Goal: Task Accomplishment & Management: Manage account settings

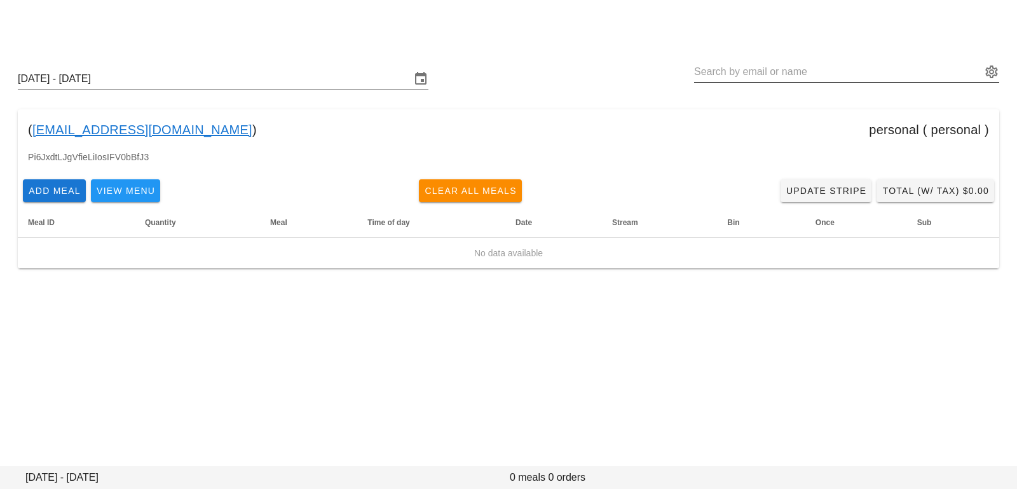
click at [759, 74] on input "text" at bounding box center [837, 72] width 287 height 20
paste input "vinistois@gmail.com"
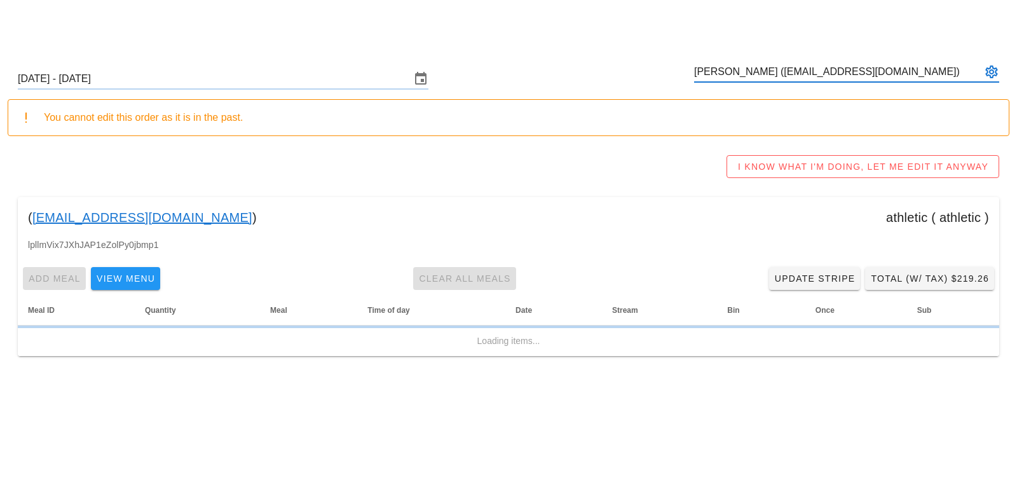
type input "vincent royer (vinistois@gmail.com)"
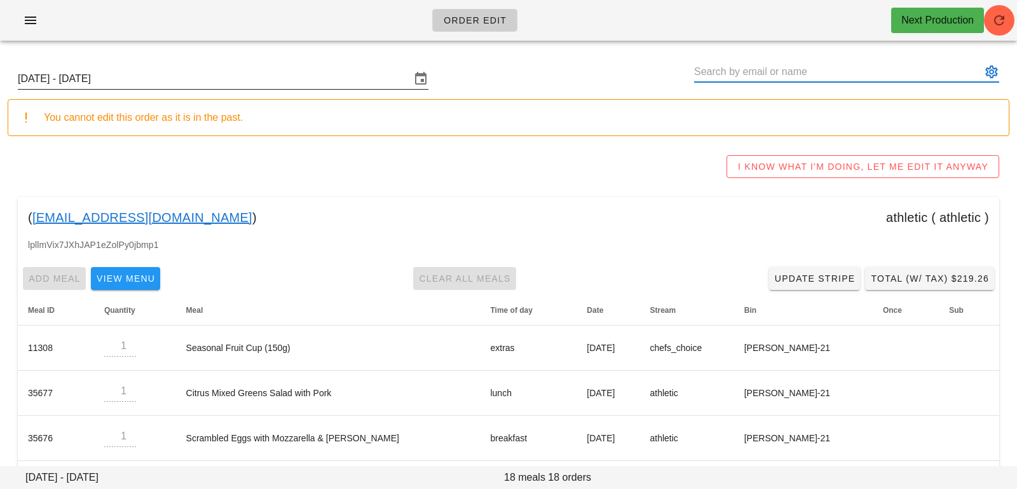
click at [305, 76] on input "Sunday September 28 - Saturday October 4" at bounding box center [214, 79] width 393 height 20
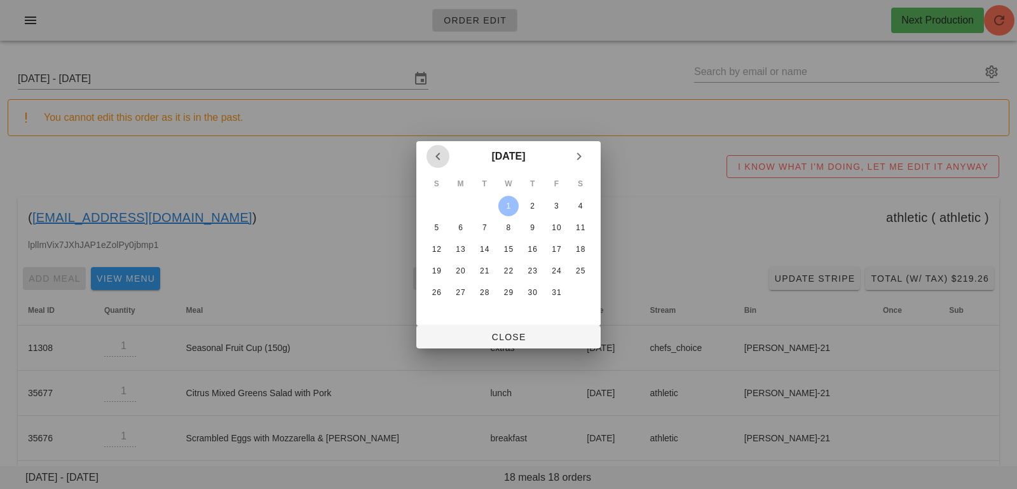
click at [434, 161] on icon "Previous month" at bounding box center [437, 156] width 15 height 15
click at [465, 291] on div "29" at bounding box center [461, 292] width 20 height 9
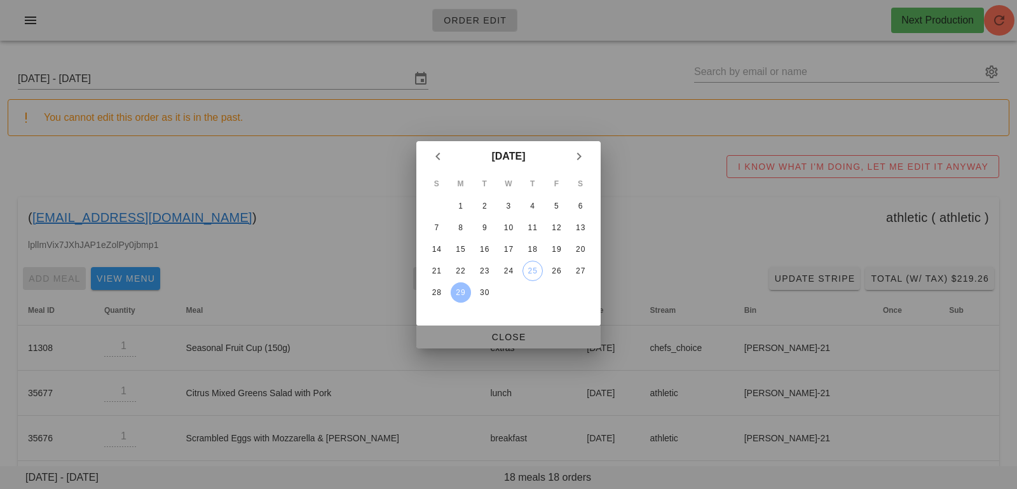
click at [475, 328] on button "Close" at bounding box center [508, 336] width 184 height 23
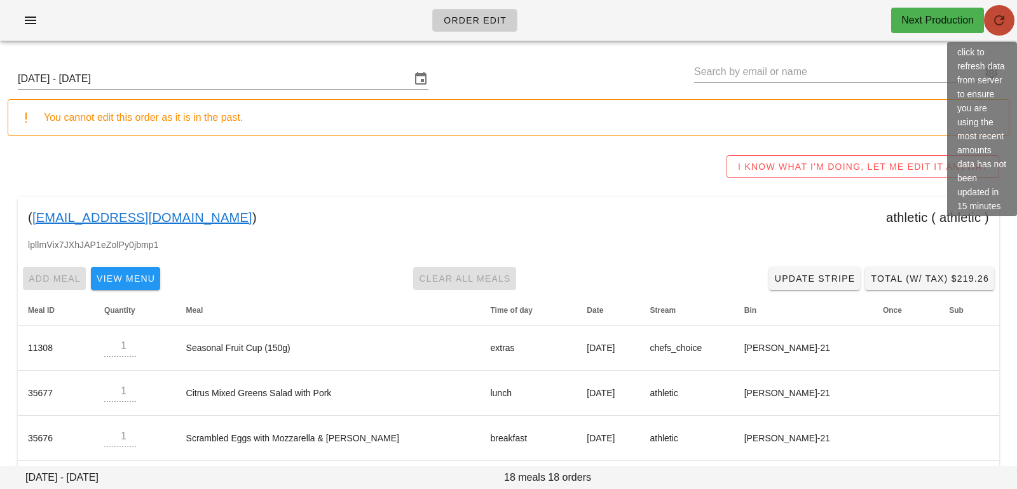
click at [1001, 15] on icon "button" at bounding box center [999, 20] width 15 height 15
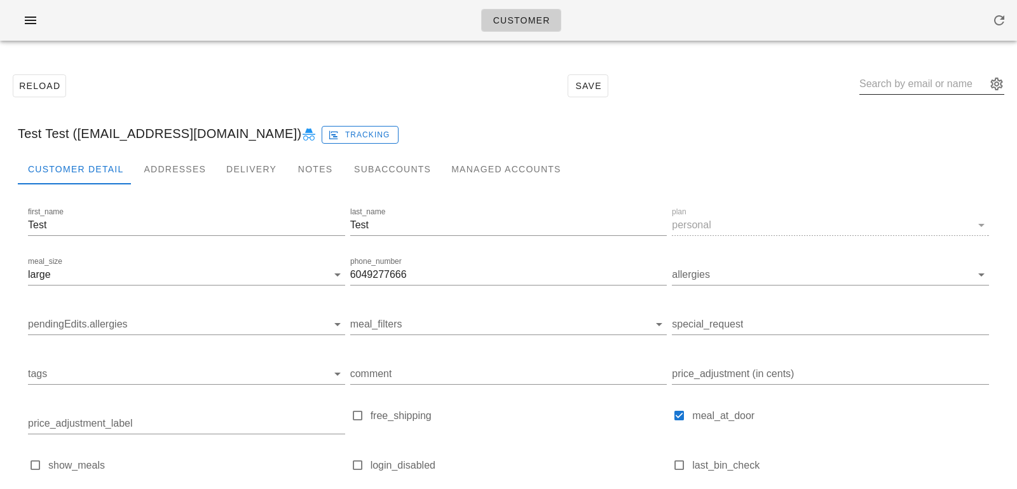
click at [904, 84] on input "text" at bounding box center [922, 84] width 127 height 20
paste input "[EMAIL_ADDRESS][DOMAIN_NAME]"
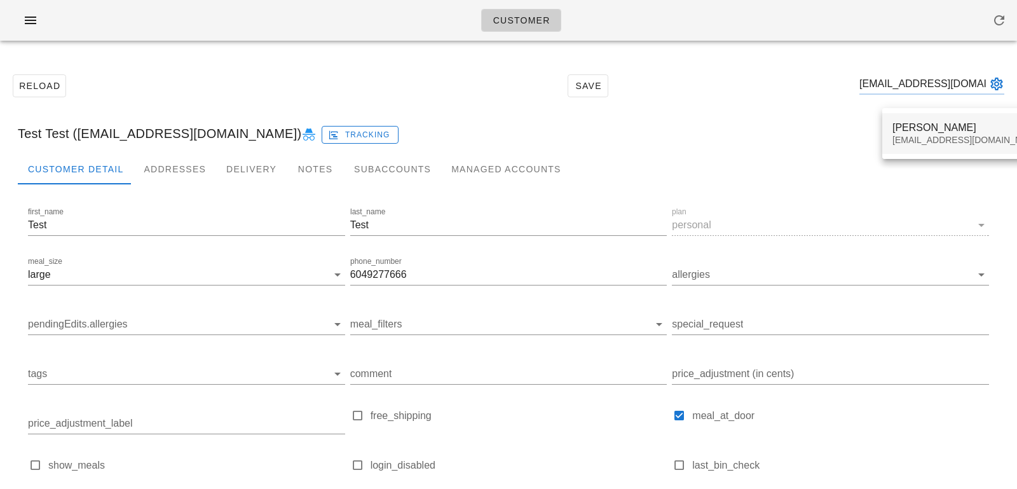
type input "[EMAIL_ADDRESS][DOMAIN_NAME]"
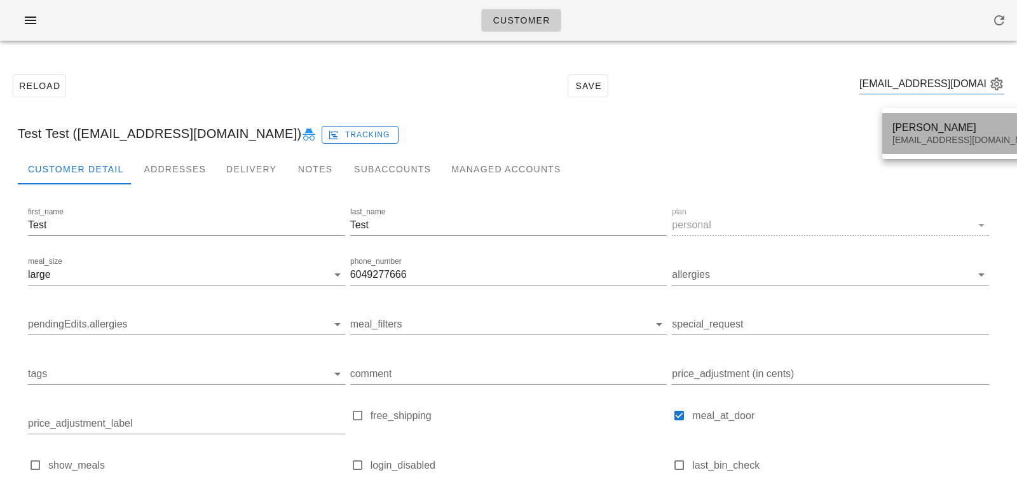
click at [900, 139] on div "[EMAIL_ADDRESS][DOMAIN_NAME]" at bounding box center [968, 140] width 151 height 11
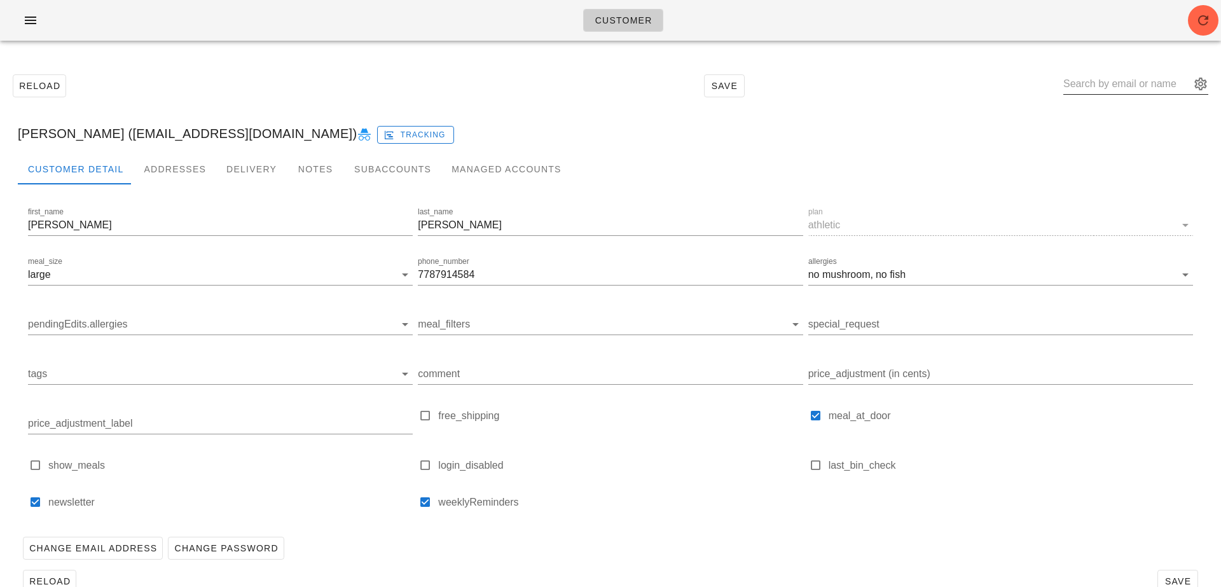
click at [1016, 86] on input "text" at bounding box center [1126, 84] width 127 height 20
paste input "kathybooth1996@gmail.com"
type input "kathybooth1996@gmail.com"
click at [1016, 145] on div "Kathy Booth kathybooth1996@gmail.com" at bounding box center [1168, 133] width 151 height 39
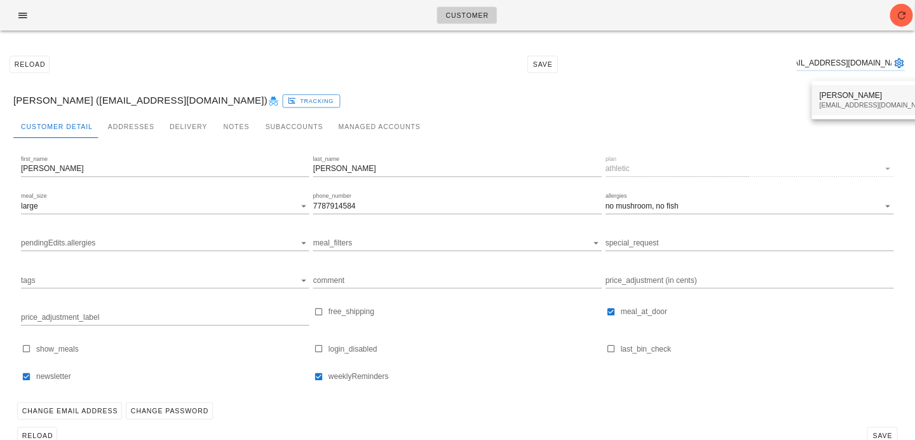
scroll to position [0, 0]
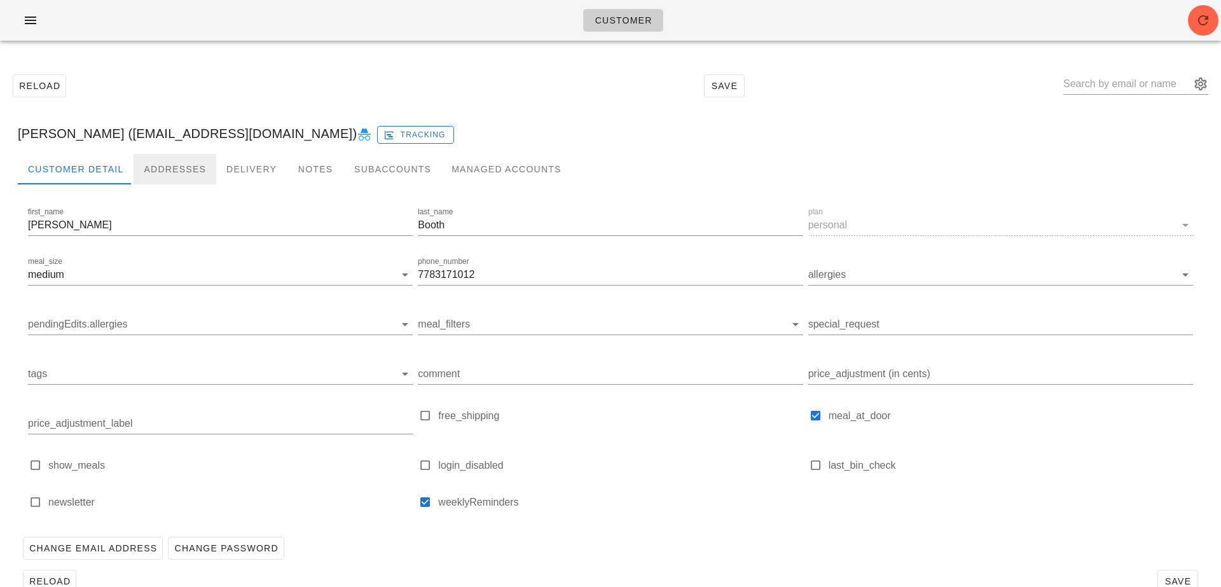
click at [208, 158] on div "Addresses" at bounding box center [174, 169] width 83 height 31
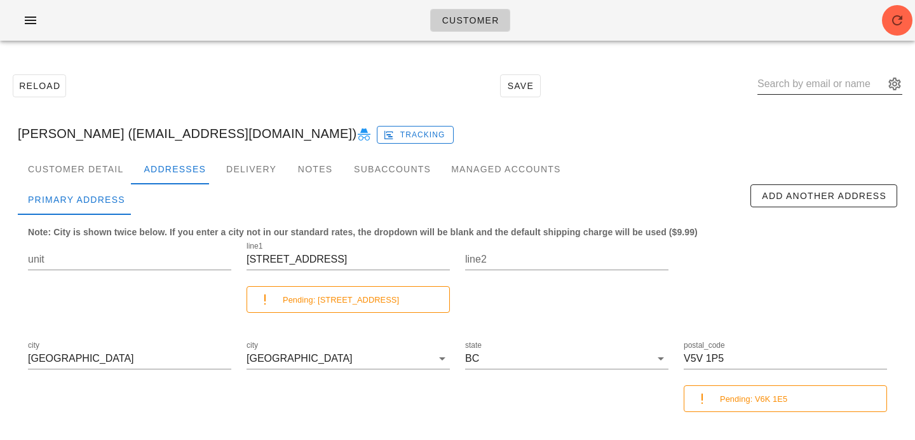
click at [828, 90] on input "text" at bounding box center [821, 84] width 127 height 20
paste input "michaelalexrichter@gmail.com"
type input "michaelalexrichter@gmail.com"
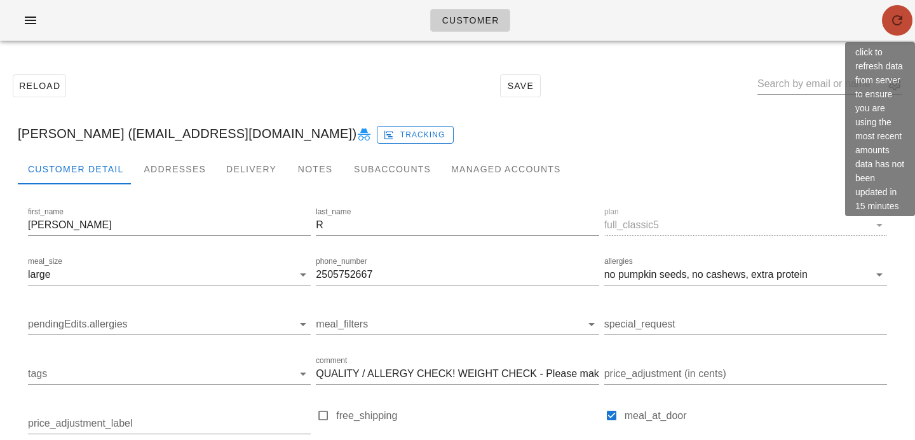
click at [898, 24] on icon "button" at bounding box center [897, 20] width 15 height 15
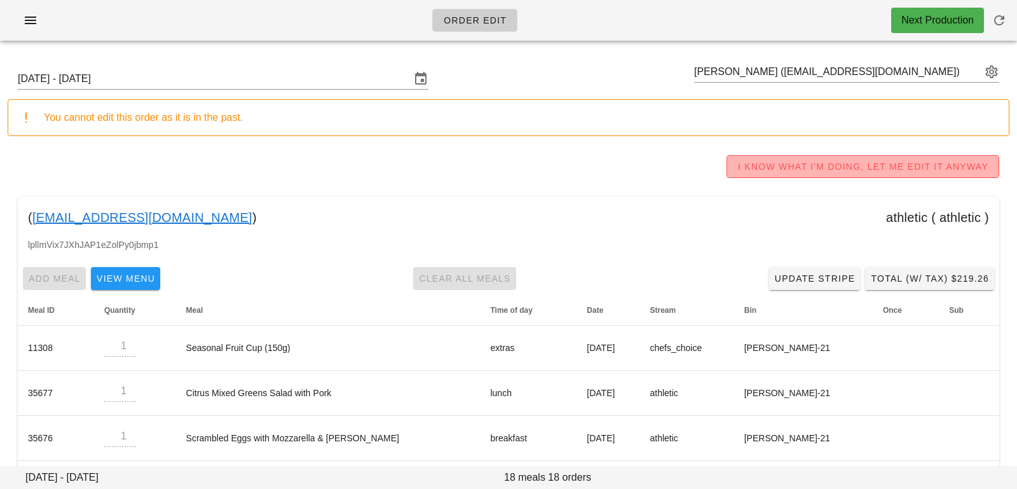
click at [771, 171] on span "I KNOW WHAT I'M DOING, LET ME EDIT IT ANYWAY" at bounding box center [862, 166] width 251 height 10
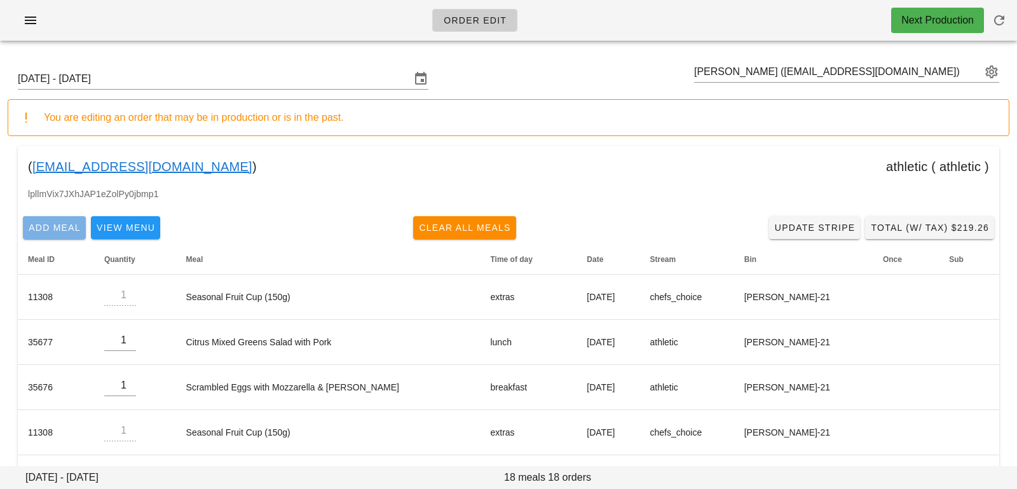
click at [51, 229] on span "Add Meal" at bounding box center [54, 227] width 53 height 10
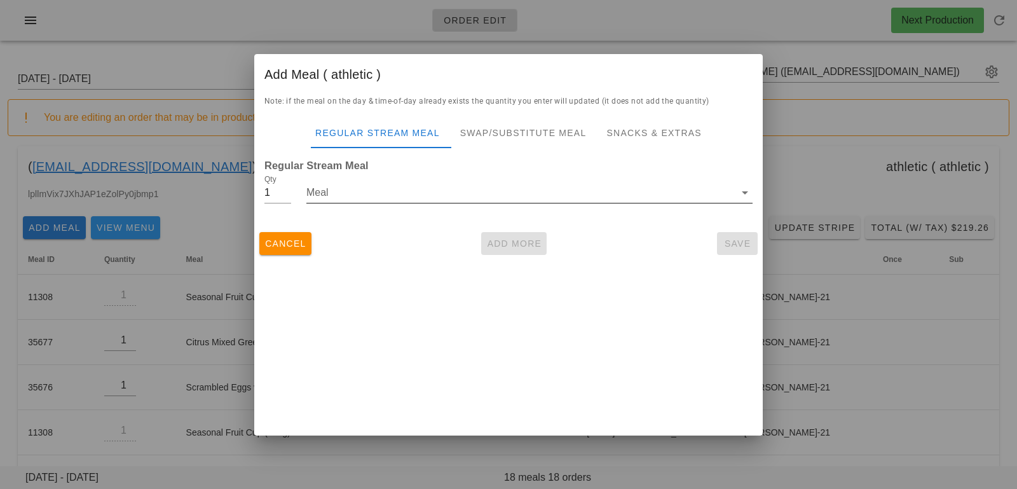
click at [330, 189] on input "Meal" at bounding box center [520, 192] width 428 height 20
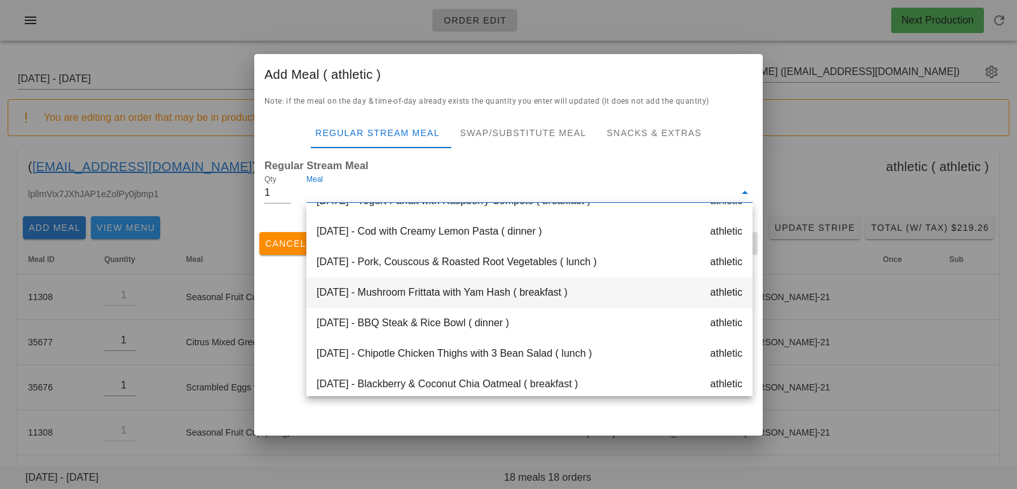
scroll to position [298, 0]
click at [387, 295] on div "Friday Oct 03 - Mushroom Frittata with Yam Hash ( breakfast ) athletic" at bounding box center [529, 292] width 446 height 31
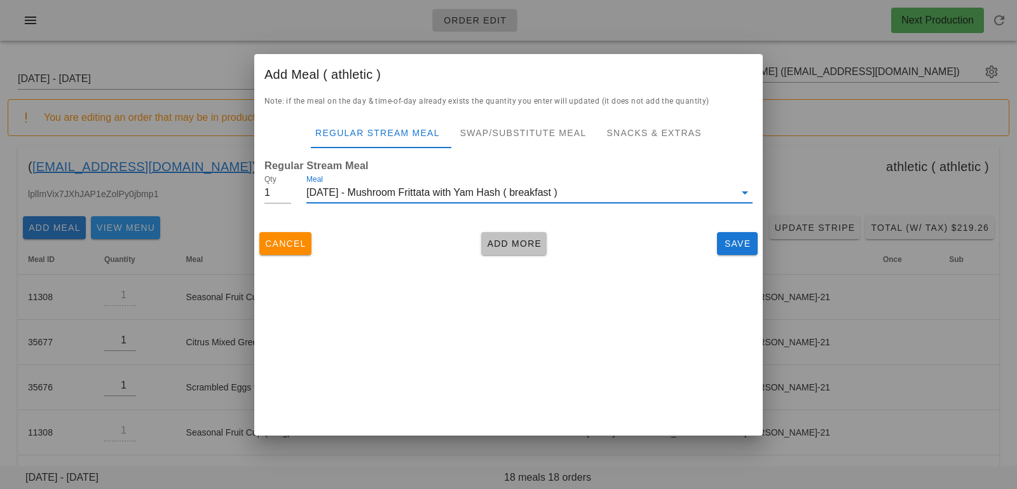
click at [510, 238] on span "Add More" at bounding box center [513, 243] width 55 height 10
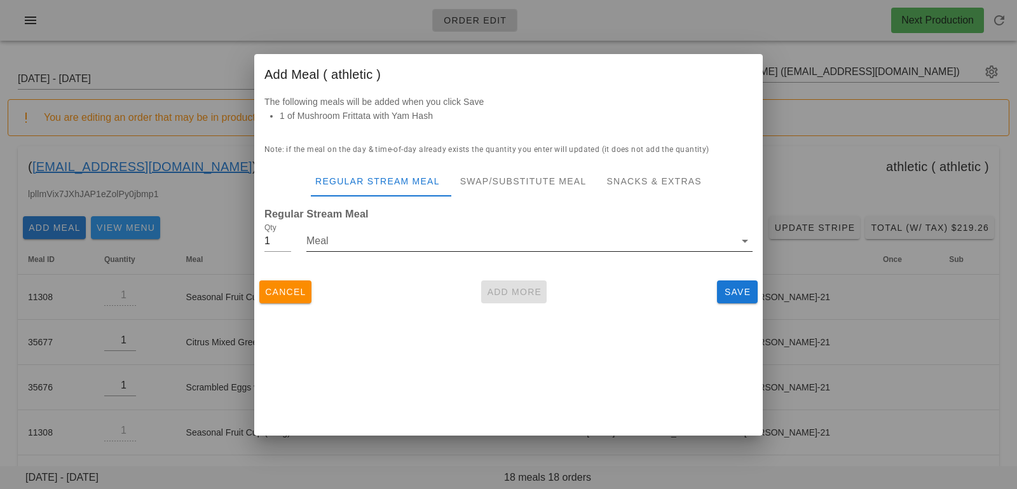
click at [430, 241] on input "Meal" at bounding box center [520, 241] width 428 height 20
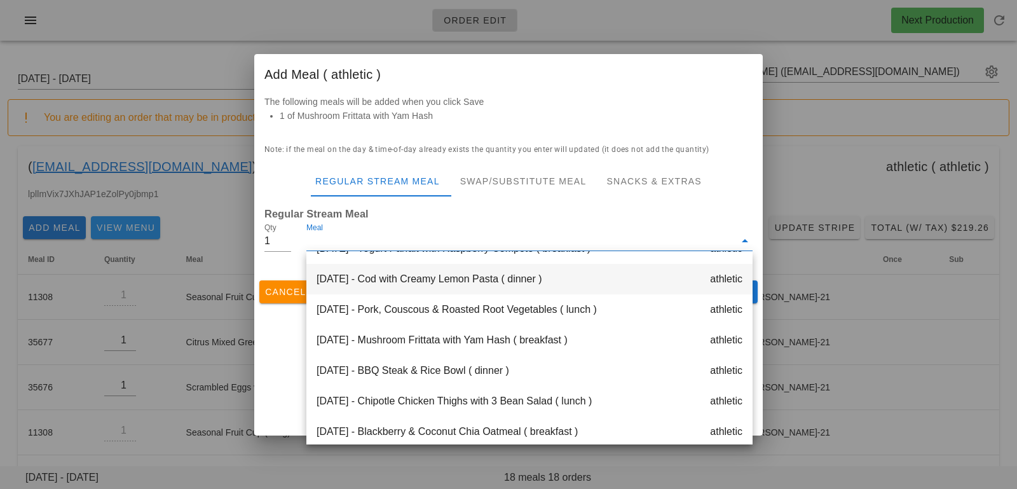
scroll to position [366, 0]
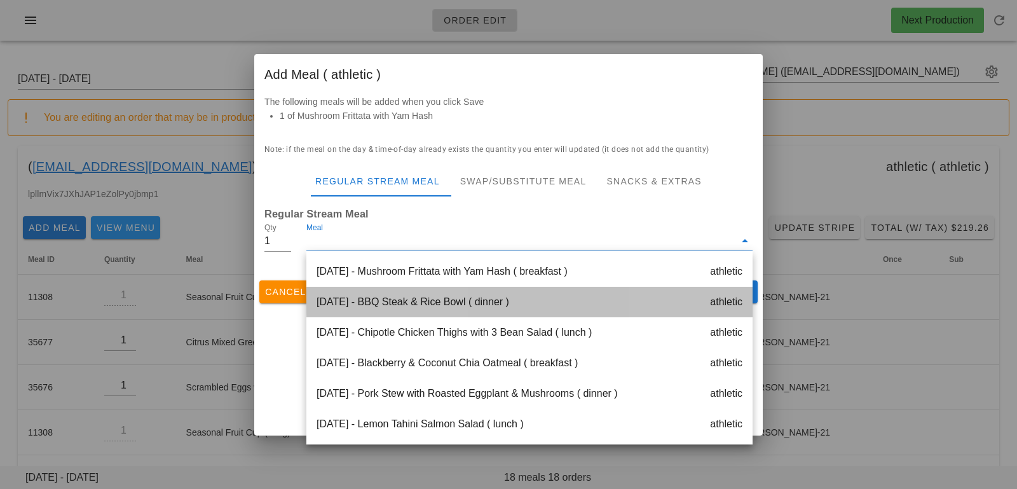
click at [415, 308] on div "Friday Oct 03 - BBQ Steak & Rice Bowl ( dinner ) athletic" at bounding box center [529, 302] width 446 height 31
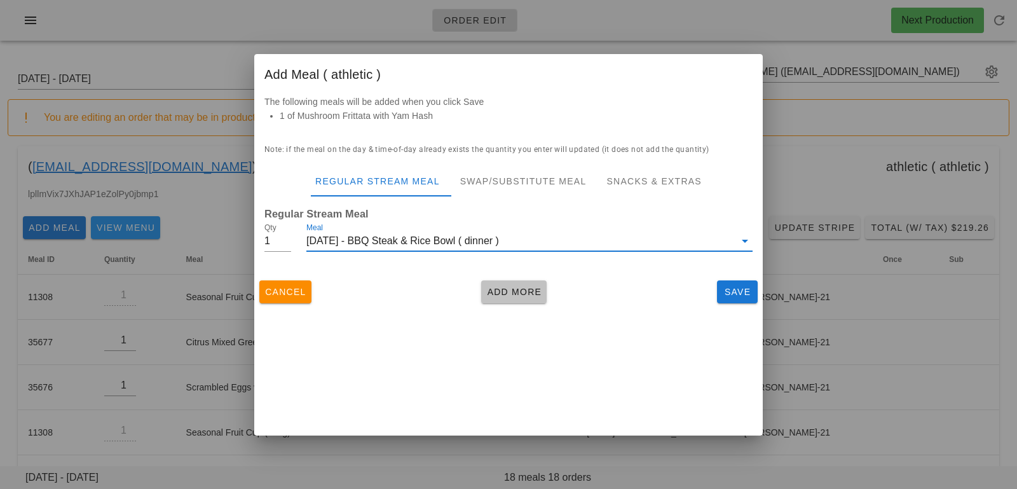
click at [498, 293] on span "Add More" at bounding box center [513, 292] width 55 height 10
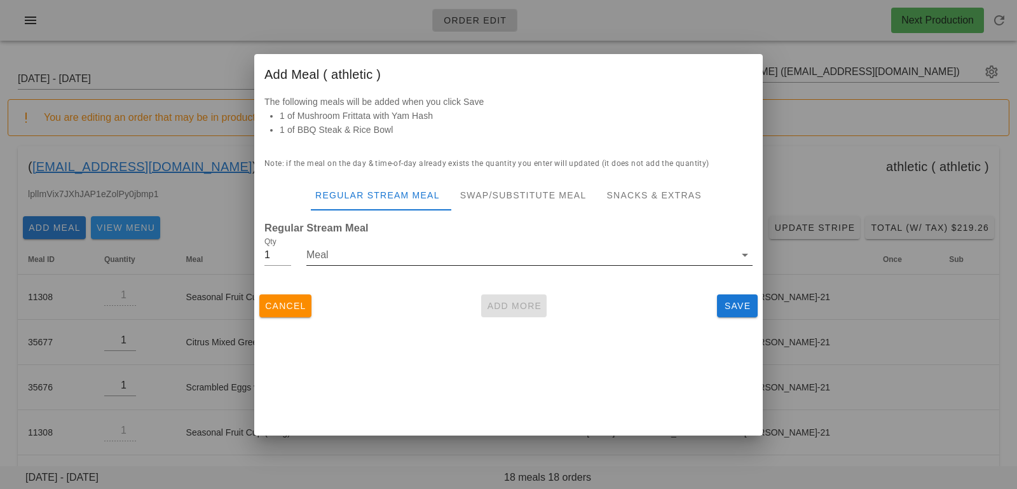
click at [460, 270] on div at bounding box center [529, 274] width 446 height 9
click at [460, 259] on input "Meal" at bounding box center [520, 255] width 428 height 20
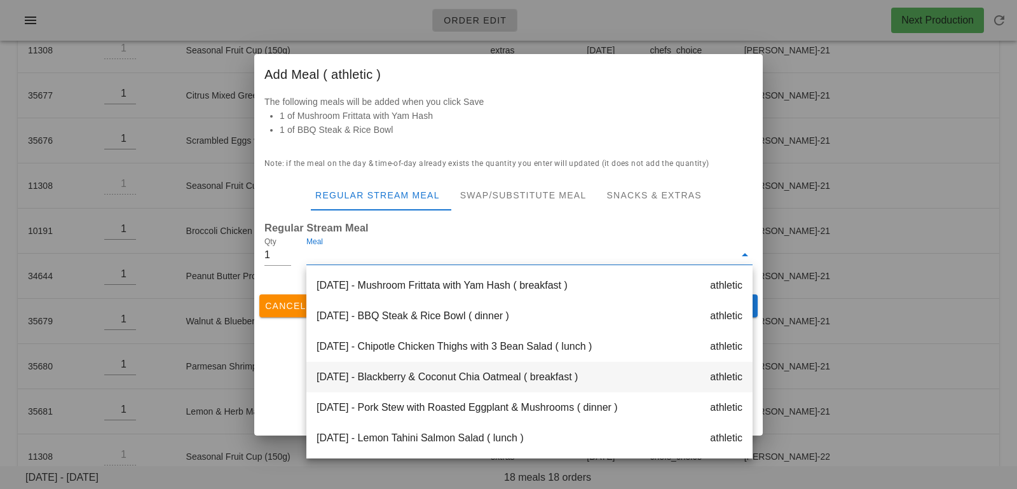
scroll to position [630, 0]
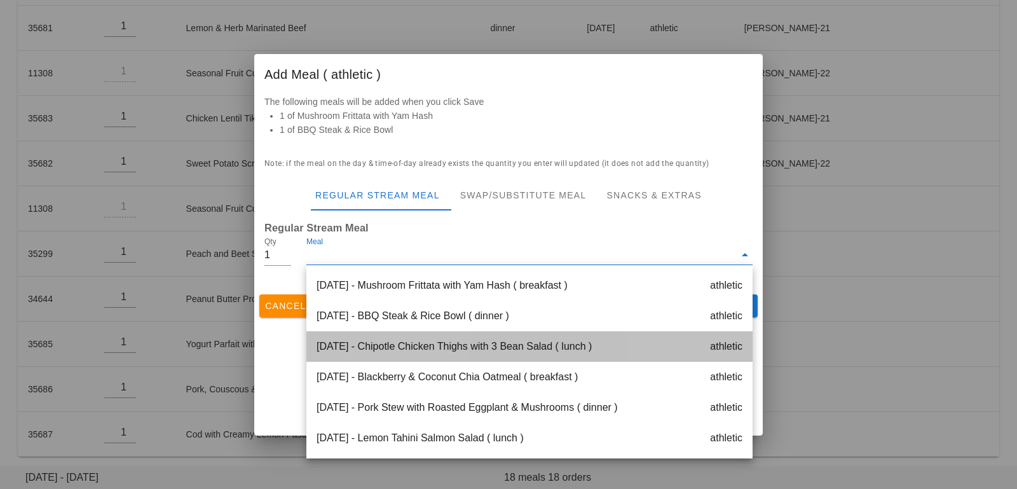
click at [460, 341] on div "Friday Oct 03 - Chipotle Chicken Thighs with 3 Bean Salad ( lunch ) athletic" at bounding box center [529, 346] width 446 height 31
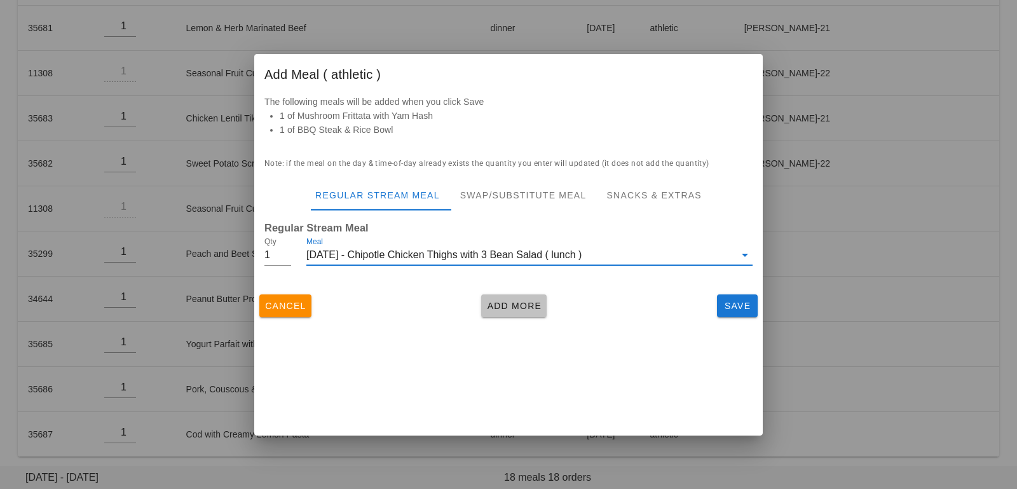
click at [510, 303] on span "Add More" at bounding box center [513, 306] width 55 height 10
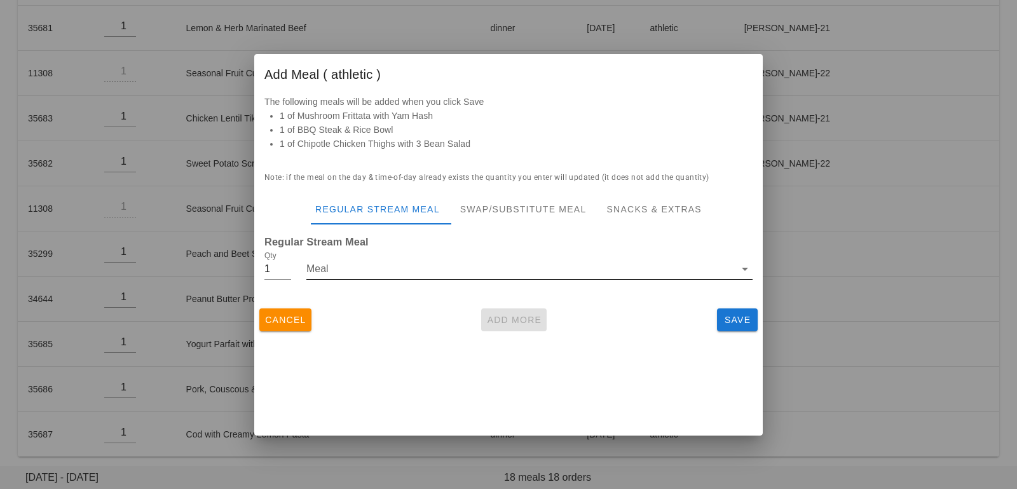
click at [475, 271] on input "Meal" at bounding box center [520, 269] width 428 height 20
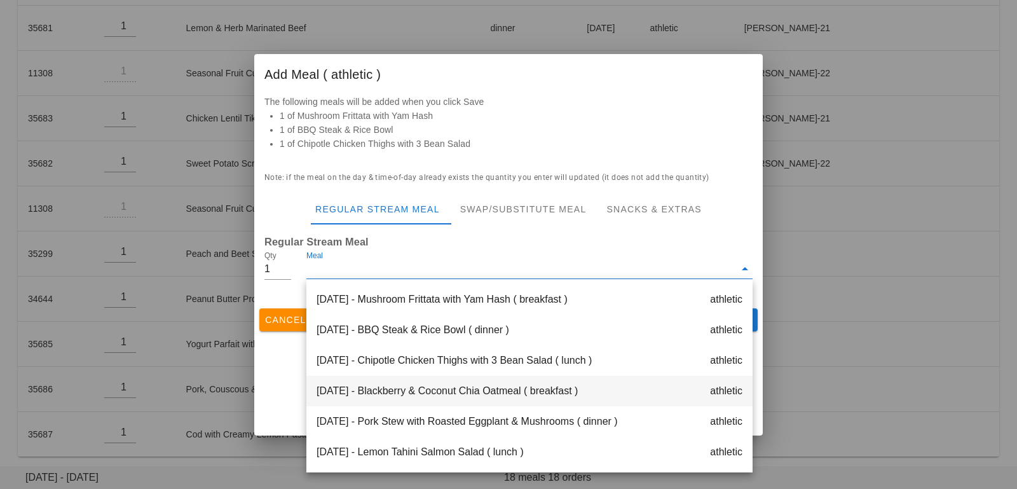
click at [455, 385] on div "Saturday Oct 04 - Blackberry & Coconut Chia Oatmeal ( breakfast ) athletic" at bounding box center [529, 391] width 446 height 31
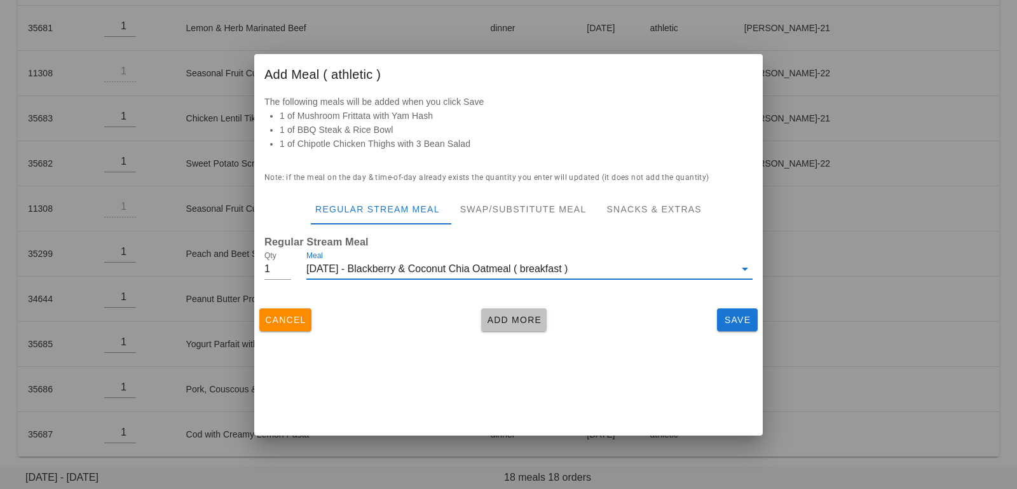
click at [497, 320] on span "Add More" at bounding box center [513, 320] width 55 height 10
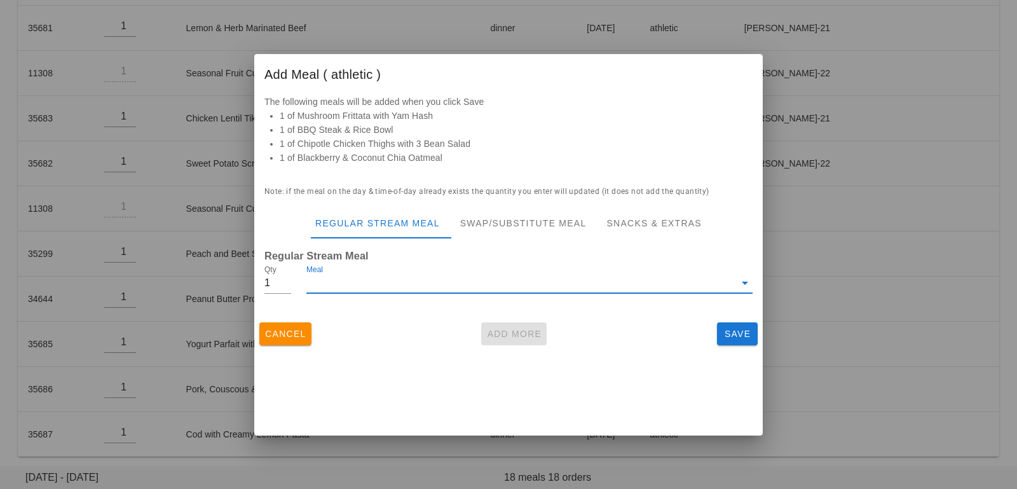
click at [467, 288] on input "Meal" at bounding box center [520, 283] width 428 height 20
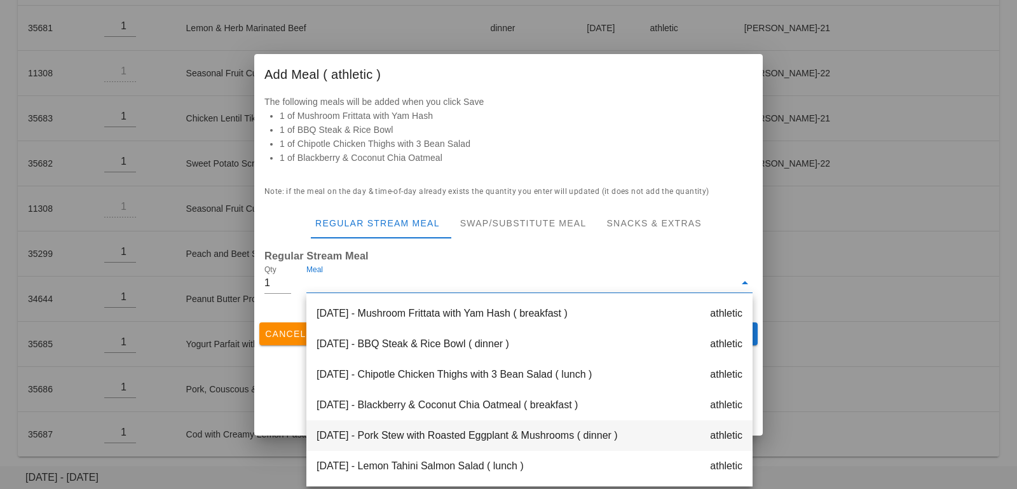
click at [463, 441] on div "Saturday Oct 04 - Pork Stew with Roasted Eggplant & Mushrooms ( dinner ) athlet…" at bounding box center [529, 435] width 446 height 31
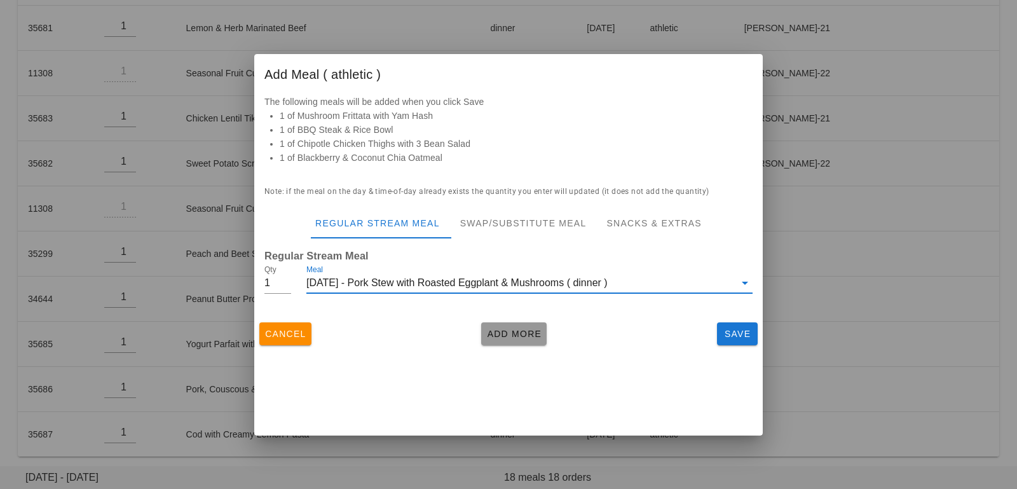
click at [510, 341] on button "Add More" at bounding box center [513, 333] width 65 height 23
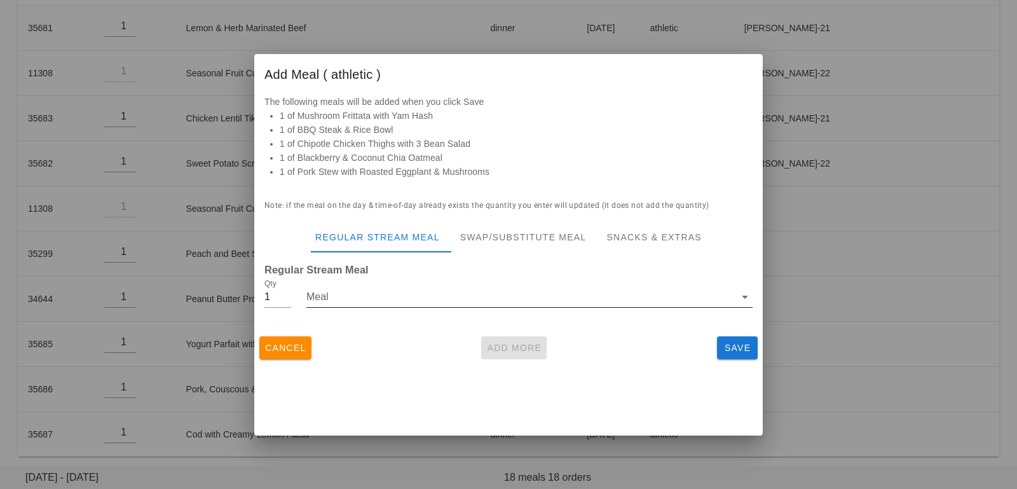
click at [486, 303] on input "Meal" at bounding box center [520, 297] width 428 height 20
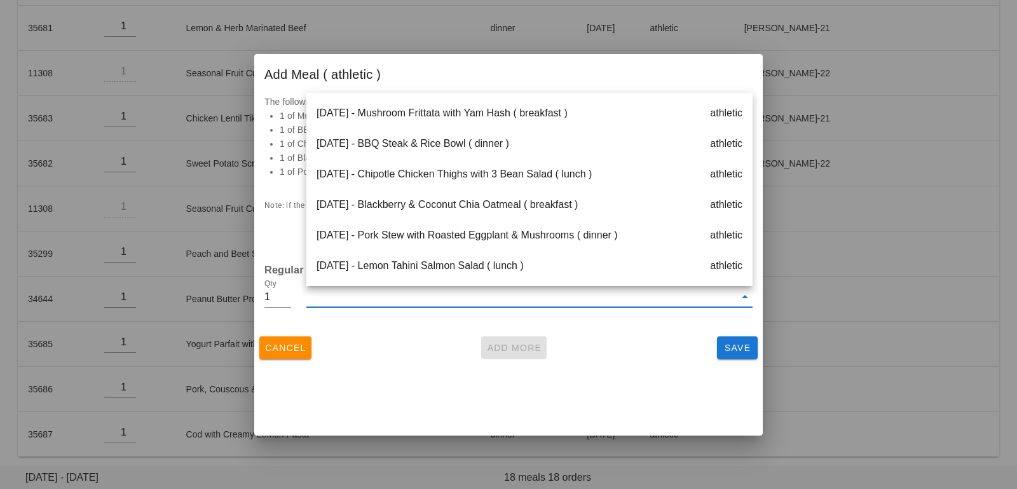
click at [450, 272] on div "Saturday Oct 04 - Lemon Tahini Salmon Salad ( lunch ) athletic" at bounding box center [529, 265] width 446 height 31
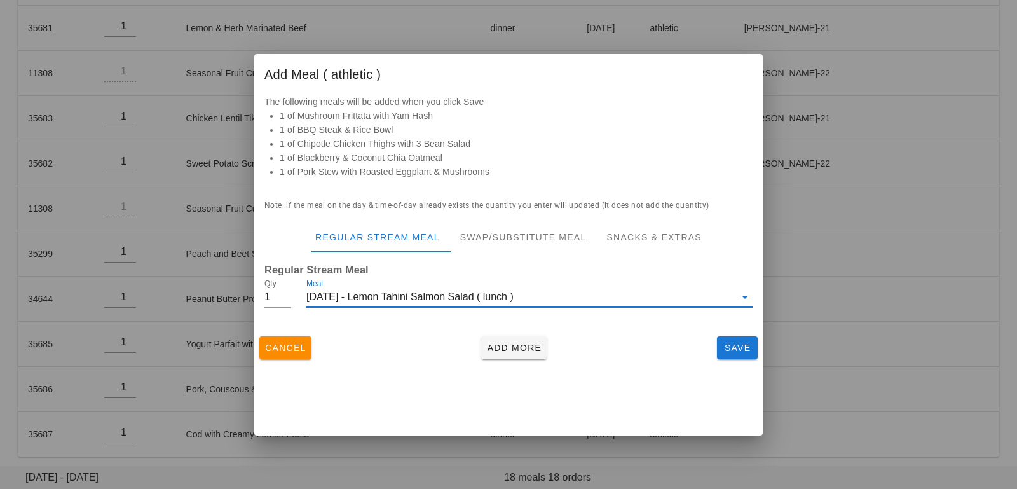
click at [428, 343] on div "Cancel Add More Save" at bounding box center [508, 347] width 509 height 33
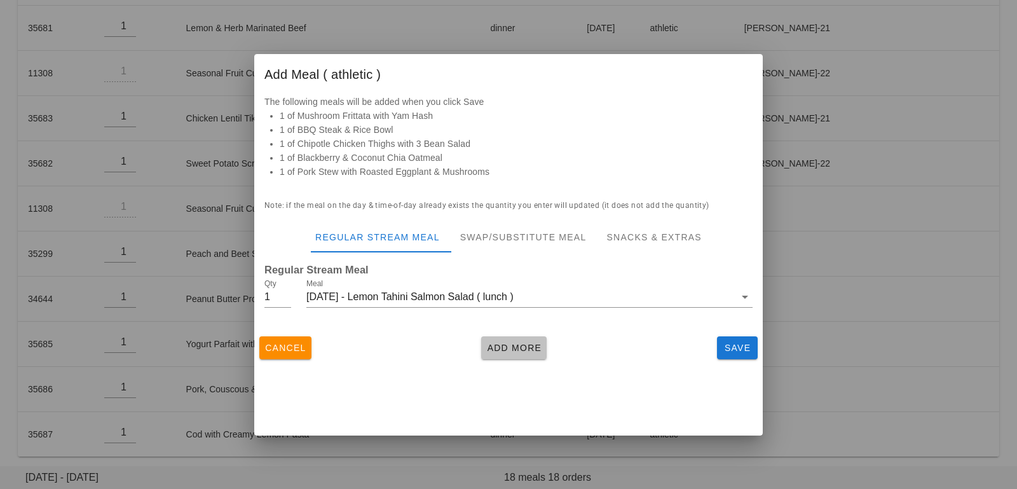
click at [498, 353] on button "Add More" at bounding box center [513, 347] width 65 height 23
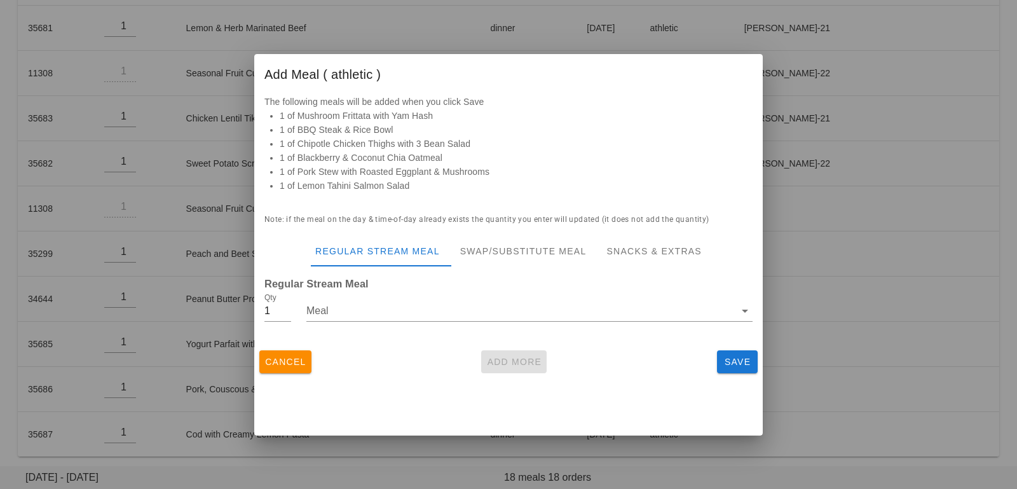
click at [620, 357] on div "Cancel Add More Save" at bounding box center [508, 361] width 509 height 33
click at [727, 364] on span "Save" at bounding box center [737, 362] width 31 height 10
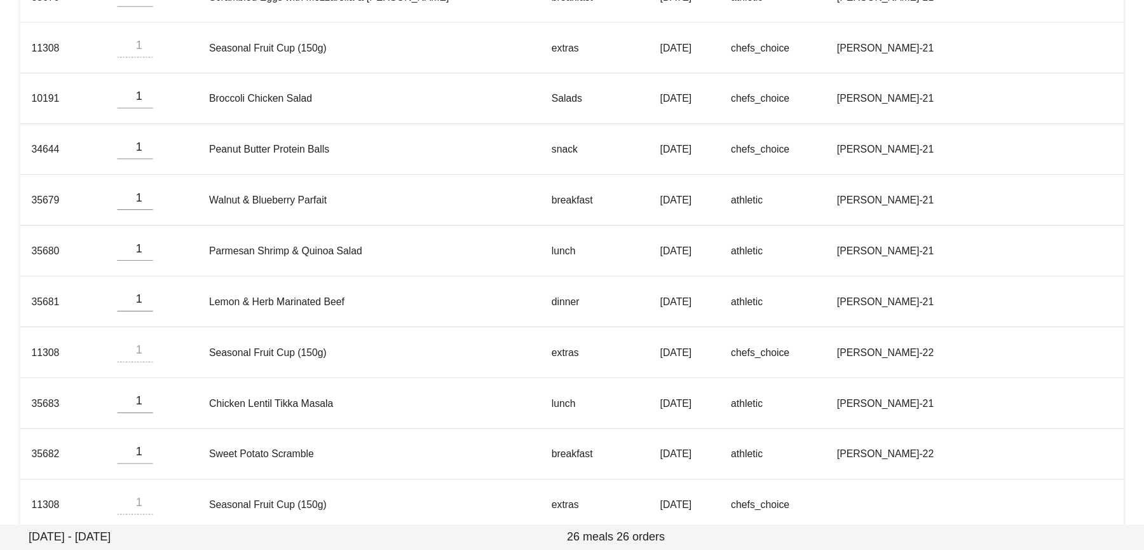
scroll to position [0, 0]
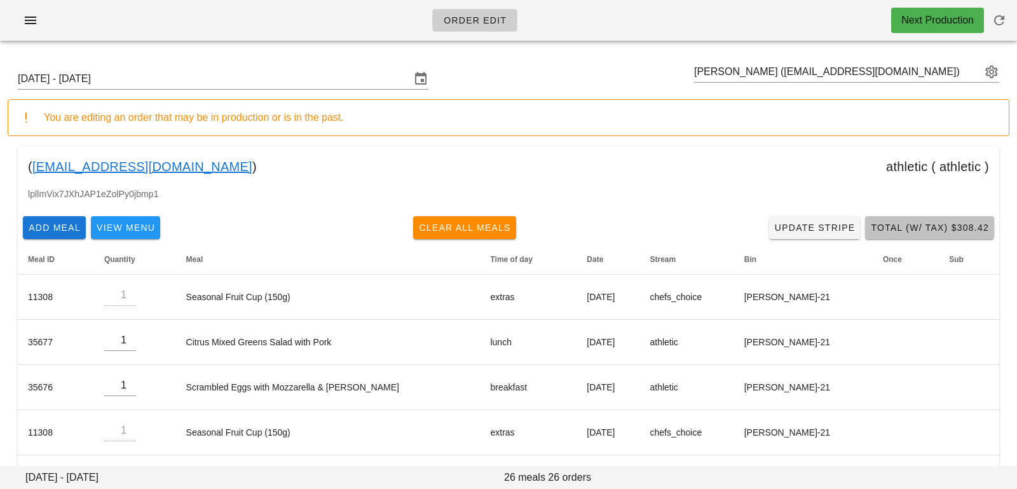
click at [898, 228] on span "Total (w/ Tax) $308.42" at bounding box center [929, 227] width 119 height 10
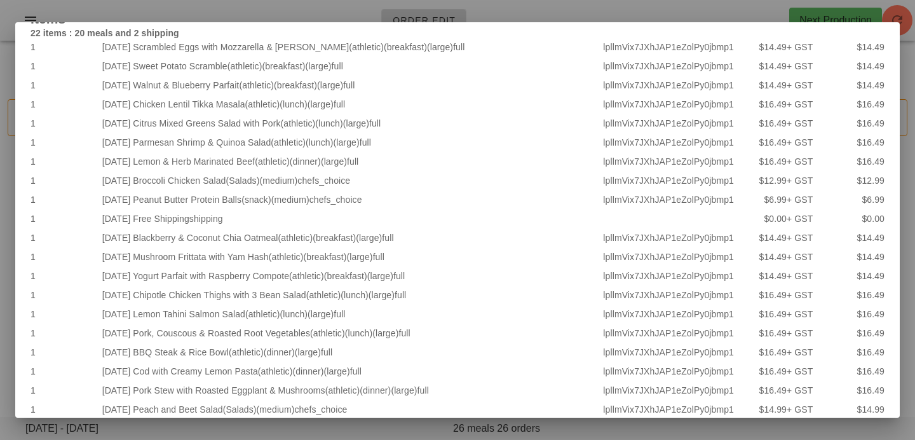
scroll to position [47, 0]
click at [755, 11] on div at bounding box center [457, 220] width 915 height 440
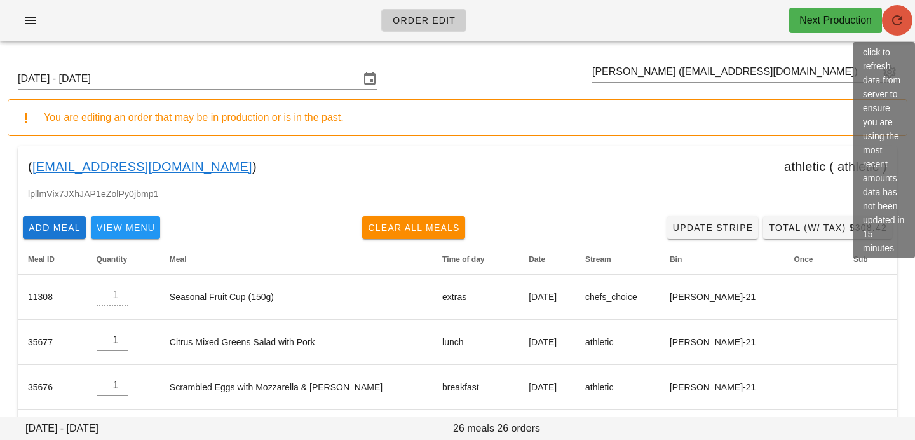
click at [908, 23] on span "button" at bounding box center [897, 20] width 31 height 15
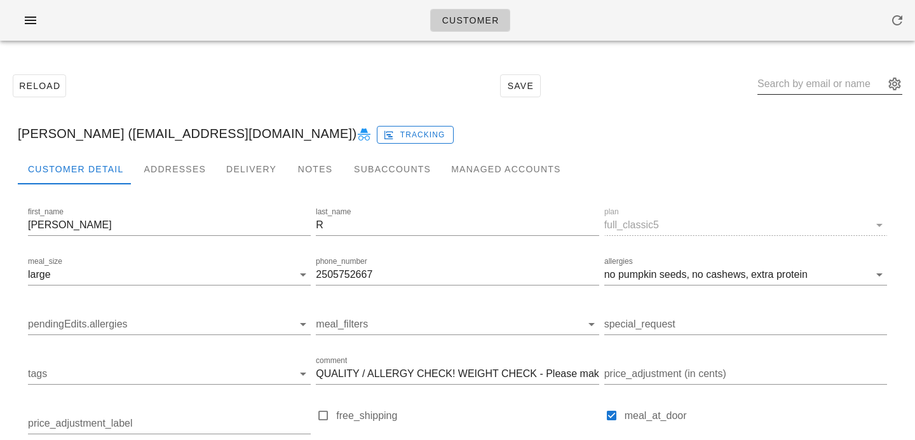
click at [793, 89] on input "text" at bounding box center [821, 84] width 127 height 20
paste input "doreennoursewilson@gmail.com"
type input "[EMAIL_ADDRESS][DOMAIN_NAME]"
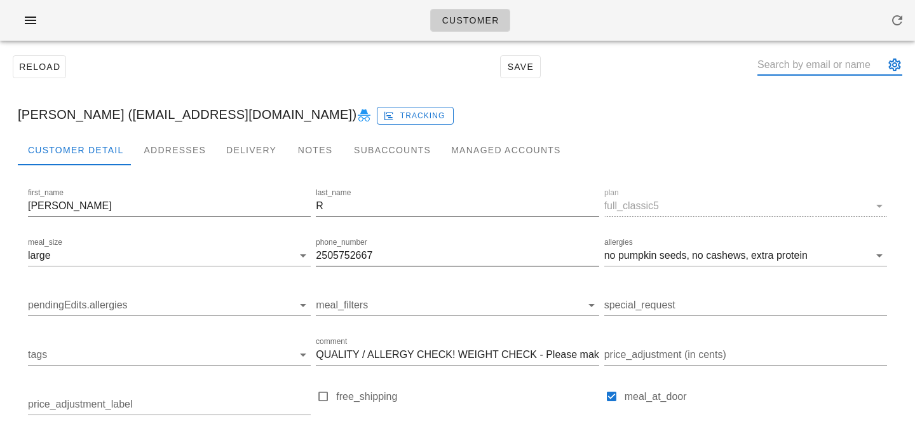
scroll to position [0, 0]
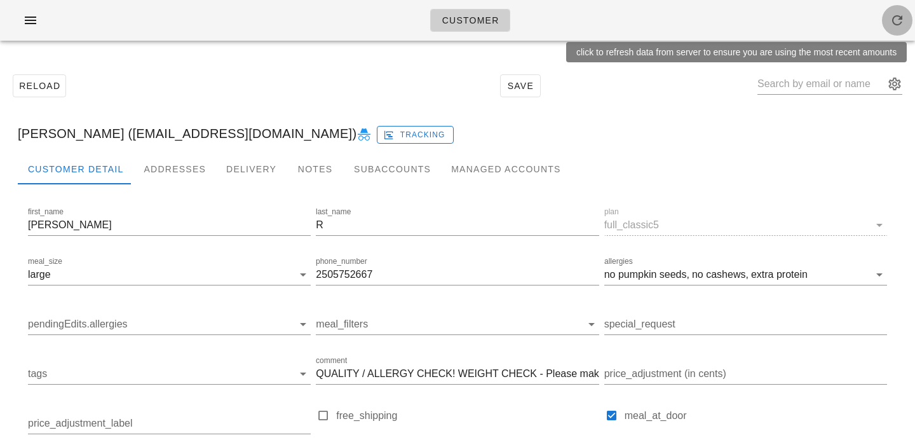
click at [892, 22] on icon "button" at bounding box center [897, 20] width 15 height 15
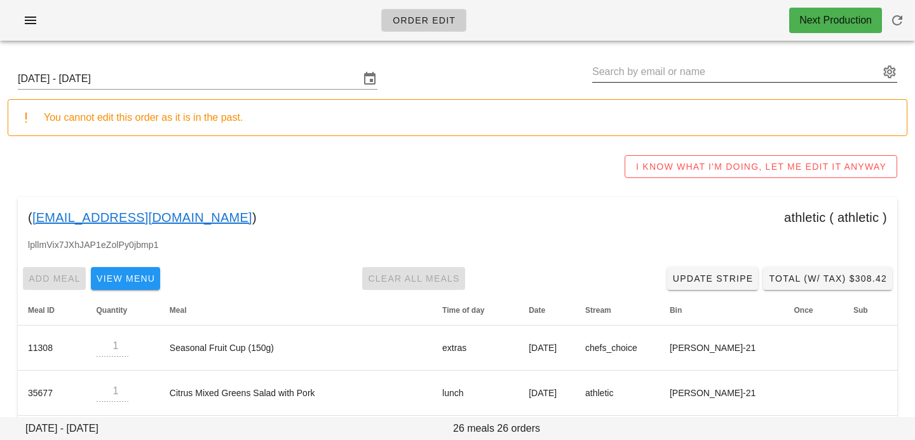
click at [610, 72] on input "text" at bounding box center [735, 72] width 287 height 20
paste input "[EMAIL_ADDRESS][DOMAIN_NAME]"
type input "[EMAIL_ADDRESS][DOMAIN_NAME]"
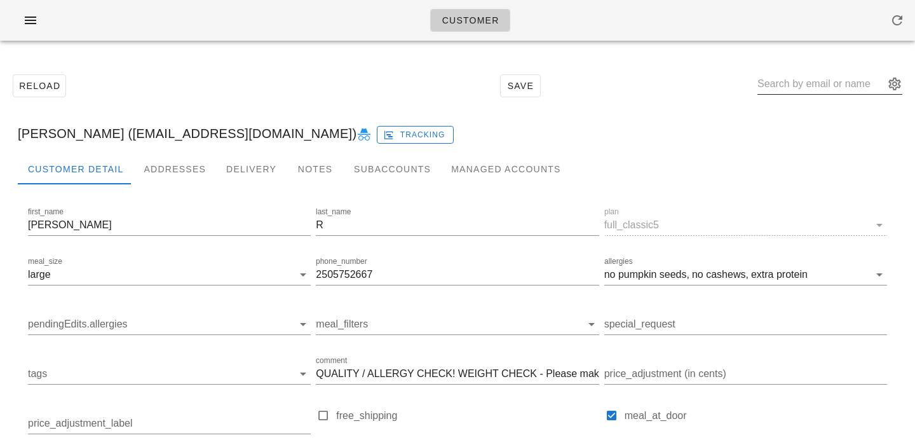
click at [825, 83] on input "text" at bounding box center [821, 84] width 127 height 20
click at [888, 79] on button "appended action" at bounding box center [894, 83] width 15 height 15
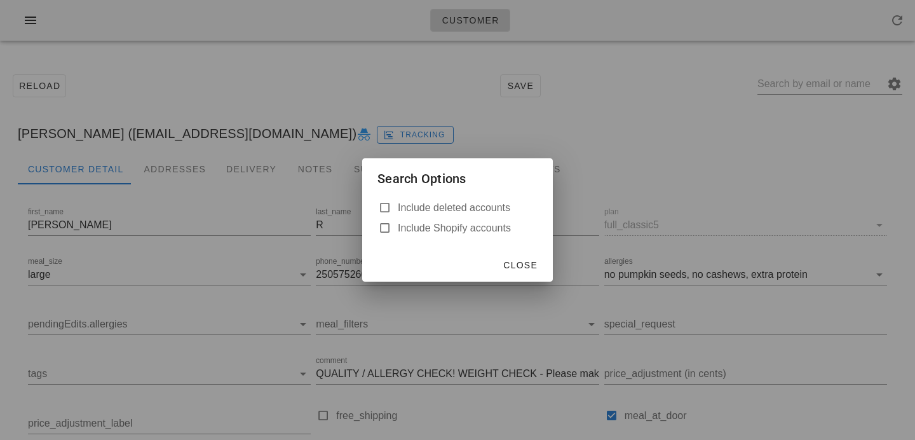
click at [473, 211] on label "Include deleted accounts" at bounding box center [468, 208] width 140 height 13
checkbox input "true"
click at [521, 268] on span "Close" at bounding box center [520, 265] width 35 height 10
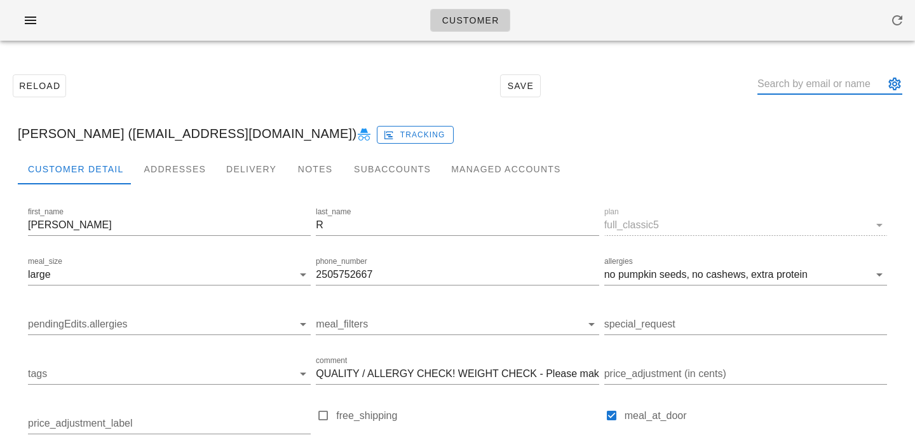
click at [823, 92] on div at bounding box center [830, 84] width 145 height 20
paste input "kiera_22@hotmail.com"
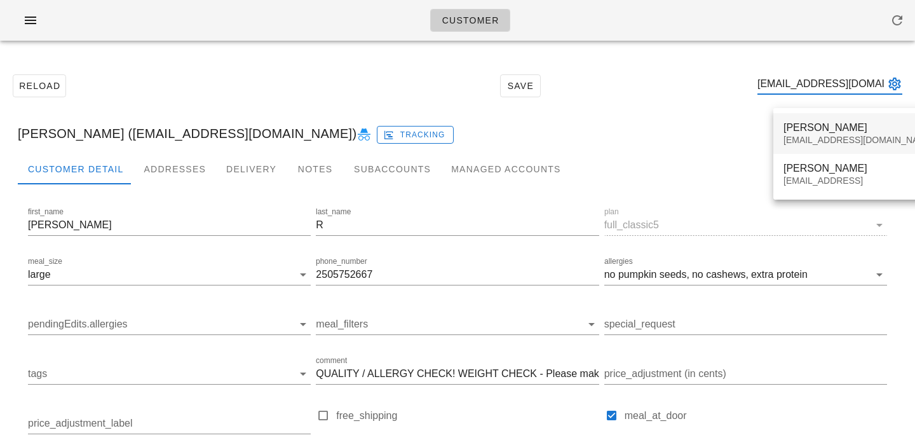
type input "kiera_22@hotmail.com"
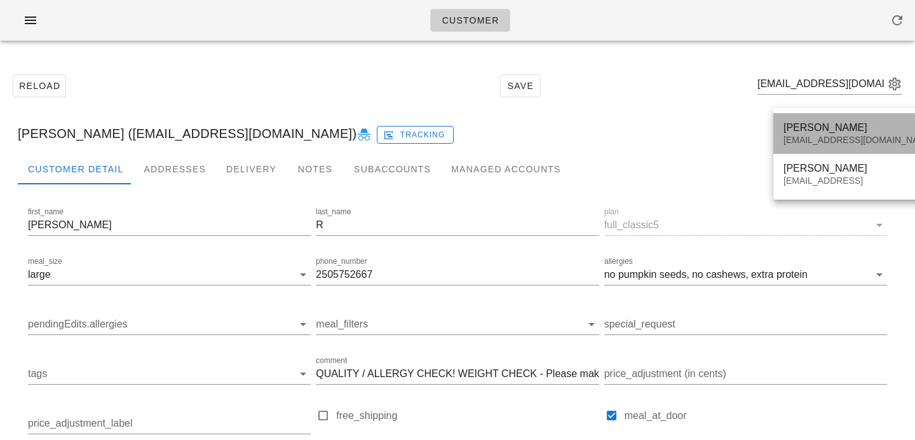
click at [816, 126] on div "Kiera Baryluk" at bounding box center [859, 127] width 151 height 12
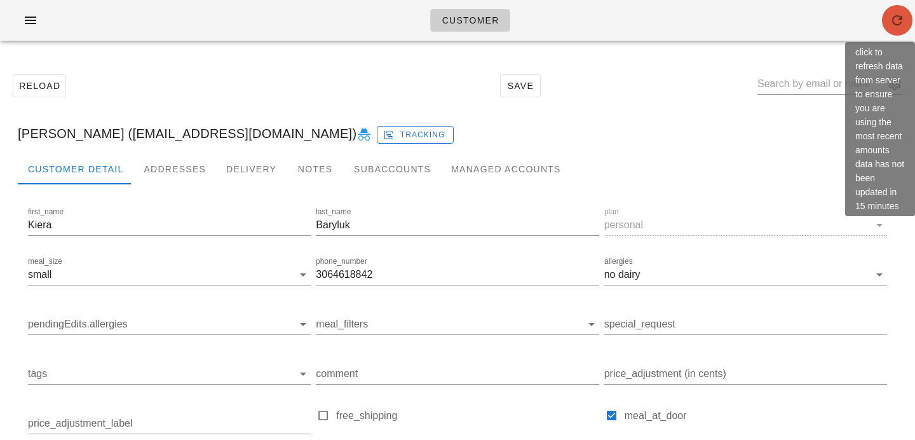
click at [899, 13] on icon "button" at bounding box center [897, 20] width 15 height 15
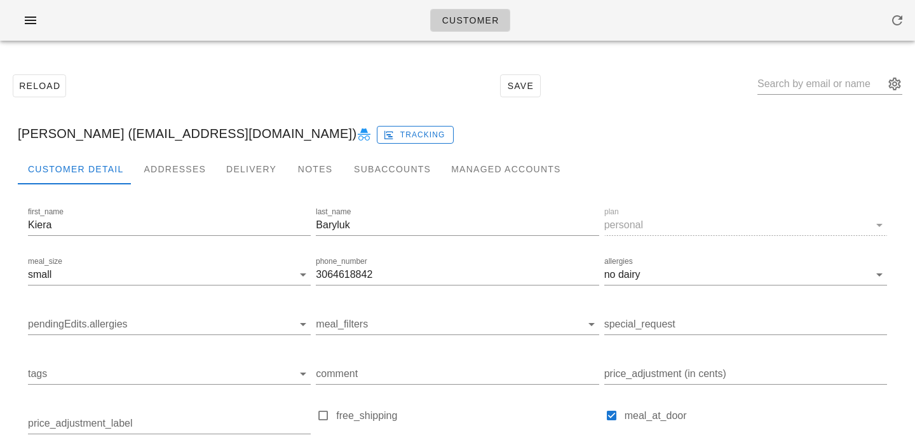
scroll to position [175, 0]
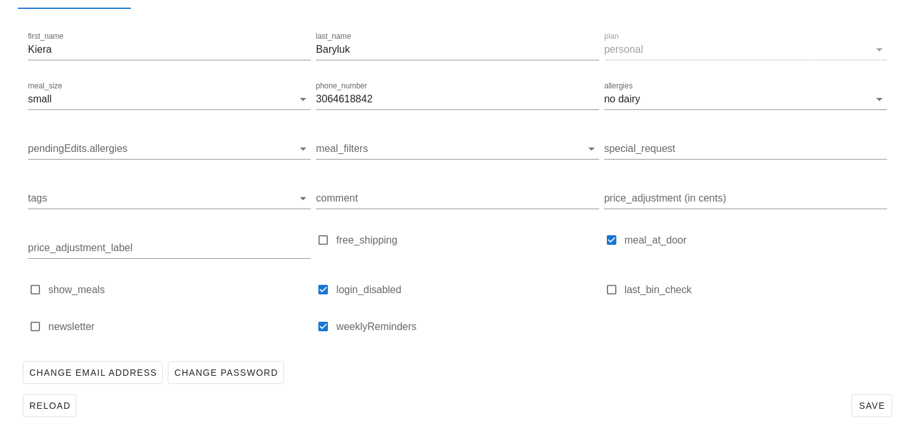
click at [344, 296] on label "login_disabled" at bounding box center [467, 290] width 263 height 13
checkbox input "false"
click at [402, 404] on div "Reload Save" at bounding box center [458, 405] width 880 height 33
click at [865, 407] on span "Save" at bounding box center [872, 405] width 29 height 10
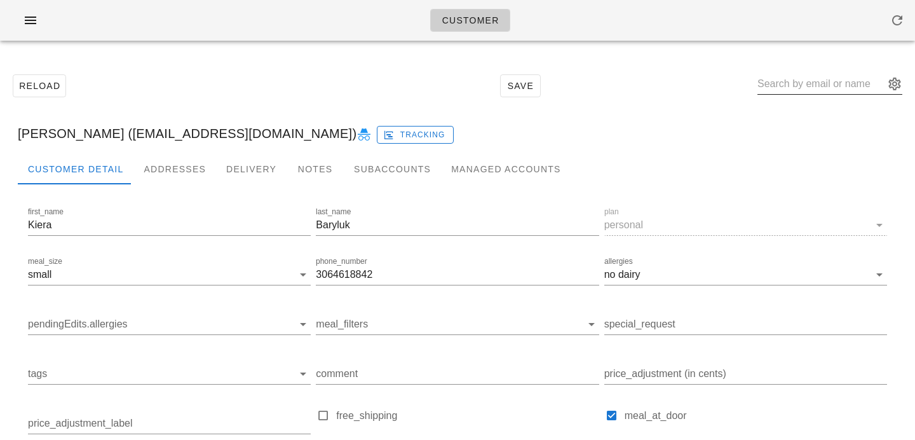
click at [793, 91] on input "text" at bounding box center [821, 84] width 127 height 20
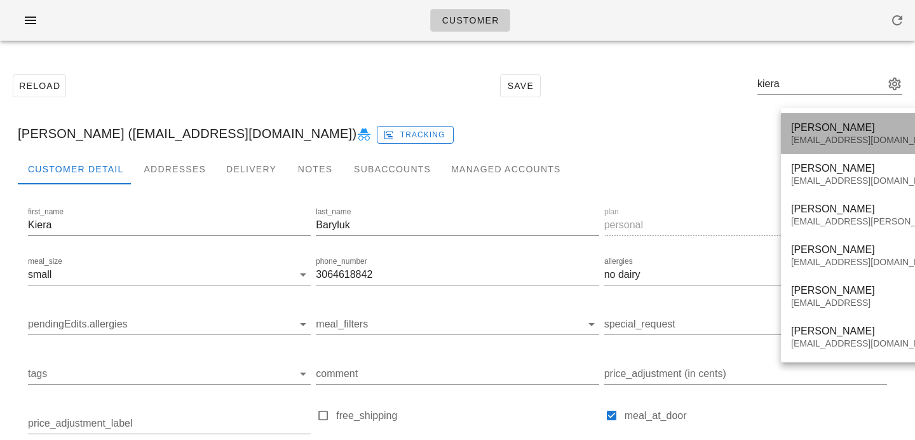
click at [803, 121] on div "[PERSON_NAME]" at bounding box center [903, 127] width 224 height 12
type input "Kiera Baryluk (kiera_22@hotmail.com)"
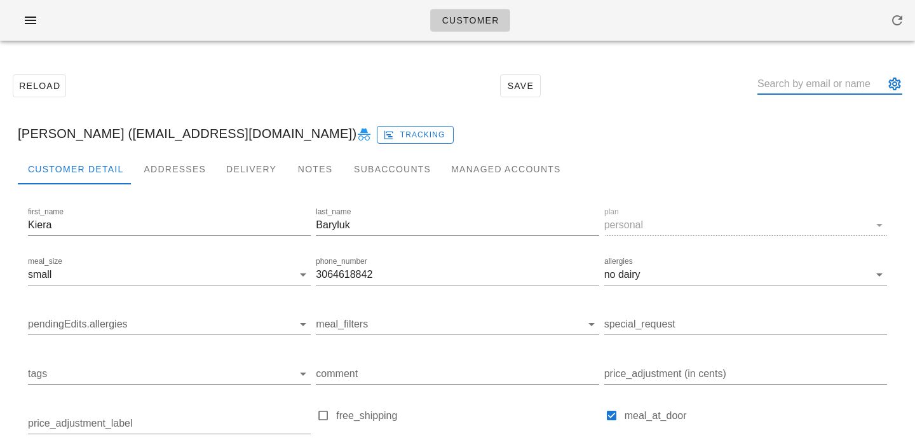
click at [821, 80] on input "text" at bounding box center [821, 84] width 127 height 20
paste input "karenjloewen@gmail.com"
type input "karenjloewen@gmail.com"
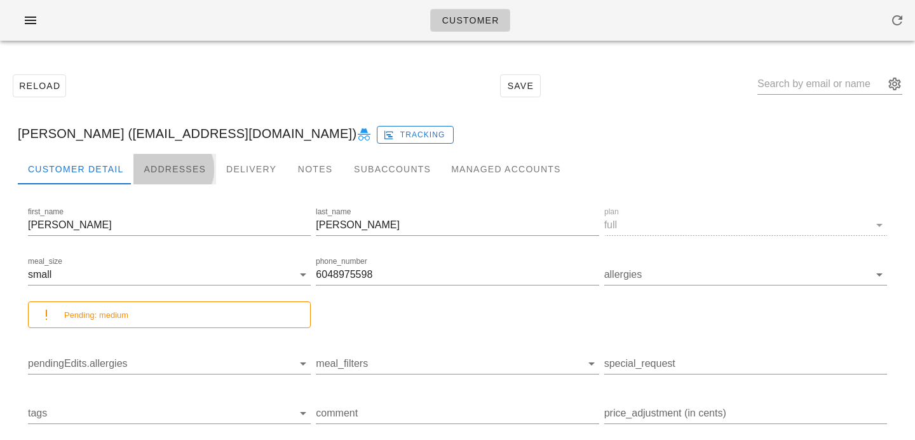
click at [163, 171] on div "Addresses" at bounding box center [174, 169] width 83 height 31
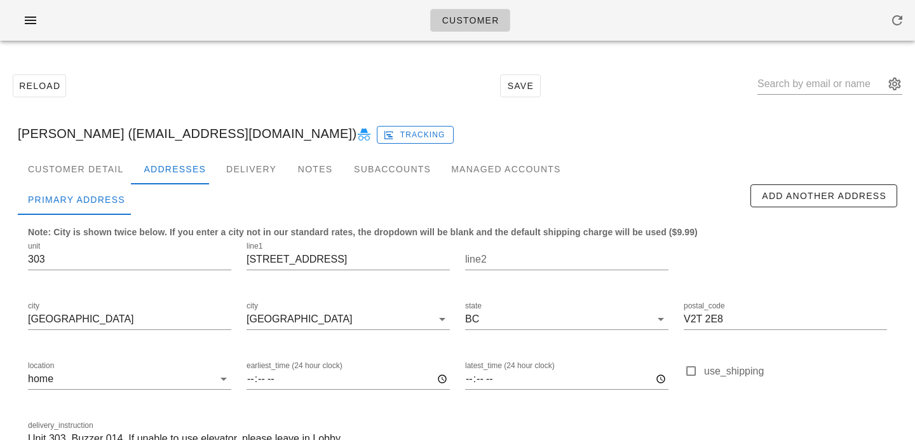
scroll to position [84, 0]
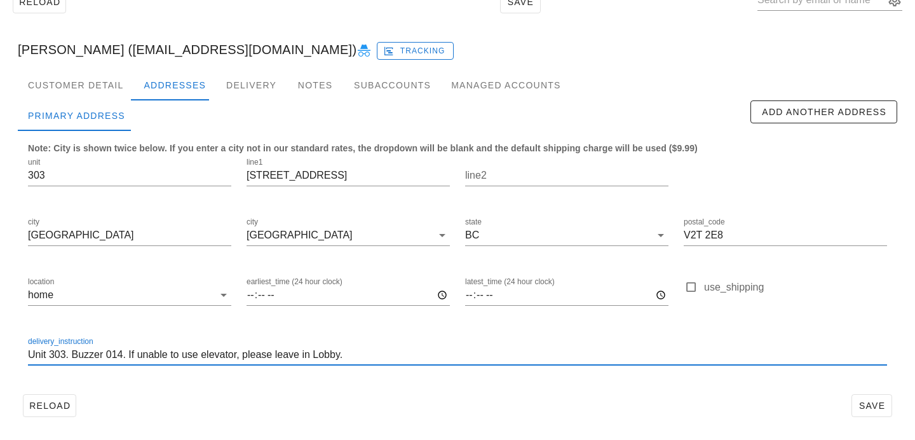
click at [360, 356] on input "Unit 303. Buzzer 014. If unable to use elevator, please leave in Lobby." at bounding box center [457, 355] width 859 height 20
paste input "leave the food outside the front door of the condo building"
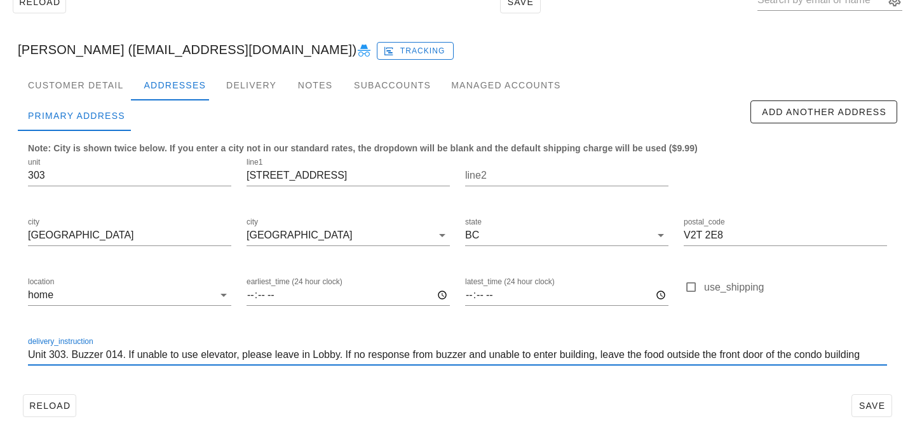
scroll to position [0, 0]
drag, startPoint x: 469, startPoint y: 355, endPoint x: 413, endPoint y: 352, distance: 56.0
click at [413, 352] on input "Unit 303. Buzzer 014. If unable to use elevator, please leave in Lobby. If no r…" at bounding box center [457, 355] width 859 height 20
drag, startPoint x: 589, startPoint y: 354, endPoint x: 569, endPoint y: 351, distance: 20.0
click at [570, 352] on input "Unit 303. Buzzer 014. If unable to use elevator, please leave in Lobby. If no r…" at bounding box center [457, 355] width 859 height 20
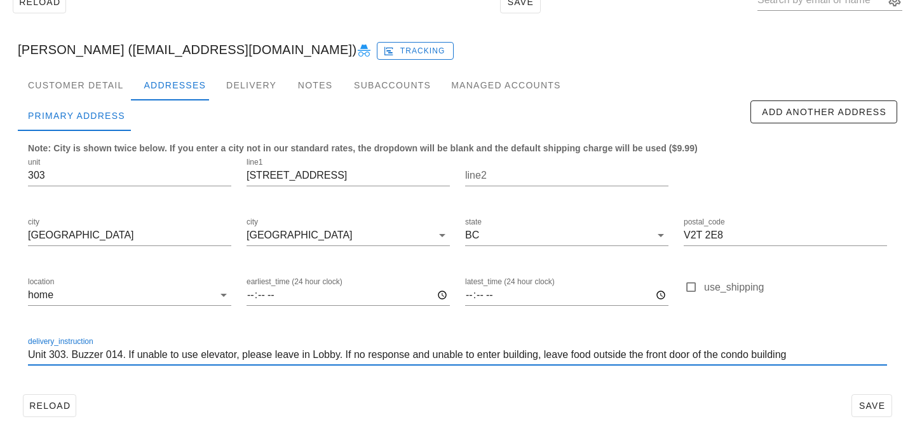
type input "Unit 303. Buzzer 014. If unable to use elevator, please leave in Lobby. If no r…"
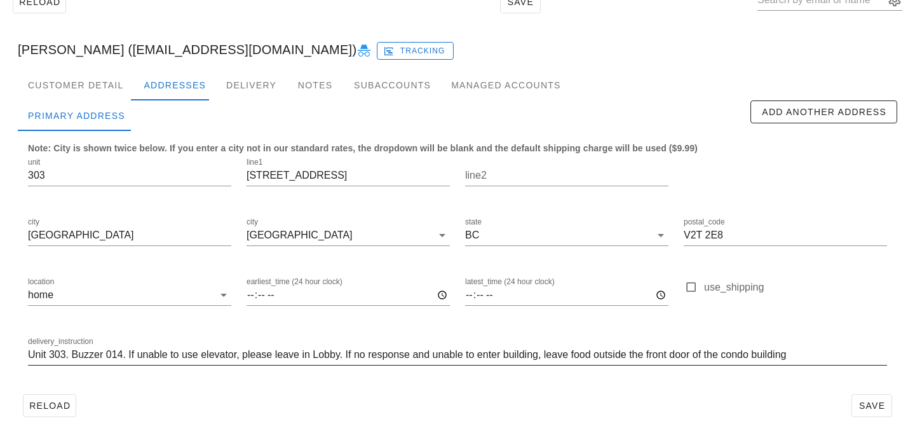
click at [502, 376] on div at bounding box center [457, 374] width 859 height 9
click at [866, 407] on span "Save" at bounding box center [872, 405] width 29 height 10
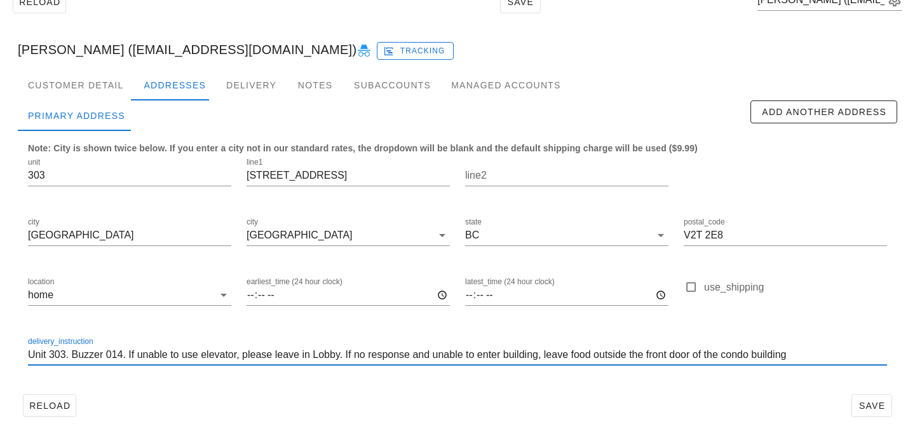
drag, startPoint x: 807, startPoint y: 357, endPoint x: 14, endPoint y: 346, distance: 792.8
click at [14, 346] on div "Customer Detail Addresses Delivery Notes Subaccounts Managed Accounts Primary A…" at bounding box center [458, 251] width 900 height 362
click at [819, 354] on input "Unit 303. Buzzer 014. If unable to use elevator, please leave in Lobby. If no r…" at bounding box center [457, 355] width 859 height 20
drag, startPoint x: 819, startPoint y: 354, endPoint x: 735, endPoint y: 314, distance: 93.6
click at [735, 314] on div "unit 303 line1 32120 Mt Waddington Ave line2 city Abbotsford city Abbotsford st…" at bounding box center [457, 266] width 875 height 239
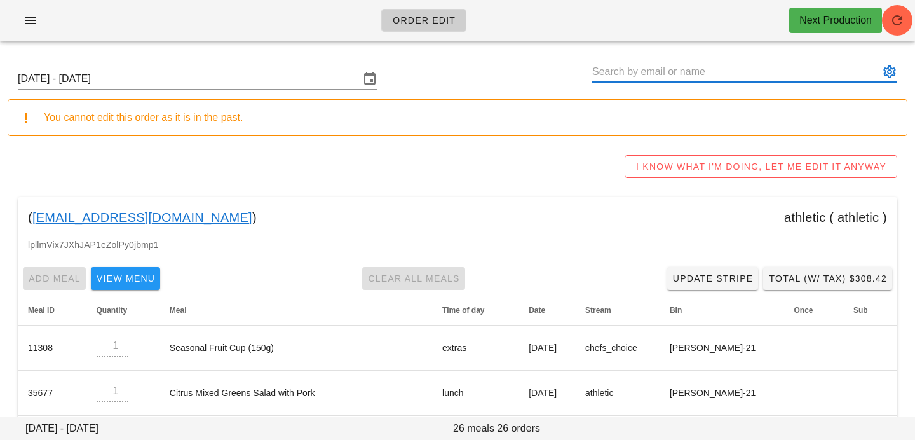
click at [785, 81] on div at bounding box center [744, 72] width 305 height 20
click at [784, 66] on input "text" at bounding box center [735, 72] width 287 height 20
paste input "[EMAIL_ADDRESS][DOMAIN_NAME]"
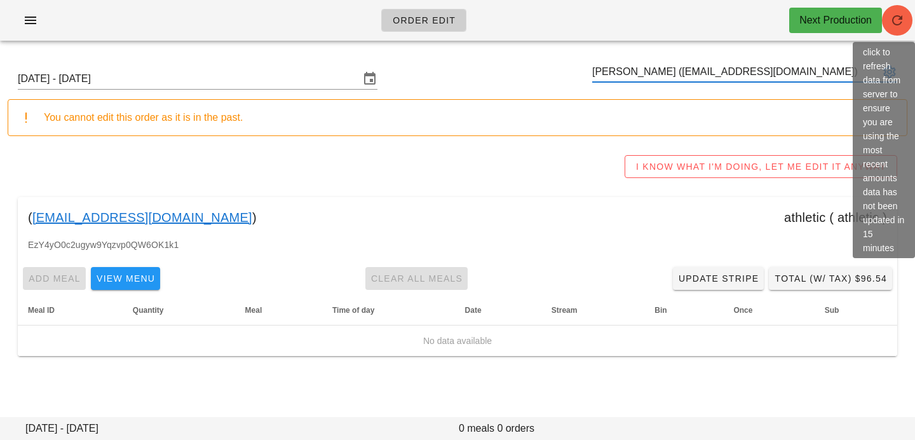
type input "[PERSON_NAME] ([EMAIL_ADDRESS][DOMAIN_NAME])"
click at [898, 19] on icon "button" at bounding box center [897, 20] width 15 height 15
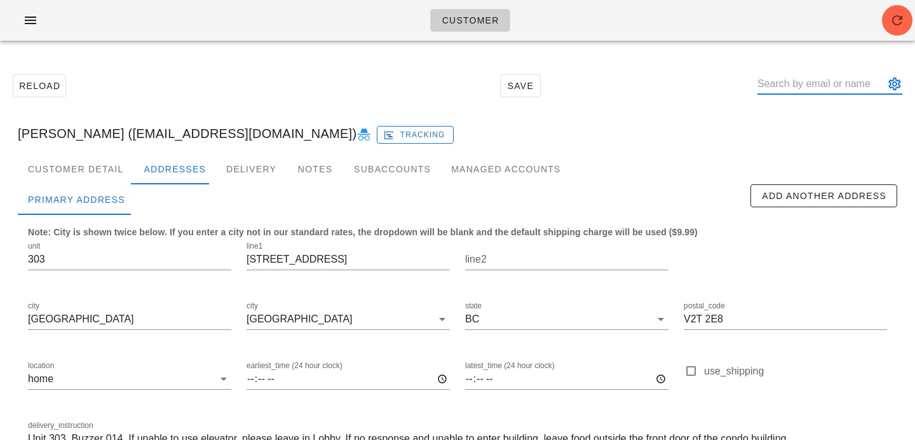
click at [811, 85] on input "text" at bounding box center [821, 84] width 127 height 20
paste input "hello@snatchesandsamosas.com"
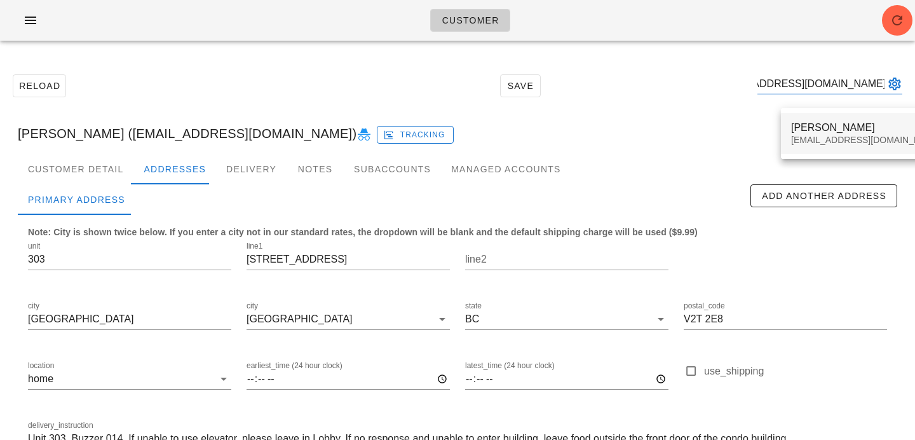
type input "hello@snatchesandsamosas.com"
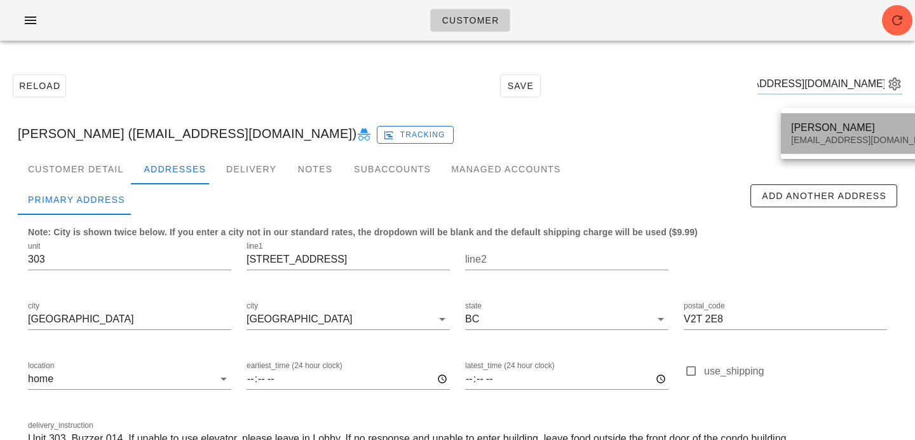
click at [808, 119] on div "Sharan Scali hello@snatchesandsamosas.com" at bounding box center [866, 133] width 151 height 39
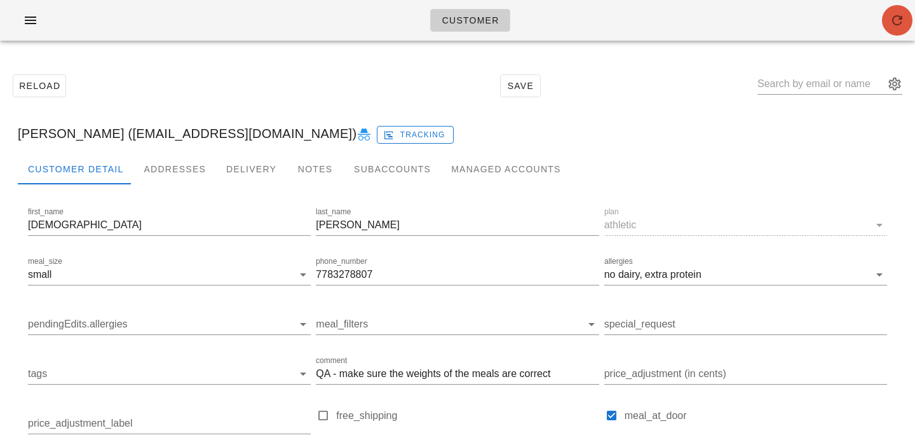
click at [900, 29] on button "button" at bounding box center [897, 20] width 31 height 31
click at [152, 180] on div "Addresses" at bounding box center [174, 169] width 83 height 31
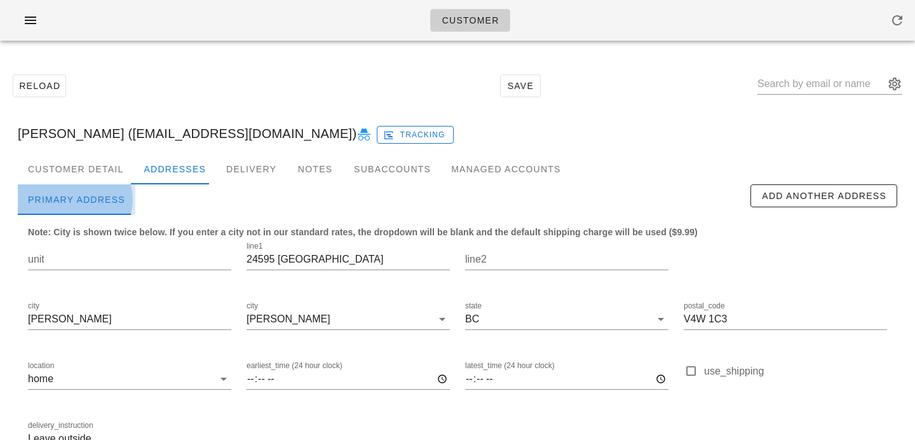
click at [93, 184] on div "Primary Address" at bounding box center [77, 199] width 118 height 31
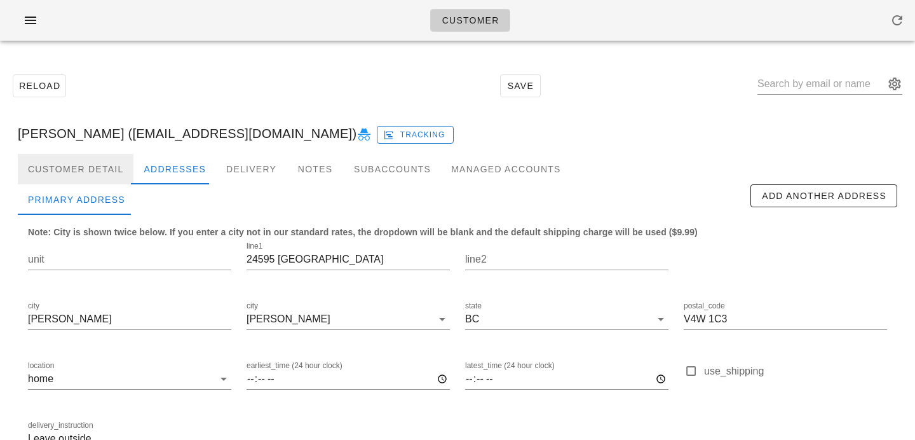
click at [93, 168] on div "Customer Detail" at bounding box center [76, 169] width 116 height 31
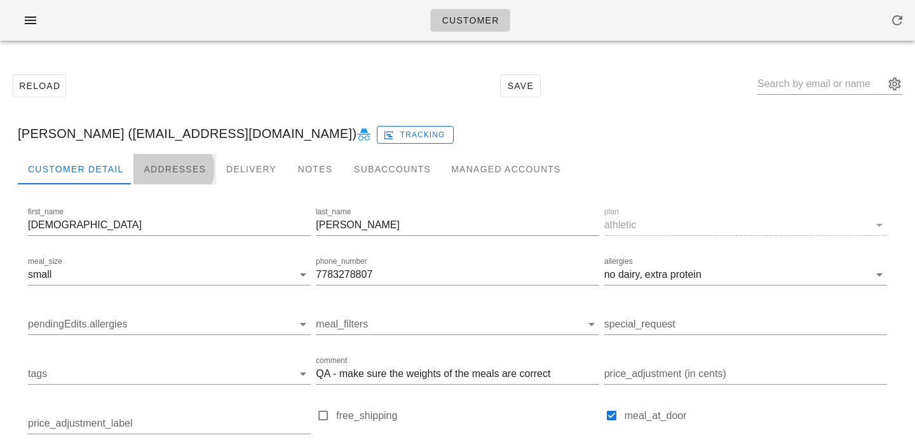
click at [172, 166] on div "Addresses" at bounding box center [174, 169] width 83 height 31
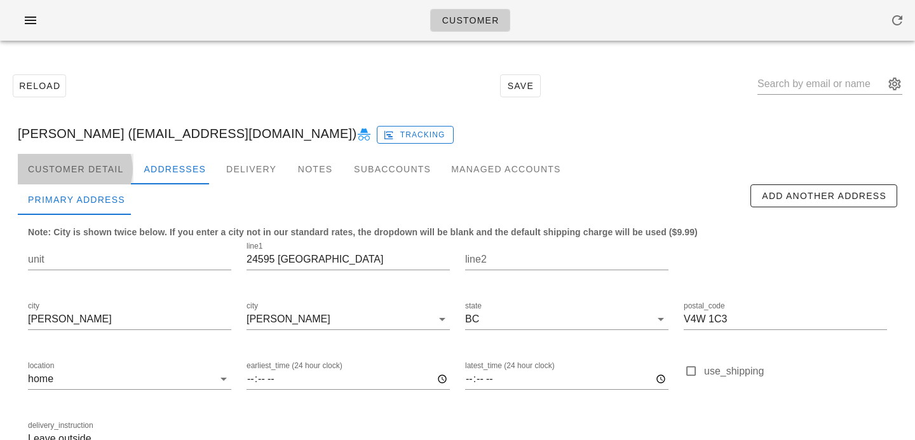
click at [117, 172] on div "Customer Detail" at bounding box center [76, 169] width 116 height 31
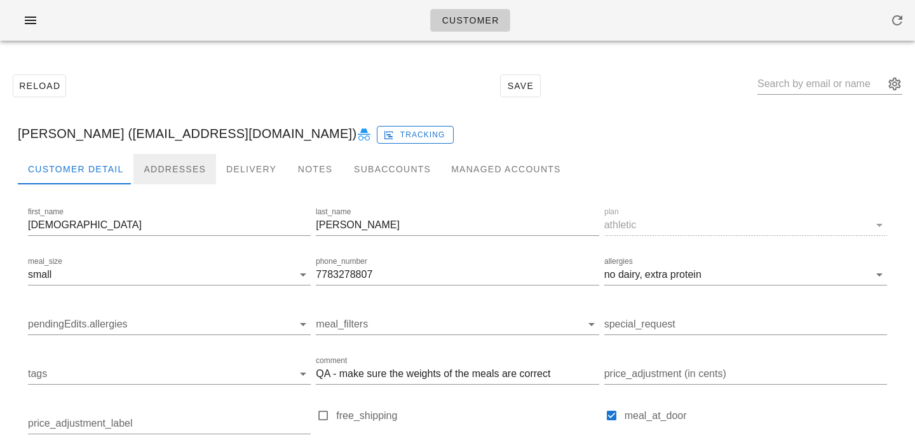
click at [162, 165] on div "Addresses" at bounding box center [174, 169] width 83 height 31
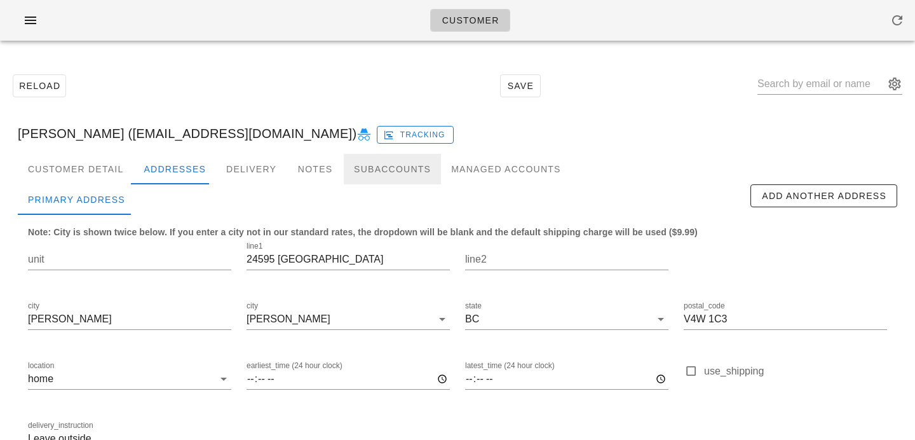
drag, startPoint x: 373, startPoint y: 163, endPoint x: 366, endPoint y: 163, distance: 7.6
click at [371, 163] on div "Subaccounts" at bounding box center [392, 169] width 97 height 31
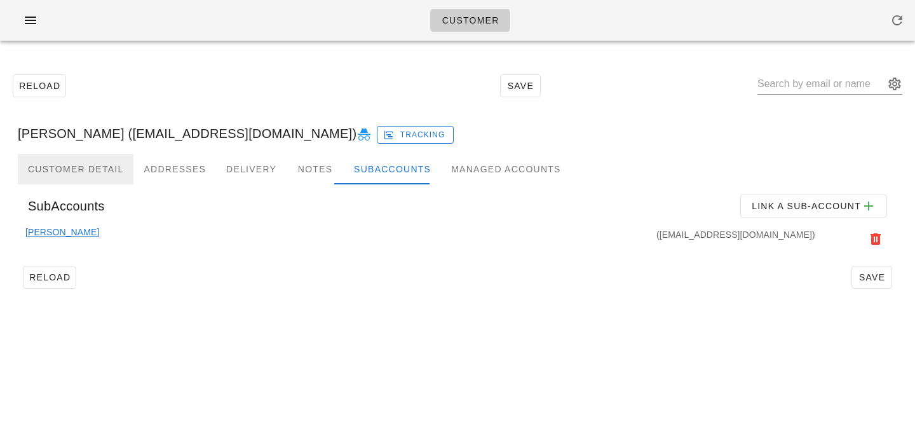
click at [69, 172] on div "Customer Detail" at bounding box center [76, 169] width 116 height 31
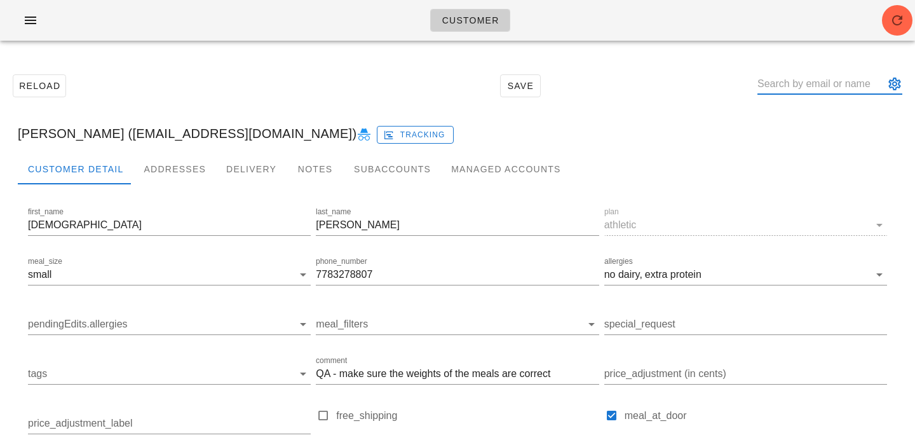
click at [800, 84] on input "text" at bounding box center [821, 84] width 127 height 20
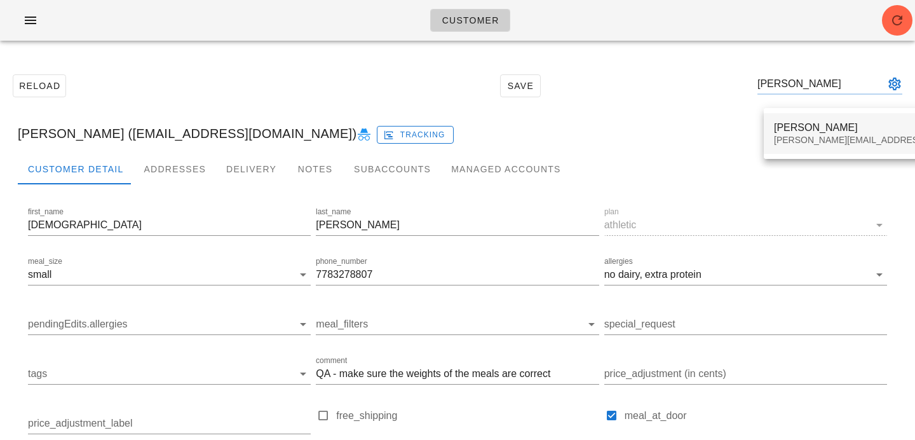
type input "antonio p"
click at [802, 135] on div "[PERSON_NAME][EMAIL_ADDRESS][DOMAIN_NAME]" at bounding box center [886, 140] width 224 height 11
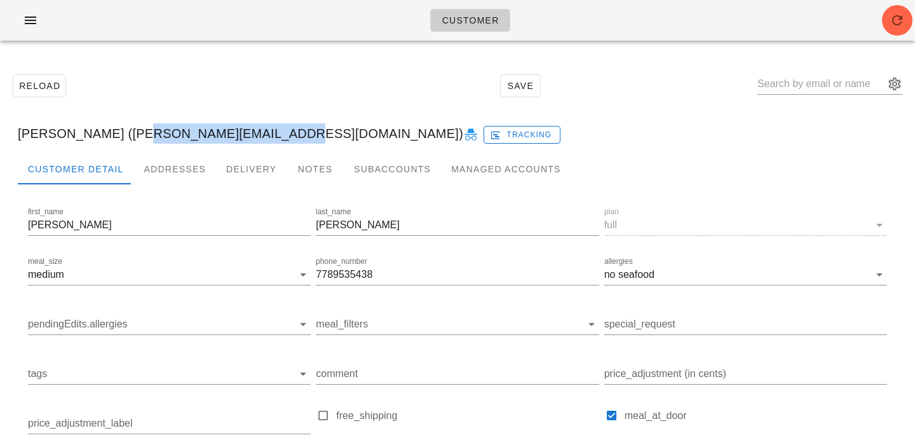
drag, startPoint x: 118, startPoint y: 133, endPoint x: 259, endPoint y: 134, distance: 141.8
click at [259, 134] on div "Antonio Padron (padron.1818@gmail.com) Tracking" at bounding box center [458, 133] width 900 height 41
copy div "padron.1818@gmail.com"
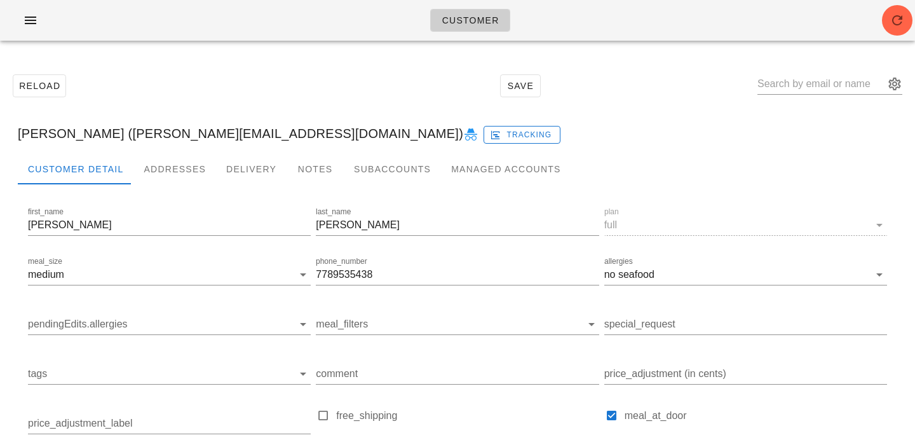
click at [627, 76] on div "Reload Save" at bounding box center [458, 85] width 900 height 55
click at [879, 25] on div "Customer" at bounding box center [457, 20] width 915 height 41
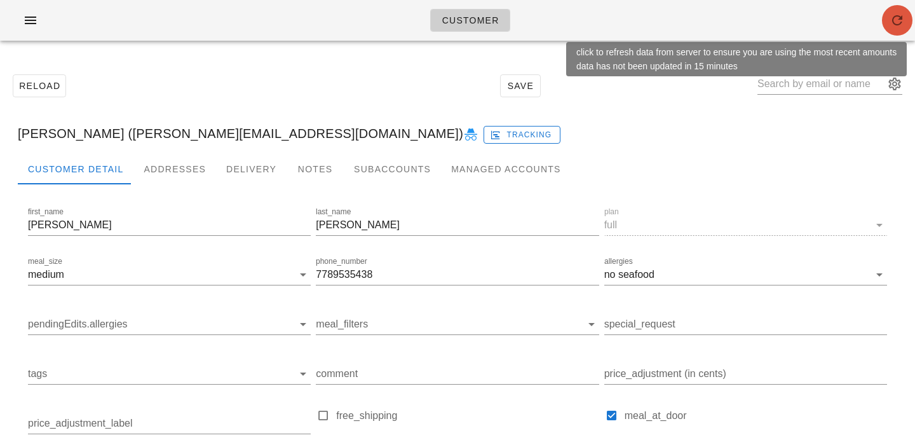
click at [889, 23] on span "button" at bounding box center [897, 20] width 31 height 15
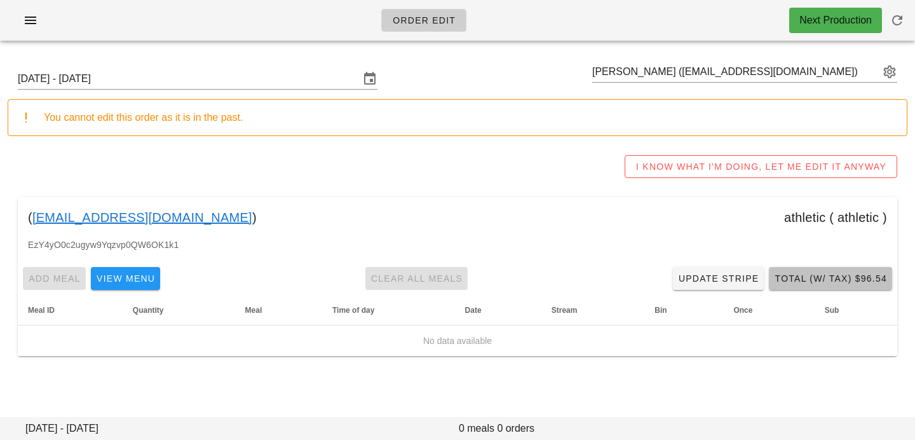
click at [830, 269] on button "Total (w/ Tax) $96.54" at bounding box center [830, 278] width 123 height 23
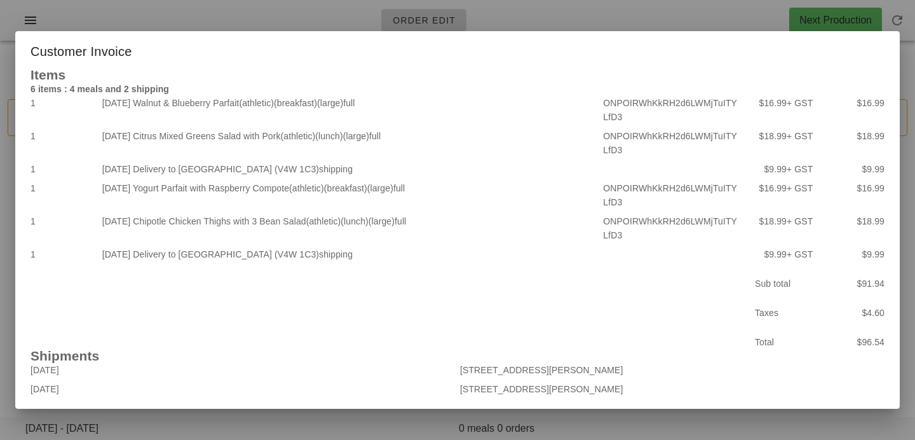
click at [404, 420] on div at bounding box center [457, 220] width 915 height 440
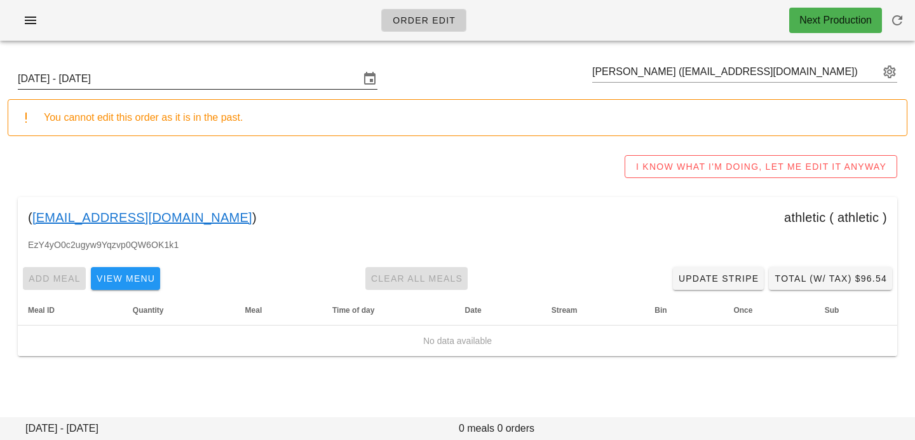
click at [235, 78] on input "Sunday September 28 - Saturday October 4" at bounding box center [189, 79] width 342 height 20
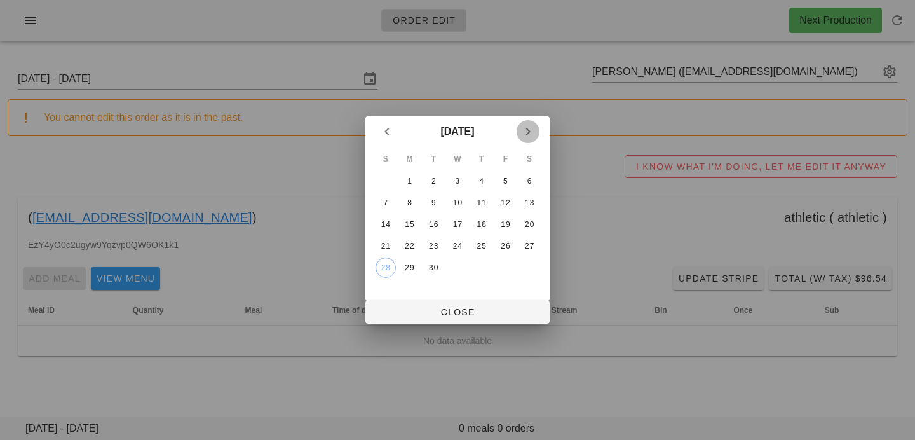
click at [530, 130] on icon "Next month" at bounding box center [528, 131] width 15 height 15
click at [410, 198] on div "6" at bounding box center [410, 202] width 20 height 9
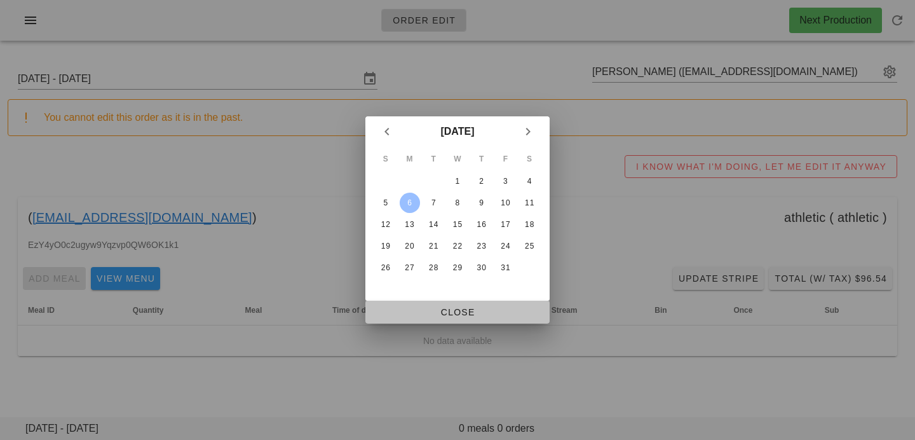
click at [408, 303] on button "Close" at bounding box center [458, 312] width 184 height 23
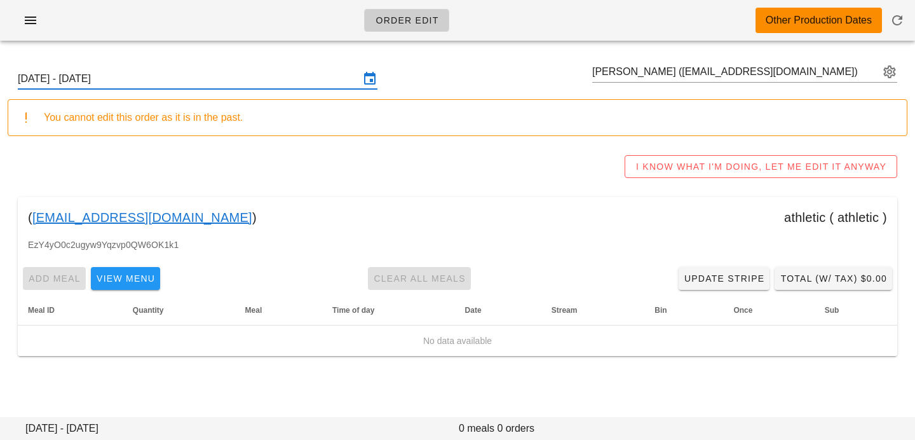
click at [285, 74] on input "[DATE] - [DATE]" at bounding box center [189, 79] width 342 height 20
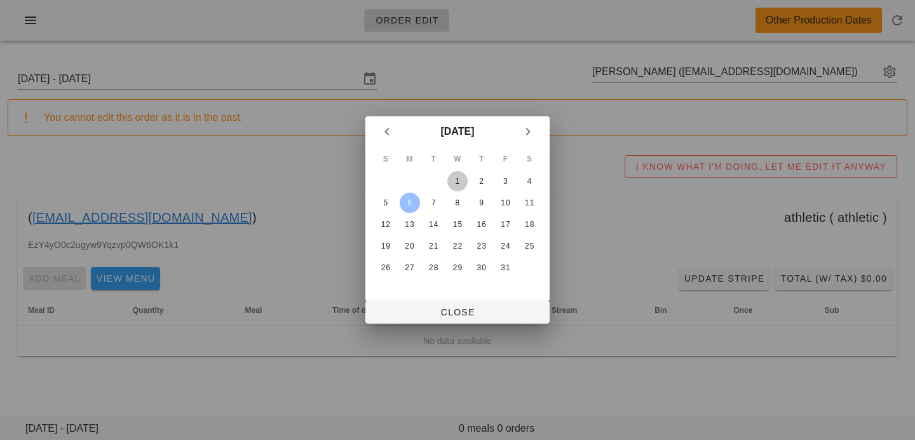
click at [457, 178] on div "1" at bounding box center [458, 181] width 20 height 9
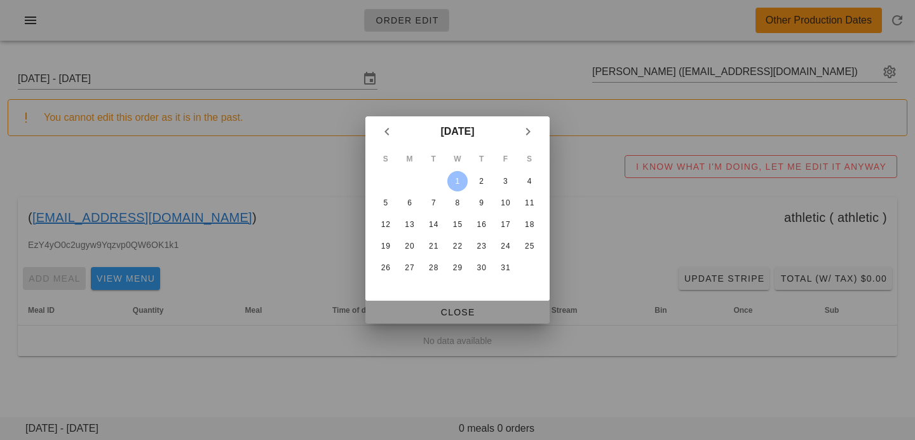
click at [416, 311] on span "Close" at bounding box center [458, 312] width 164 height 10
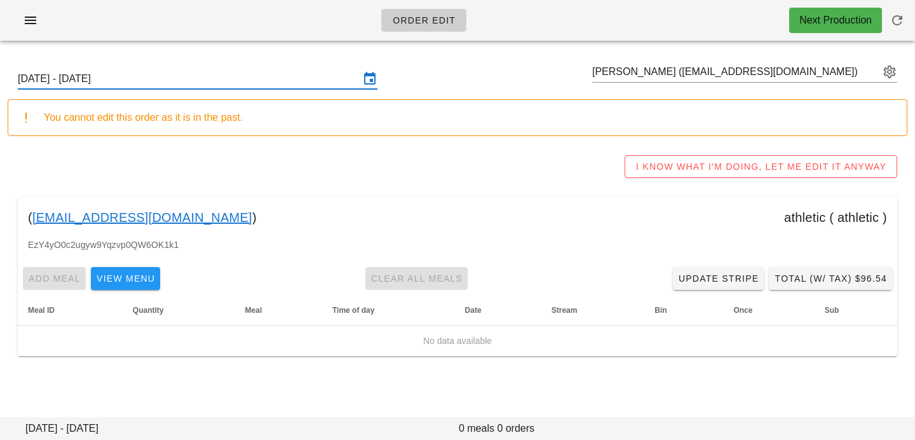
click at [324, 76] on input "Sunday September 28 - Saturday October 4" at bounding box center [189, 79] width 342 height 20
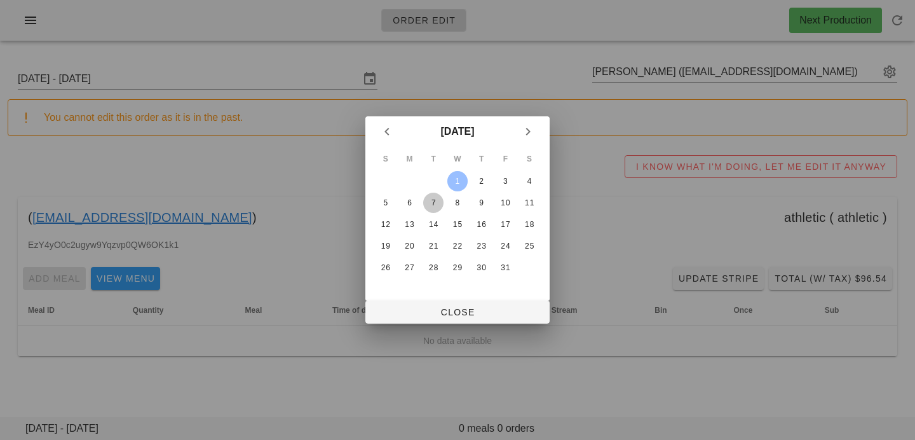
click at [423, 200] on div "7" at bounding box center [433, 202] width 20 height 9
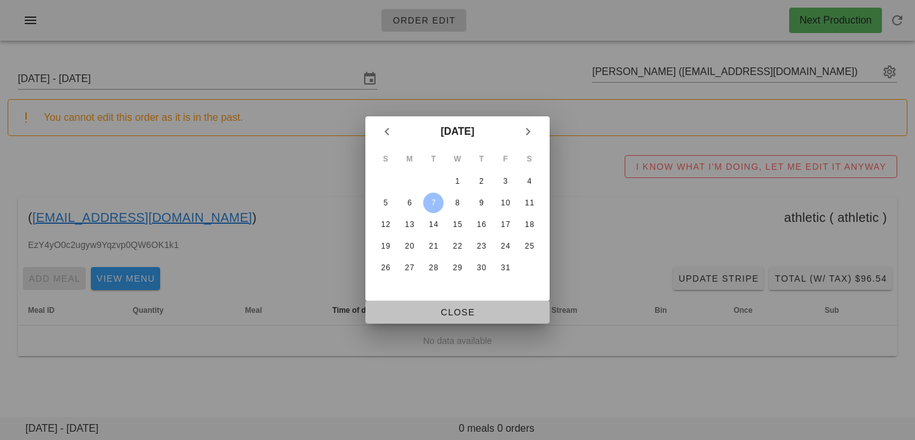
click at [413, 310] on span "Close" at bounding box center [458, 312] width 164 height 10
type input "Sunday October 5 - Saturday October 11"
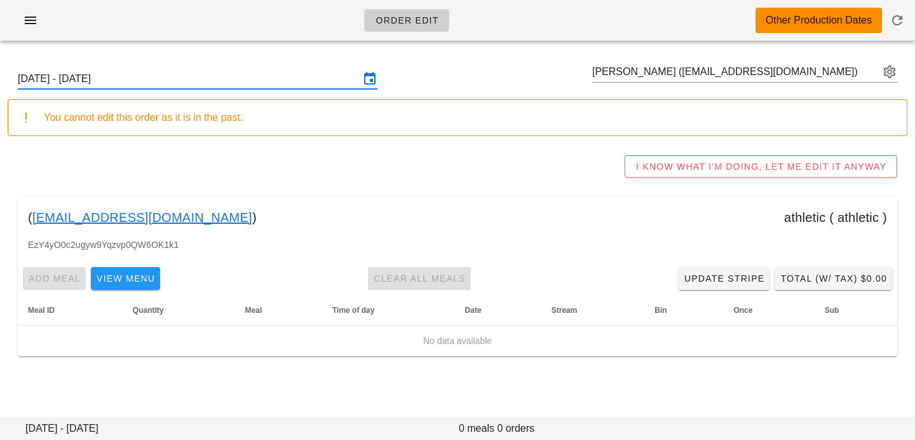
click at [247, 79] on input "Sunday October 5 - Saturday October 11" at bounding box center [189, 79] width 342 height 20
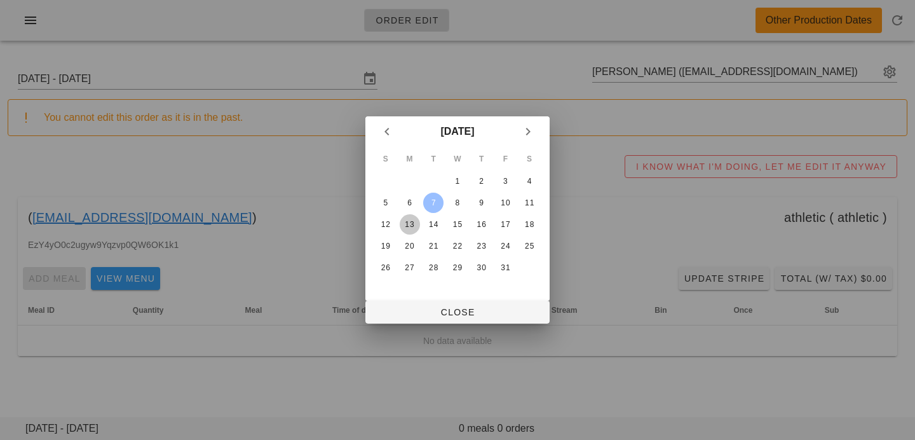
click at [407, 225] on div "13" at bounding box center [410, 224] width 20 height 9
click at [439, 198] on div "7" at bounding box center [433, 202] width 20 height 9
click at [435, 304] on button "Close" at bounding box center [458, 312] width 184 height 23
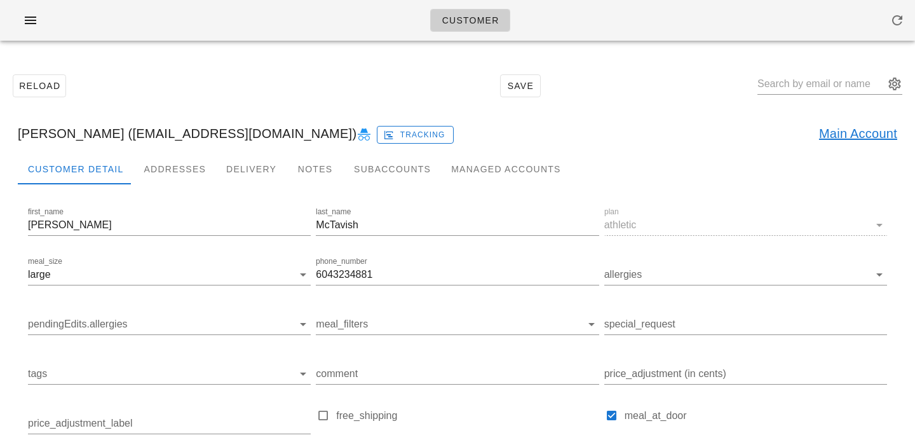
scroll to position [3, 0]
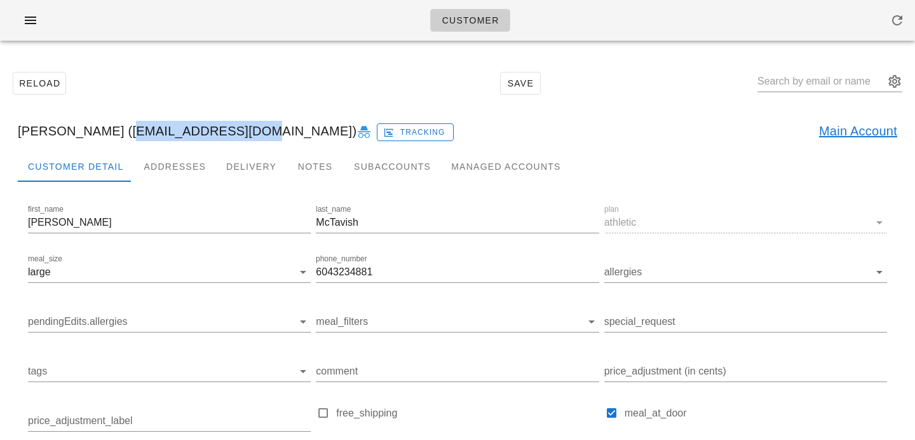
drag, startPoint x: 112, startPoint y: 131, endPoint x: 217, endPoint y: 130, distance: 104.9
click at [217, 130] on div "[PERSON_NAME] ([EMAIL_ADDRESS][DOMAIN_NAME]) Tracking Main Account" at bounding box center [458, 131] width 900 height 41
copy div "[EMAIL_ADDRESS][DOMAIN_NAME]"
click at [124, 124] on div "[PERSON_NAME] ([EMAIL_ADDRESS][DOMAIN_NAME]) Tracking Main Account" at bounding box center [458, 131] width 900 height 41
drag, startPoint x: 111, startPoint y: 130, endPoint x: 216, endPoint y: 133, distance: 105.0
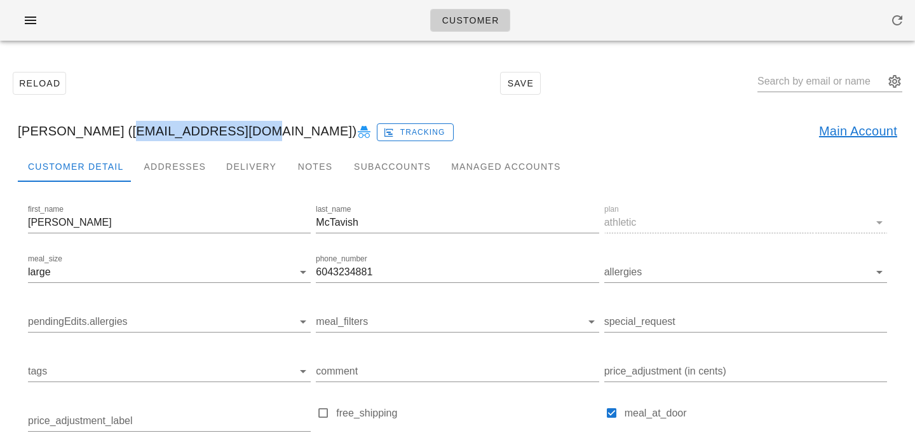
click at [216, 133] on div "[PERSON_NAME] ([EMAIL_ADDRESS][DOMAIN_NAME]) Tracking Main Account" at bounding box center [458, 131] width 900 height 41
copy div "[EMAIL_ADDRESS][DOMAIN_NAME]"
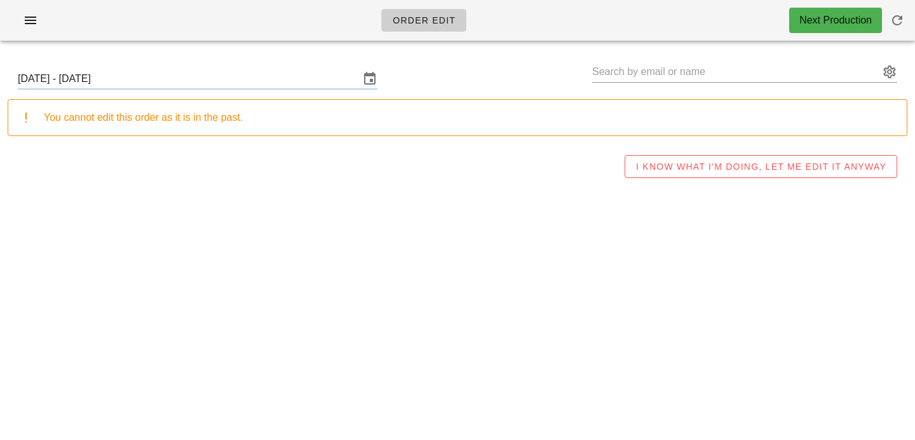
type input "Sharan Scali (hello@snatchesandsamosas.com)"
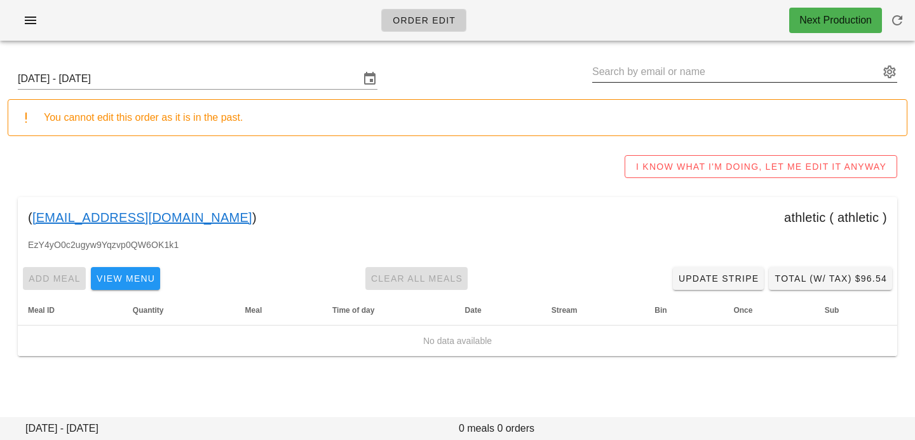
click at [631, 73] on input "text" at bounding box center [735, 72] width 287 height 20
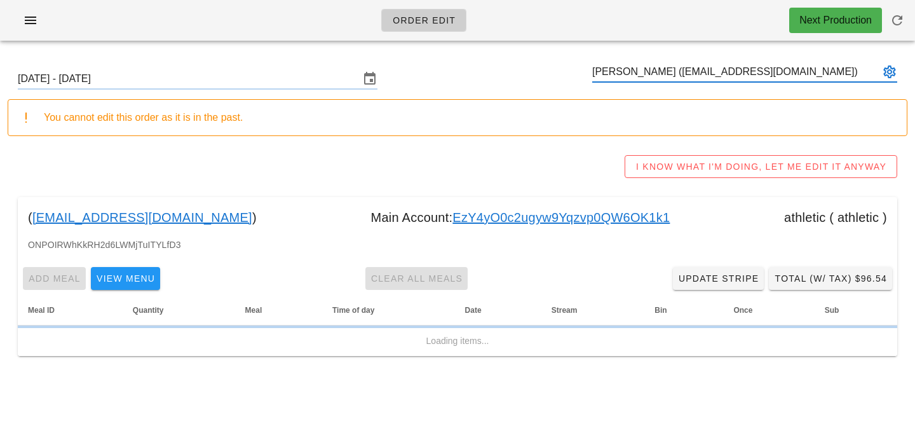
type input "[PERSON_NAME] ([EMAIL_ADDRESS][DOMAIN_NAME])"
click at [701, 130] on div "You cannot edit this order as it is in the past." at bounding box center [458, 117] width 900 height 37
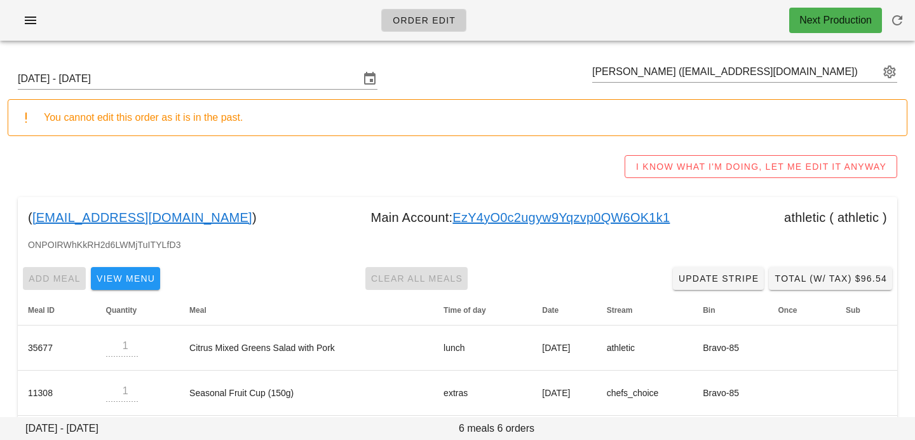
click at [316, 181] on div "I KNOW WHAT I'M DOING, LET ME EDIT IT ANYWAY" at bounding box center [458, 166] width 900 height 41
click at [299, 85] on input "Sunday September 28 - Saturday October 4" at bounding box center [189, 79] width 342 height 20
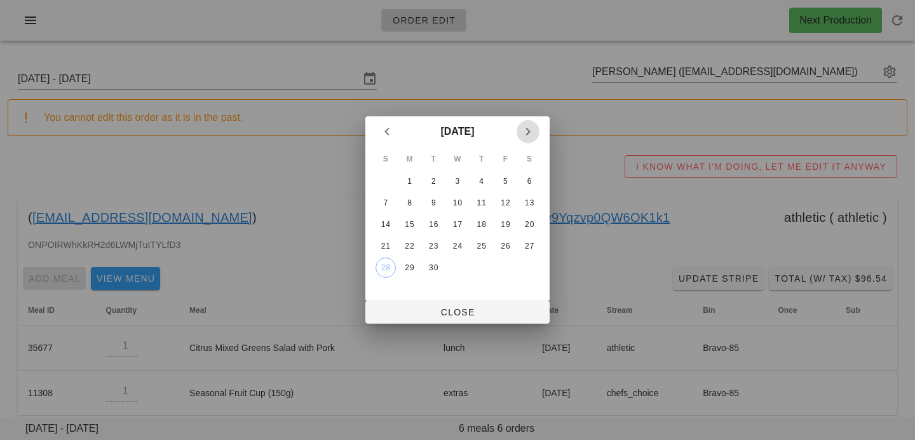
click at [535, 128] on icon "Next month" at bounding box center [528, 131] width 15 height 15
click at [408, 205] on div "6" at bounding box center [410, 202] width 20 height 9
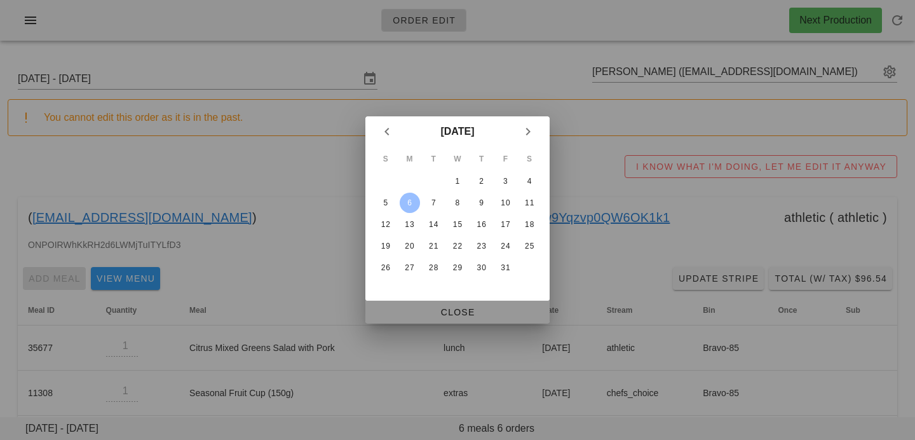
click at [415, 308] on span "Close" at bounding box center [458, 312] width 164 height 10
type input "[DATE] - [DATE]"
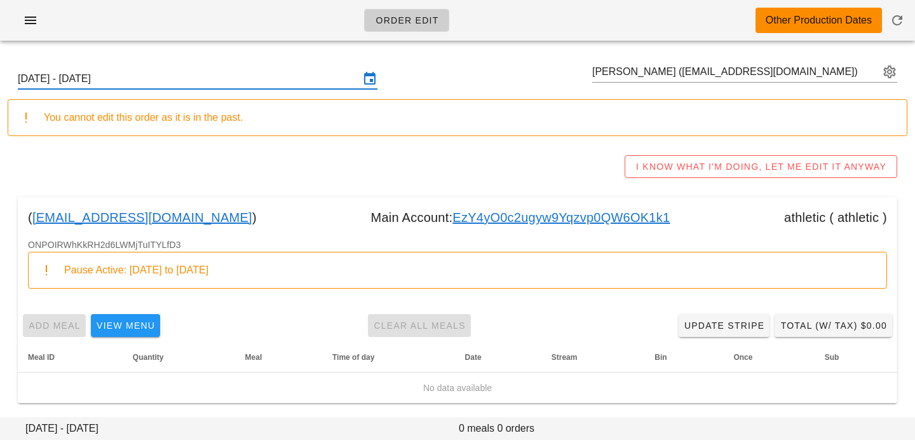
scroll to position [1, 0]
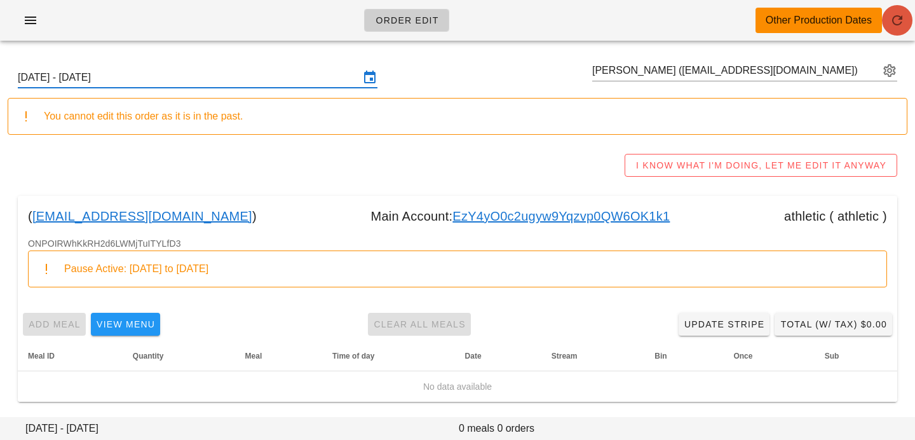
click at [903, 20] on icon "button" at bounding box center [897, 20] width 15 height 15
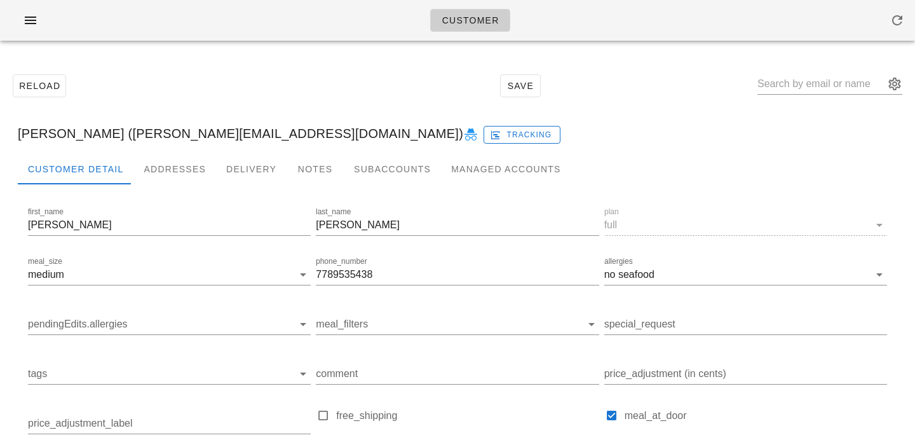
click at [123, 136] on div "[PERSON_NAME] ([PERSON_NAME][EMAIL_ADDRESS][DOMAIN_NAME]) Tracking" at bounding box center [458, 133] width 900 height 41
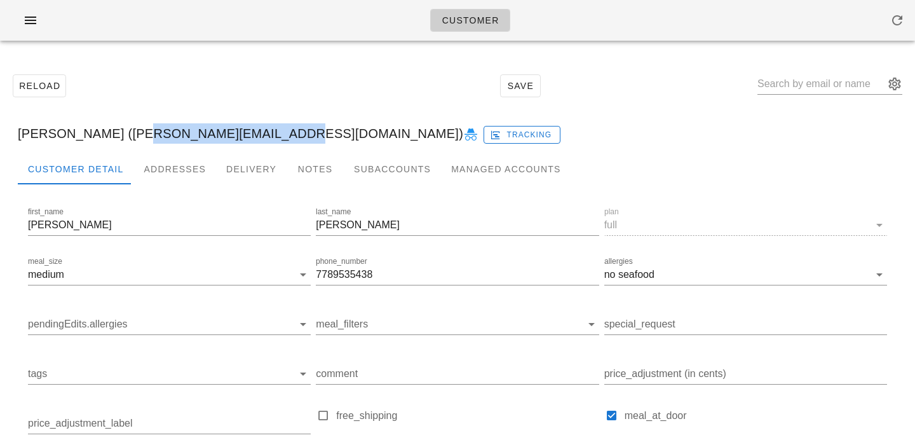
drag, startPoint x: 118, startPoint y: 135, endPoint x: 259, endPoint y: 135, distance: 141.1
click at [259, 135] on div "[PERSON_NAME] ([PERSON_NAME][EMAIL_ADDRESS][DOMAIN_NAME]) Tracking" at bounding box center [458, 133] width 900 height 41
copy div "[PERSON_NAME][EMAIL_ADDRESS][DOMAIN_NAME]"
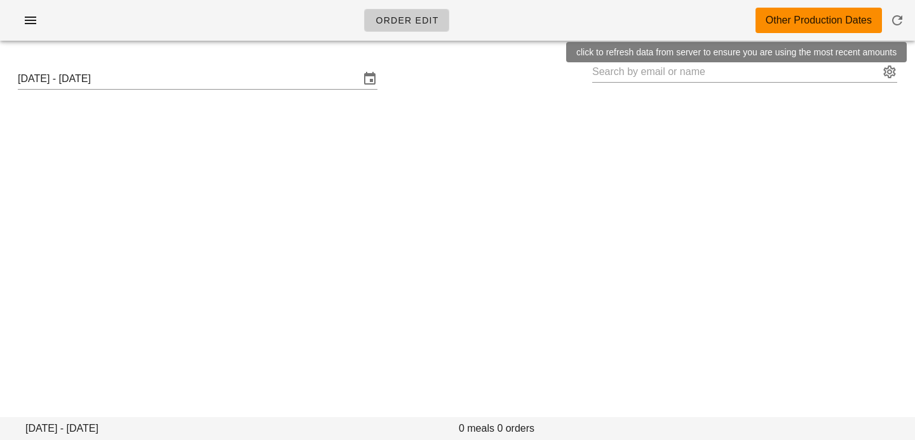
type input "[PERSON_NAME] ([EMAIL_ADDRESS][DOMAIN_NAME])"
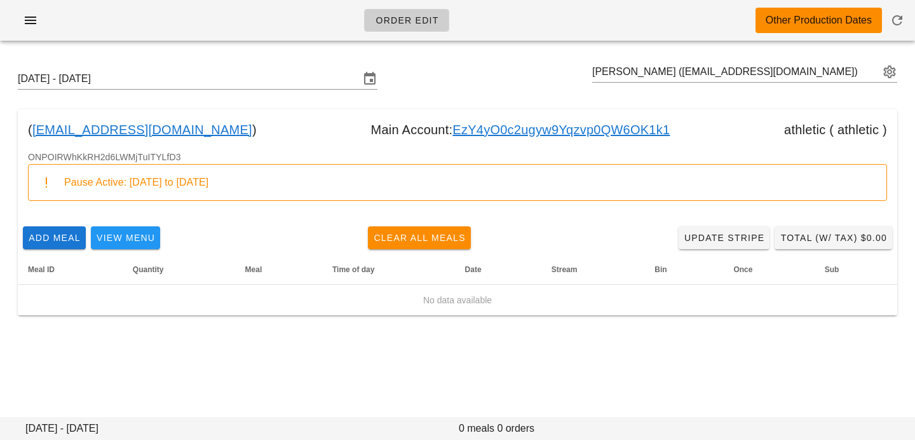
drag, startPoint x: 127, startPoint y: 181, endPoint x: 299, endPoint y: 181, distance: 172.3
click at [298, 181] on div "Pause Active: [DATE] to [DATE]" at bounding box center [470, 182] width 812 height 14
copy div "[DATE] to [DATE]"
click at [193, 88] on input "[DATE] - [DATE]" at bounding box center [189, 79] width 342 height 20
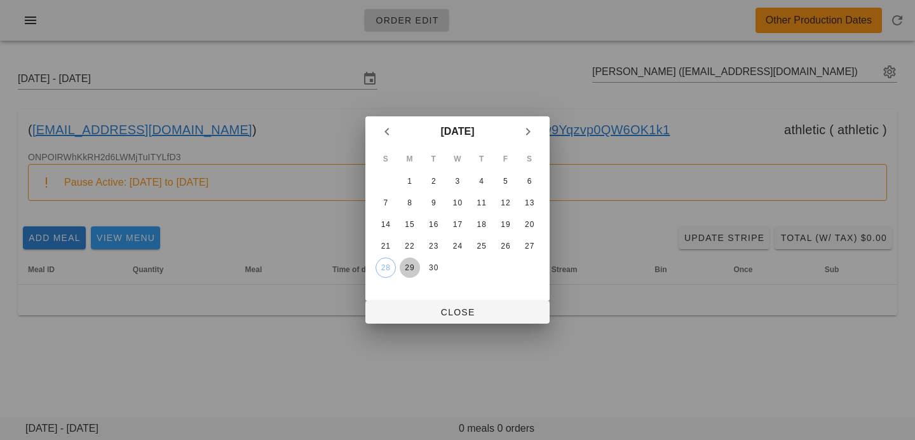
click at [412, 271] on div "29" at bounding box center [410, 267] width 20 height 9
click at [411, 307] on span "Close" at bounding box center [458, 312] width 164 height 10
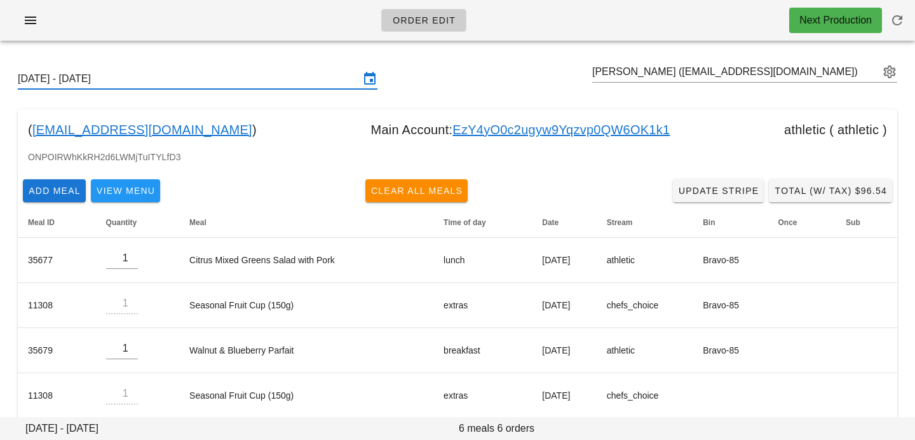
click at [249, 71] on input "Sunday September 28 - Saturday October 4" at bounding box center [189, 79] width 342 height 20
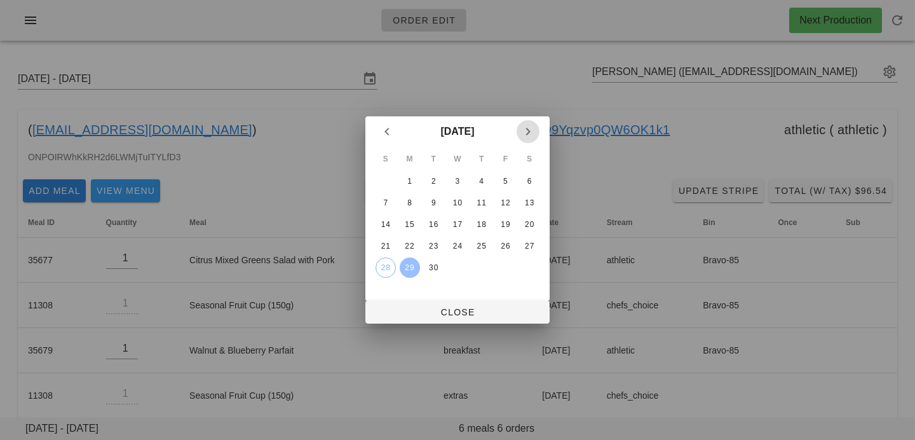
click at [522, 134] on icon "Next month" at bounding box center [528, 131] width 15 height 15
click at [411, 202] on div "6" at bounding box center [410, 202] width 20 height 9
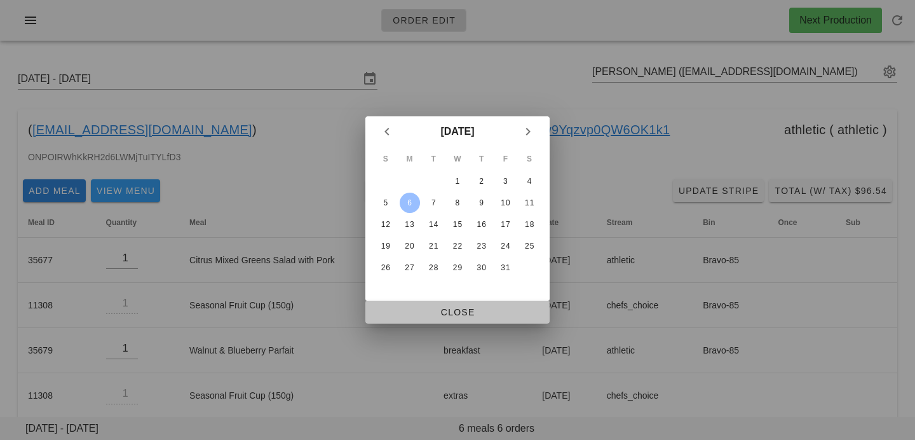
click at [424, 310] on span "Close" at bounding box center [458, 312] width 164 height 10
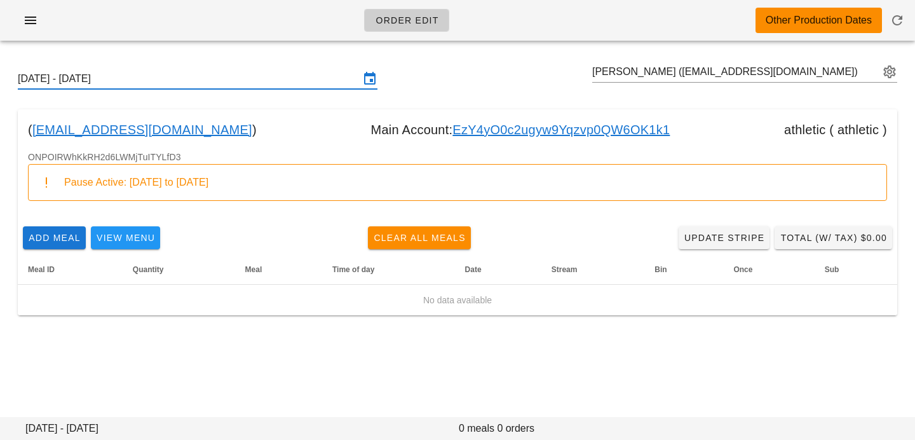
click at [261, 90] on div "Sunday October 5 - Saturday October 11 Matt McTavish (scalifit@gmail.com)" at bounding box center [458, 78] width 900 height 41
click at [325, 76] on input "Sunday October 5 - Saturday October 11" at bounding box center [189, 79] width 342 height 20
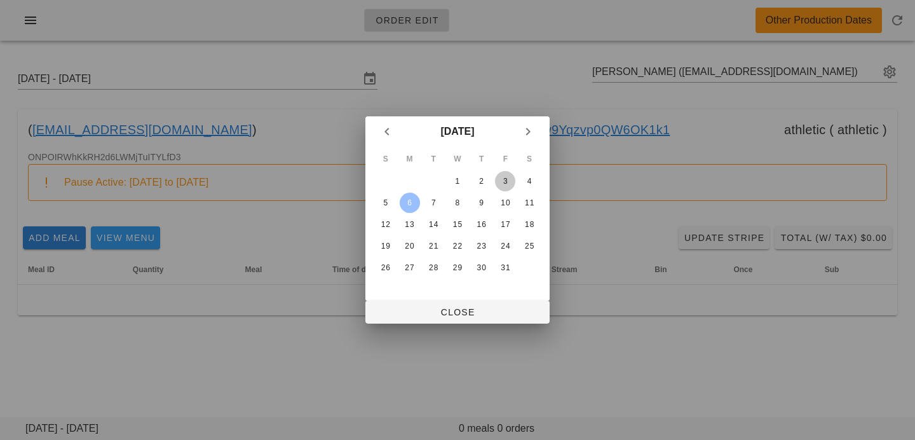
click at [502, 177] on div "3" at bounding box center [505, 181] width 20 height 9
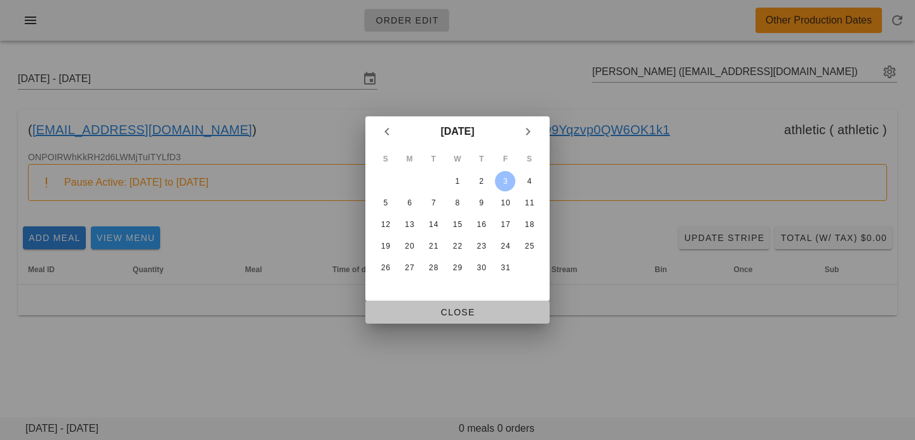
click at [441, 309] on span "Close" at bounding box center [458, 312] width 164 height 10
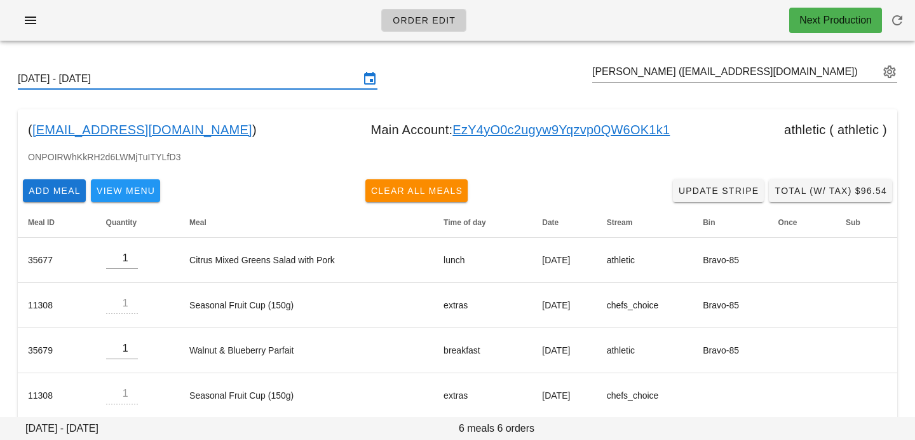
click at [214, 88] on div "Sunday September 28 - Saturday October 4" at bounding box center [198, 79] width 360 height 20
click at [313, 76] on input "Sunday September 28 - Saturday October 4" at bounding box center [189, 79] width 342 height 20
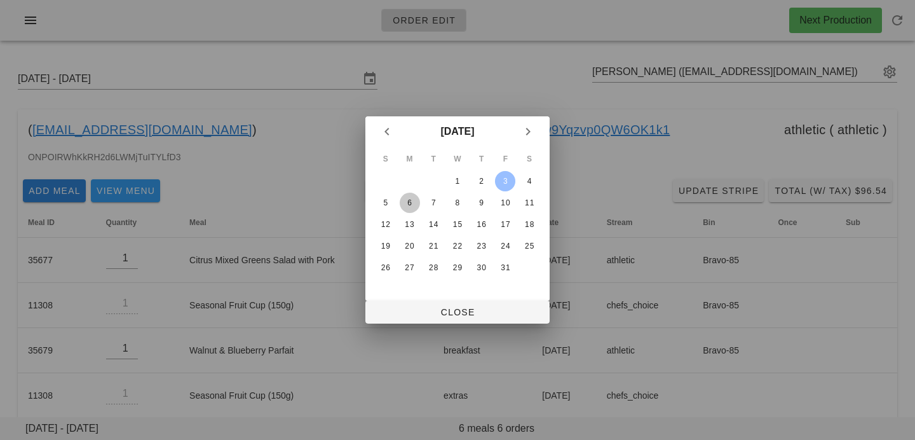
click at [409, 200] on div "6" at bounding box center [410, 202] width 20 height 9
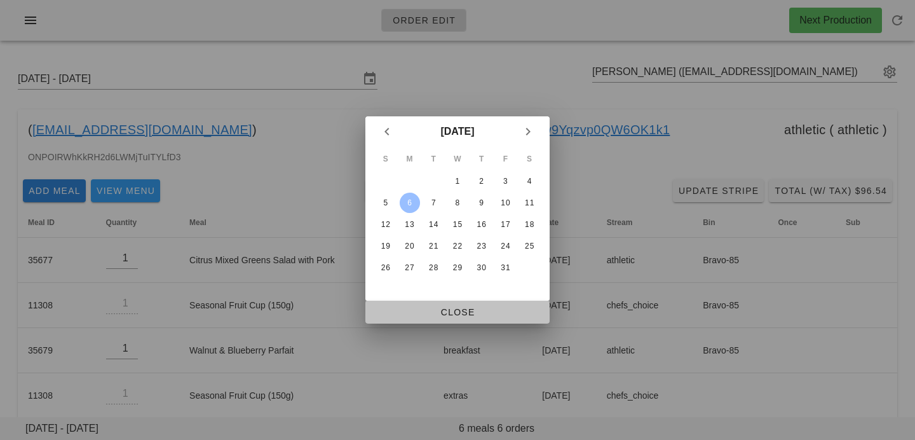
click at [427, 308] on span "Close" at bounding box center [458, 312] width 164 height 10
type input "Sunday October 5 - Saturday October 11"
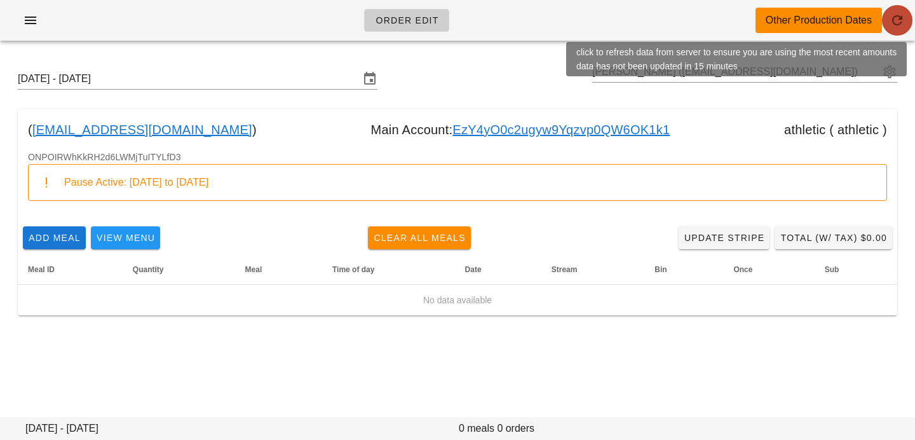
click at [903, 25] on icon "button" at bounding box center [897, 20] width 15 height 15
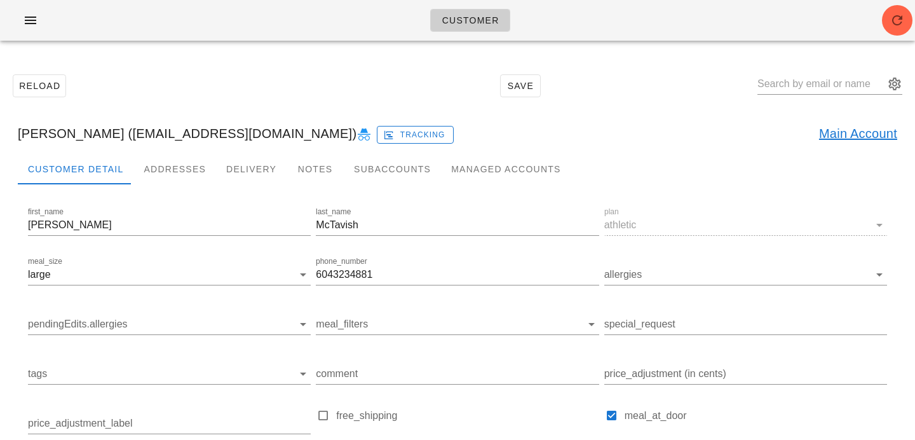
scroll to position [3, 0]
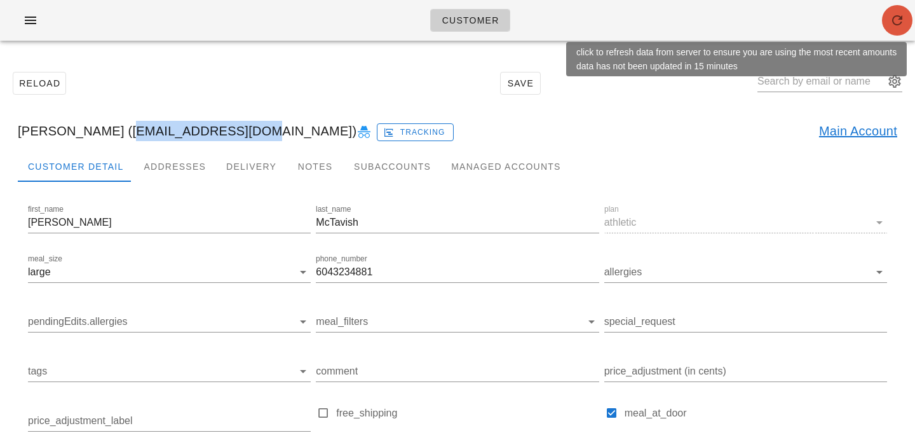
click at [902, 22] on icon "button" at bounding box center [897, 20] width 15 height 15
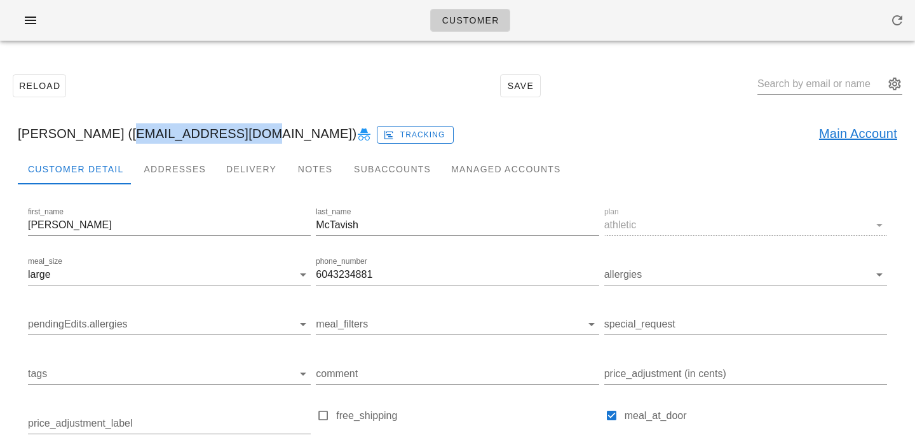
drag, startPoint x: 110, startPoint y: 134, endPoint x: 215, endPoint y: 136, distance: 104.9
click at [215, 136] on div "[PERSON_NAME] ([EMAIL_ADDRESS][DOMAIN_NAME]) Tracking Main Account" at bounding box center [458, 133] width 900 height 41
copy div "[EMAIL_ADDRESS][DOMAIN_NAME]"
click at [357, 136] on icon at bounding box center [364, 134] width 15 height 15
click at [357, 135] on icon at bounding box center [364, 134] width 15 height 15
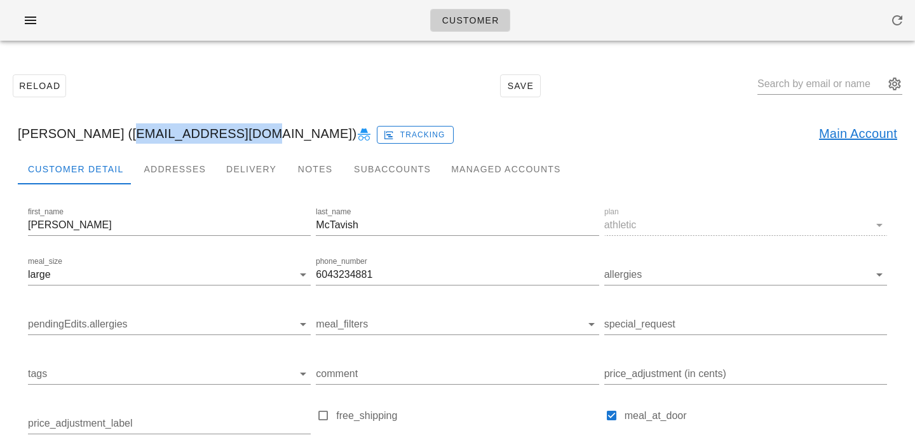
click at [110, 133] on div "[PERSON_NAME] ([EMAIL_ADDRESS][DOMAIN_NAME]) Tracking Main Account" at bounding box center [458, 133] width 900 height 41
drag, startPoint x: 110, startPoint y: 133, endPoint x: 214, endPoint y: 133, distance: 103.6
click at [214, 133] on div "[PERSON_NAME] ([EMAIL_ADDRESS][DOMAIN_NAME]) Tracking Main Account" at bounding box center [458, 133] width 900 height 41
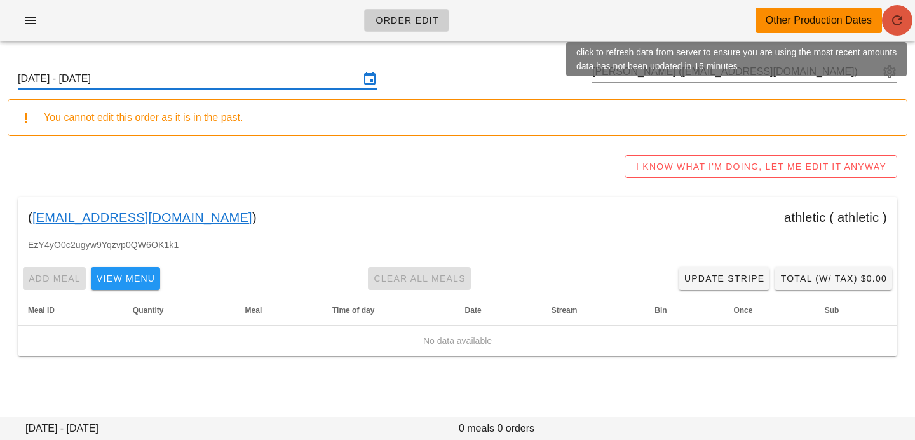
click at [899, 17] on icon "button" at bounding box center [897, 20] width 15 height 15
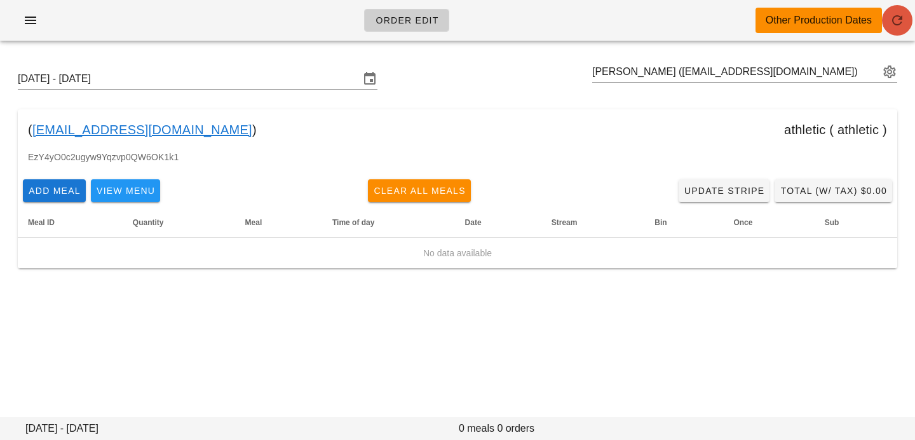
click at [892, 31] on button "button" at bounding box center [897, 20] width 31 height 31
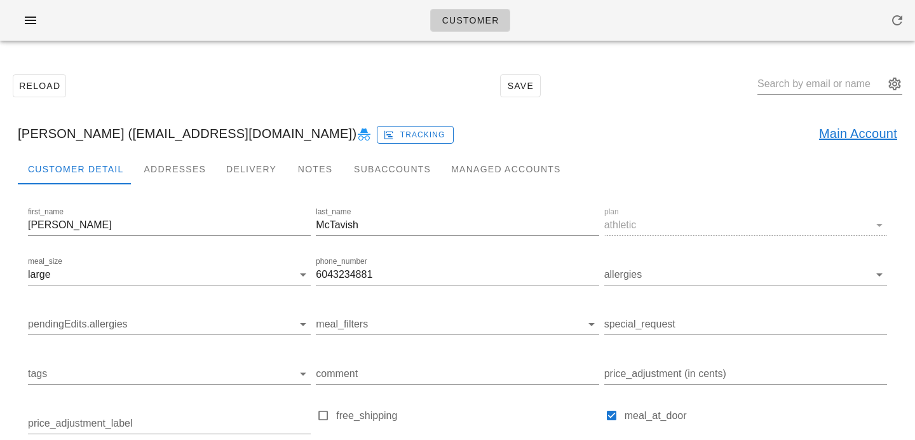
click at [833, 142] on link "Main Account" at bounding box center [858, 133] width 78 height 20
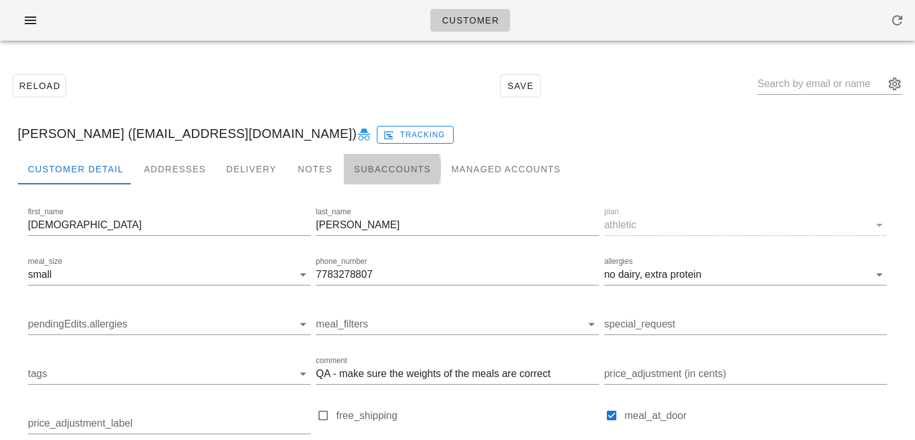
click at [367, 172] on div "Subaccounts" at bounding box center [392, 169] width 97 height 31
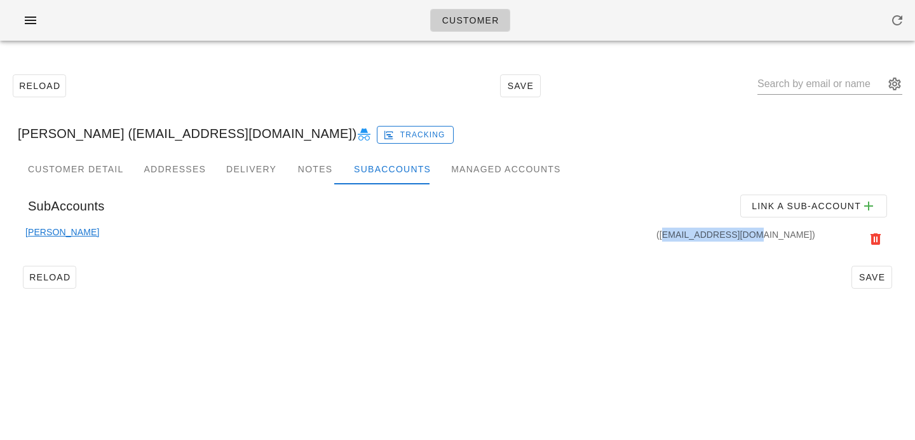
drag, startPoint x: 739, startPoint y: 235, endPoint x: 811, endPoint y: 235, distance: 71.8
click at [811, 235] on div "(scalifit@gmail.com)" at bounding box center [458, 239] width 718 height 28
copy div "scalifit@gmail.com"
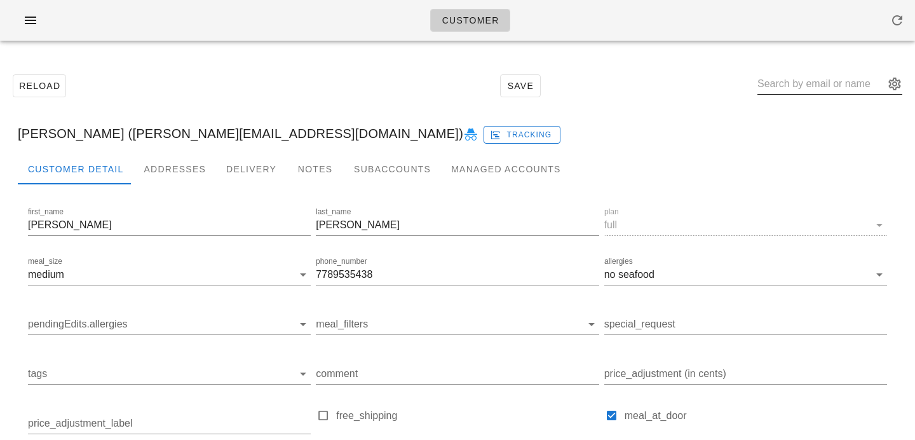
click at [838, 86] on input "text" at bounding box center [821, 84] width 127 height 20
paste input "genevieve.kerkerian@gmail.com"
type input "genevieve.kerkerian@gmail.com"
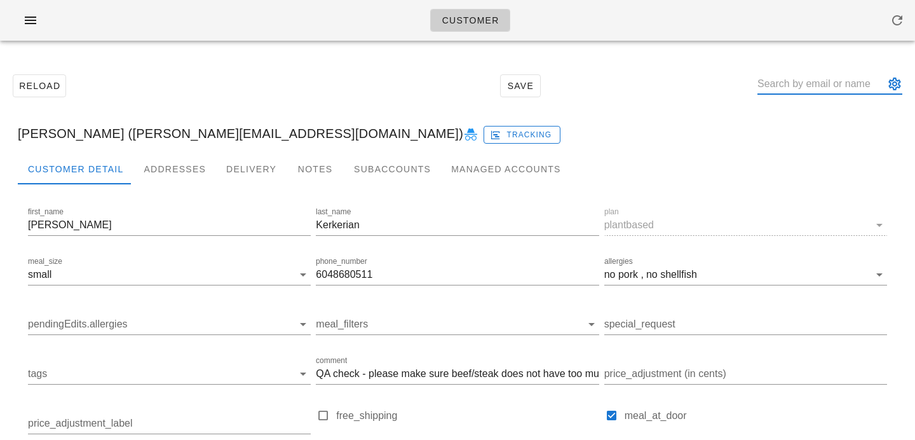
click at [844, 84] on input "text" at bounding box center [821, 84] width 127 height 20
paste input "btansari10@gmail.com"
type input "btansari10@gmail.com"
type input "teresa a"
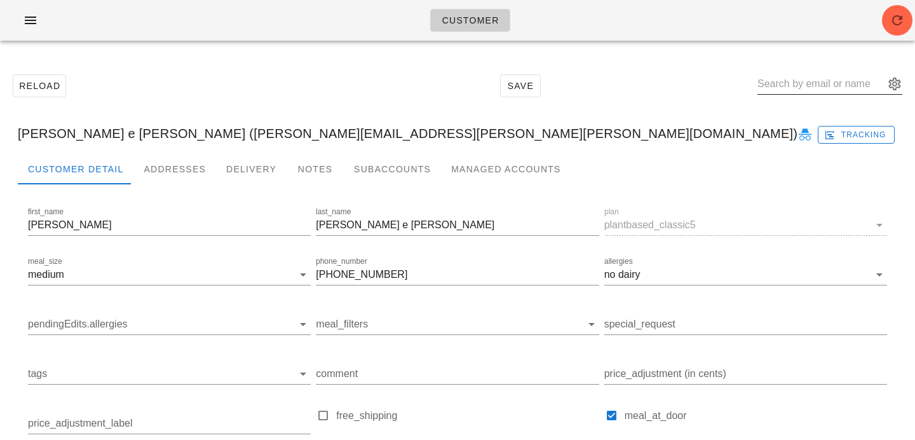
click at [816, 94] on div at bounding box center [830, 84] width 145 height 20
paste input "Newsha_Siouffi@vancity.com"
type input "Newsha_Siouffi@vancity.com"
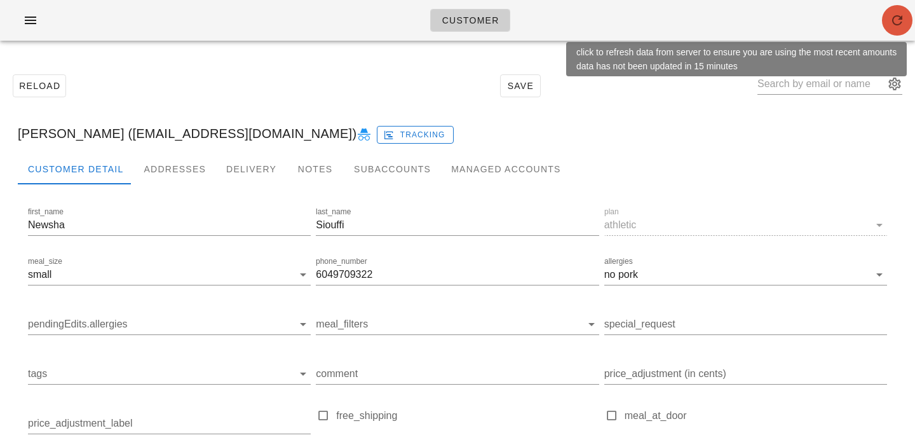
click at [901, 29] on button "button" at bounding box center [897, 20] width 31 height 31
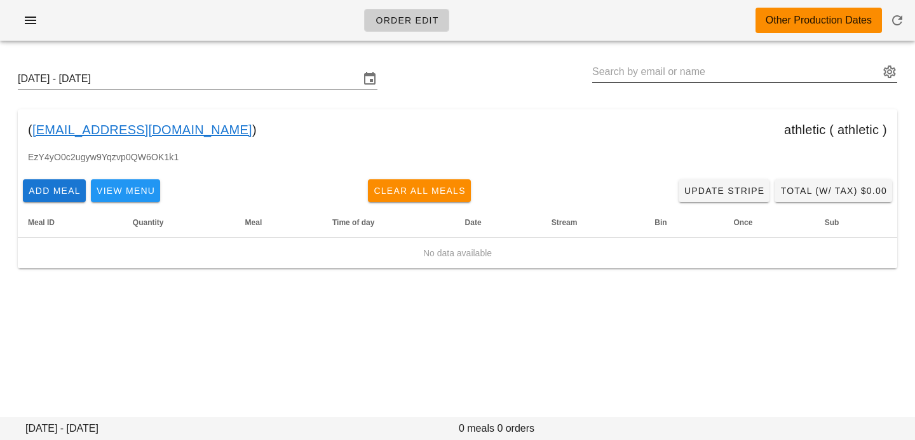
click at [678, 68] on input "text" at bounding box center [735, 72] width 287 height 20
paste input "[EMAIL_ADDRESS][DOMAIN_NAME]"
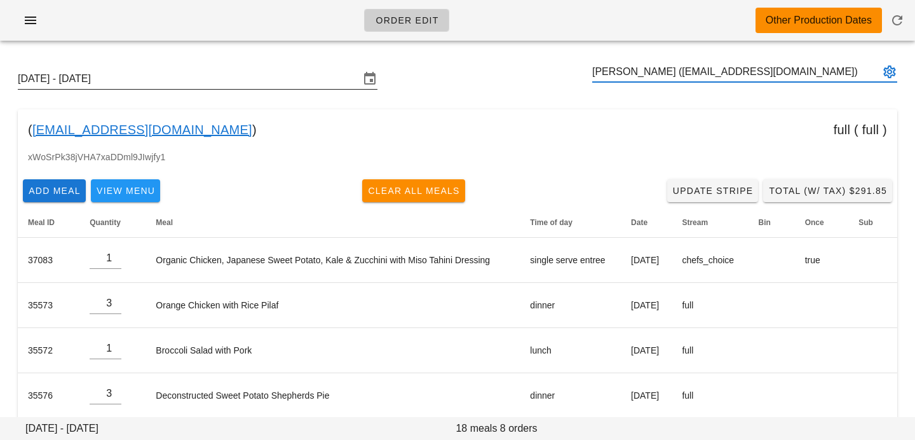
type input "Tommy Siedlaczek (tomeee@gmail.com)"
click at [287, 83] on input "Sunday October 5 - Saturday October 11" at bounding box center [189, 79] width 342 height 20
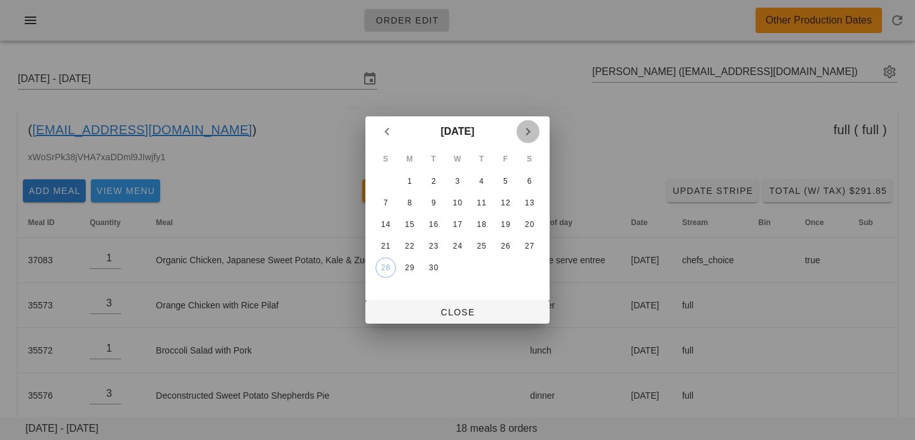
click at [534, 131] on icon "Next month" at bounding box center [528, 131] width 15 height 15
click at [409, 205] on div "6" at bounding box center [410, 202] width 20 height 9
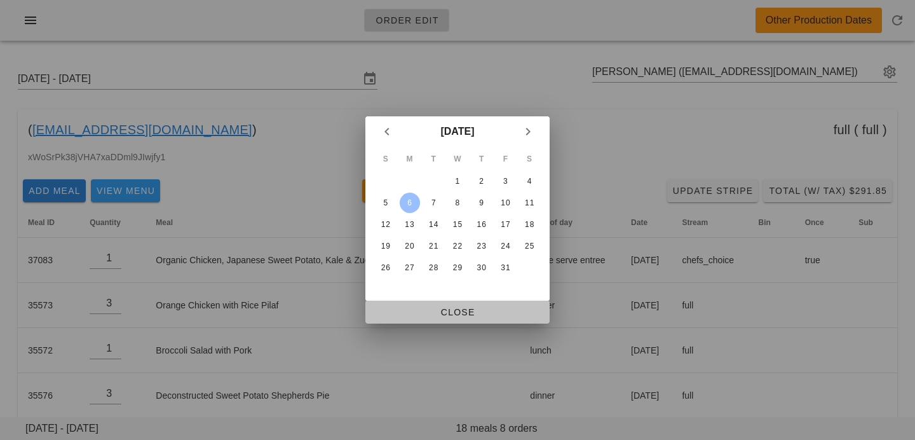
click at [435, 317] on span "Close" at bounding box center [458, 312] width 164 height 10
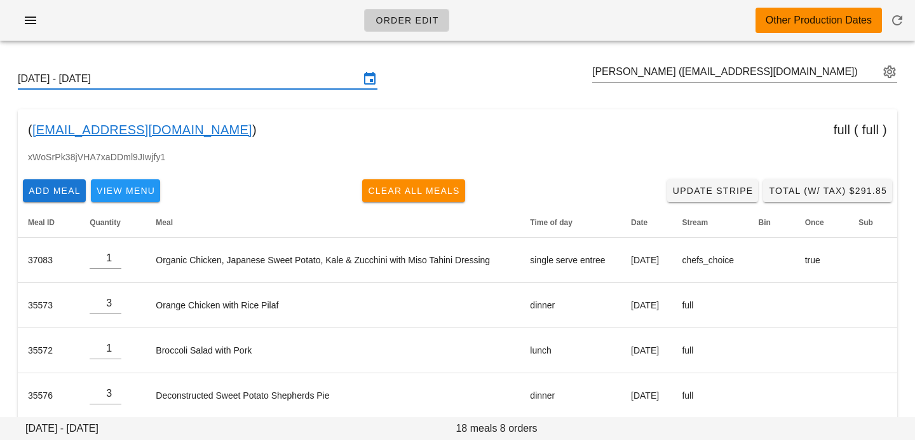
click at [334, 82] on input "Sunday October 5 - Saturday October 11" at bounding box center [189, 79] width 342 height 20
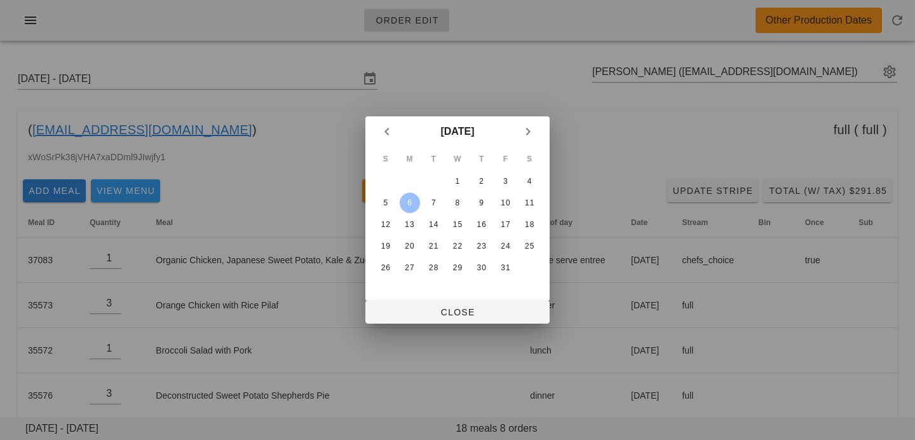
click at [469, 178] on table "S M T W T F S 1 2 3 4 5 6 7 8 9 10 11 12 13 14 15 16 17 18 19 20 21 22 23 24 25…" at bounding box center [457, 213] width 169 height 132
click at [461, 181] on div "1" at bounding box center [458, 181] width 20 height 9
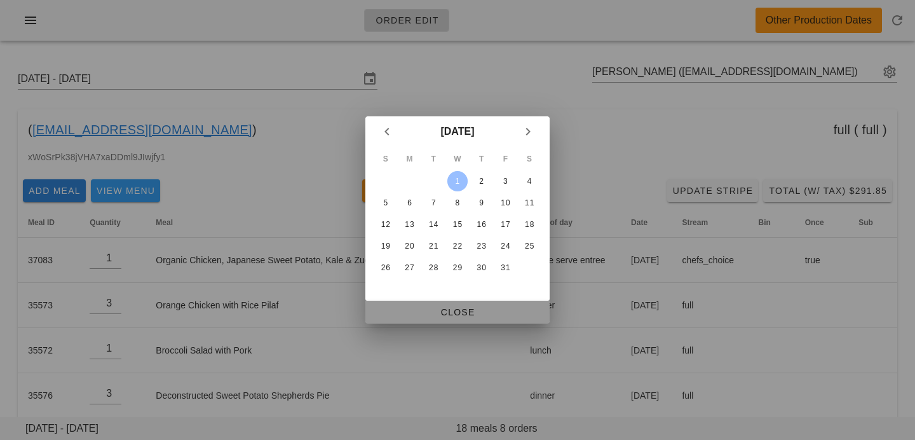
click at [438, 303] on button "Close" at bounding box center [458, 312] width 184 height 23
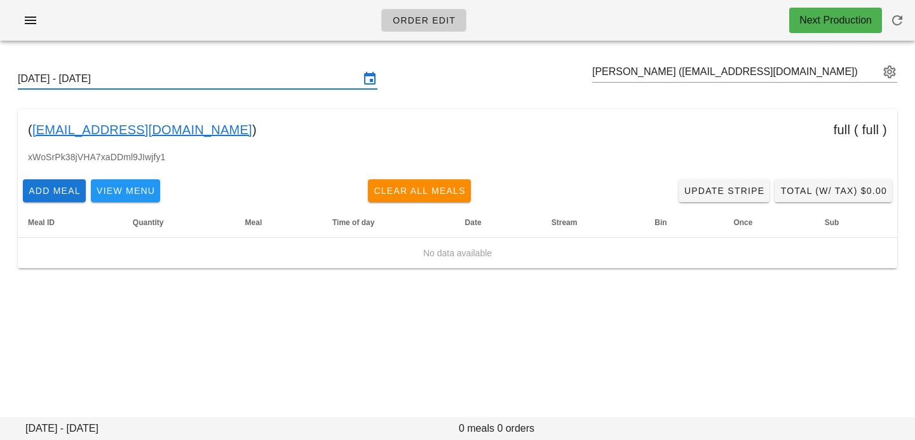
click at [250, 88] on div "Sunday September 28 - Saturday October 4" at bounding box center [198, 79] width 360 height 20
click at [308, 87] on input "[DATE] - [DATE]" at bounding box center [189, 79] width 342 height 20
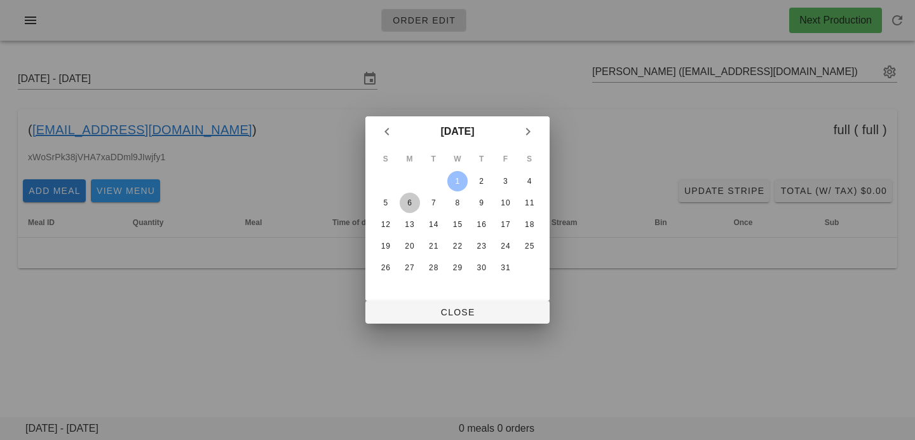
click at [407, 200] on div "6" at bounding box center [410, 202] width 20 height 9
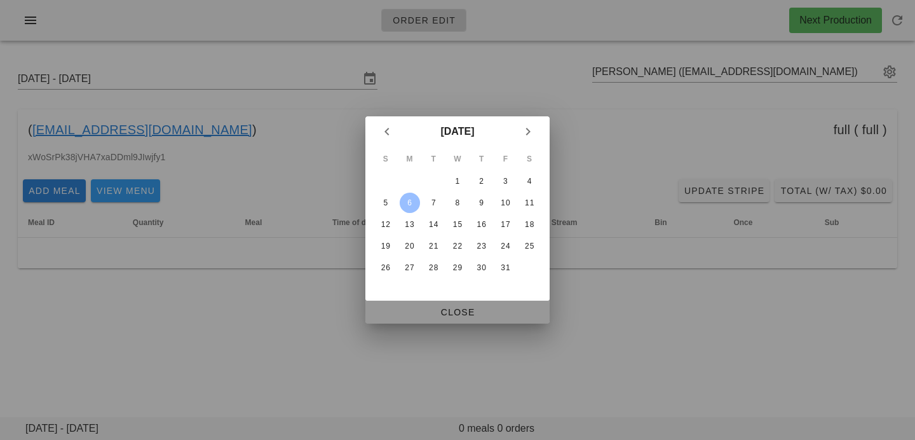
click at [404, 313] on span "Close" at bounding box center [458, 312] width 164 height 10
type input "Sunday October 5 - Saturday October 11"
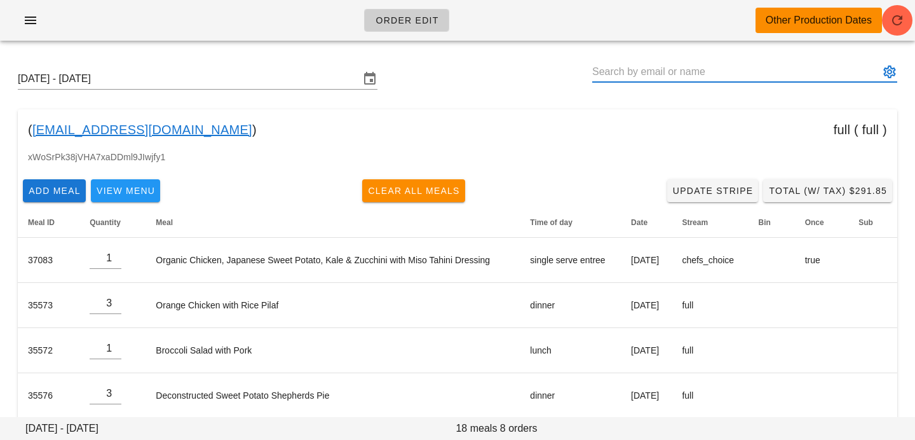
click at [716, 74] on input "text" at bounding box center [735, 72] width 287 height 20
paste input "marisa_cipollone007@rogers.com"
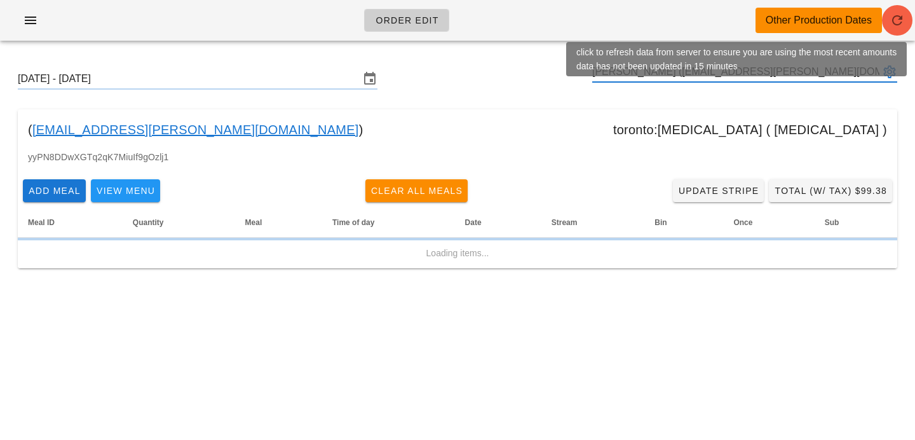
type input "[PERSON_NAME] ([EMAIL_ADDRESS][PERSON_NAME][DOMAIN_NAME])"
click at [905, 22] on span "button" at bounding box center [897, 20] width 31 height 15
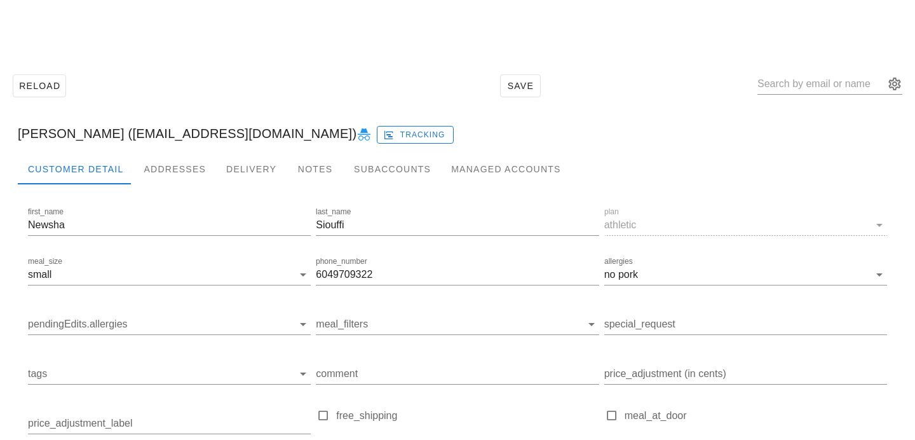
scroll to position [175, 0]
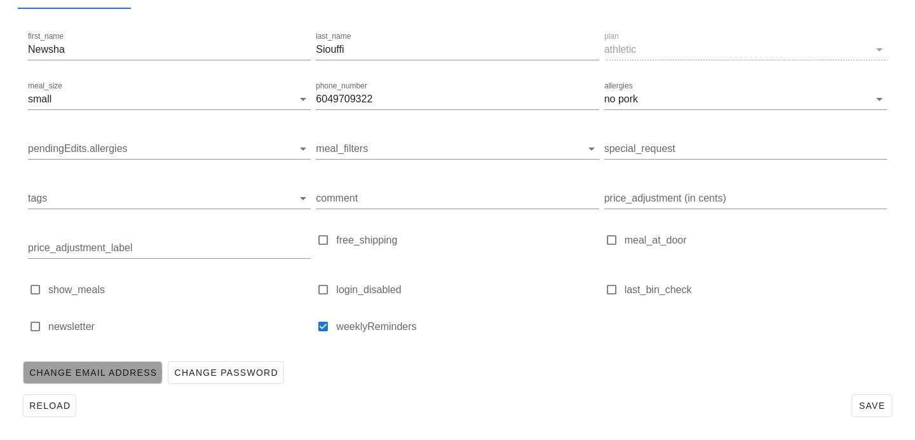
click at [120, 372] on span "Change Email Address" at bounding box center [93, 372] width 128 height 10
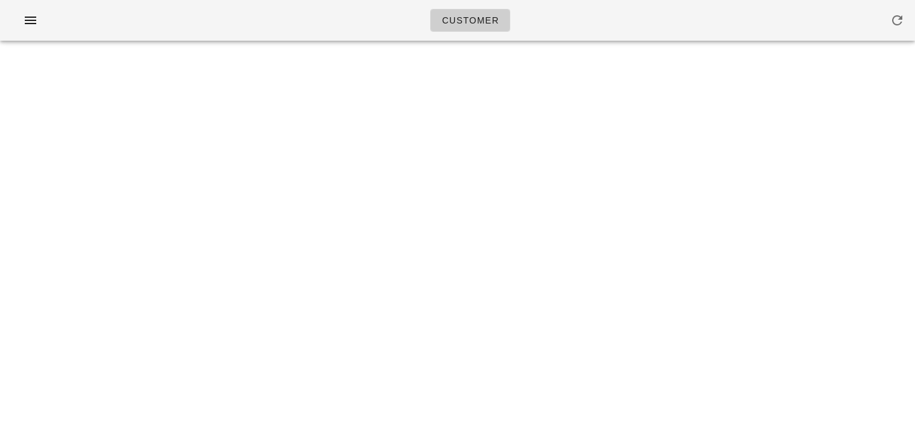
scroll to position [0, 0]
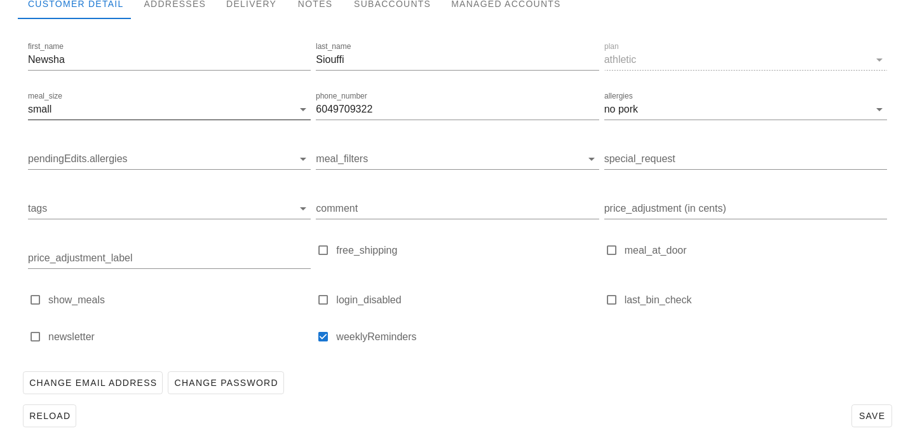
scroll to position [175, 0]
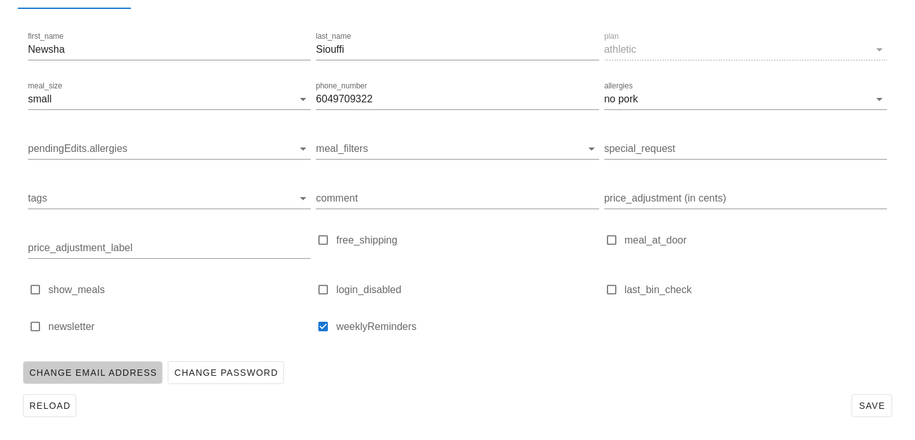
click at [100, 367] on span "Change Email Address" at bounding box center [93, 372] width 128 height 10
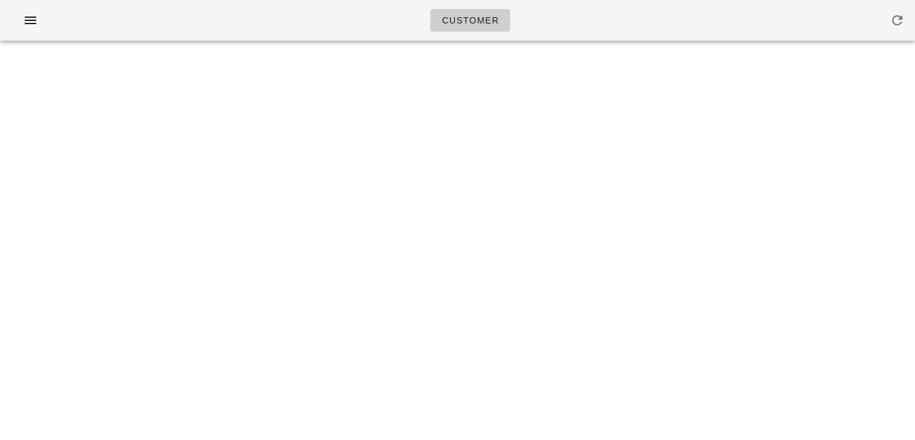
scroll to position [0, 0]
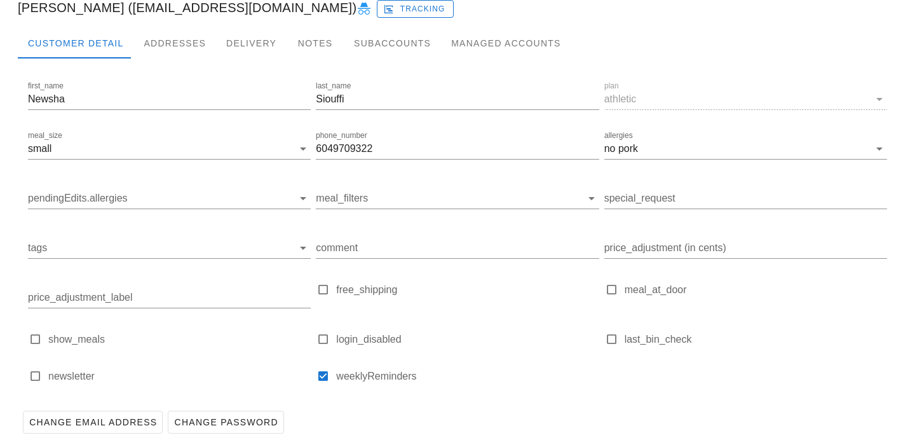
scroll to position [175, 0]
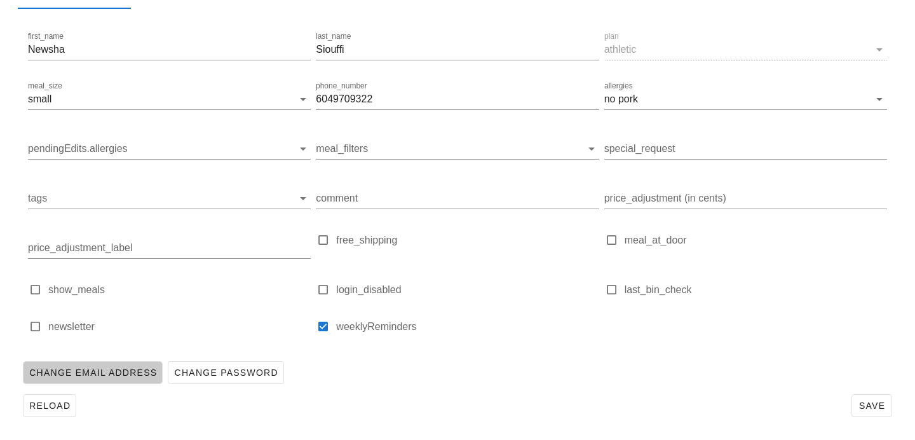
click at [95, 376] on span "Change Email Address" at bounding box center [93, 372] width 128 height 10
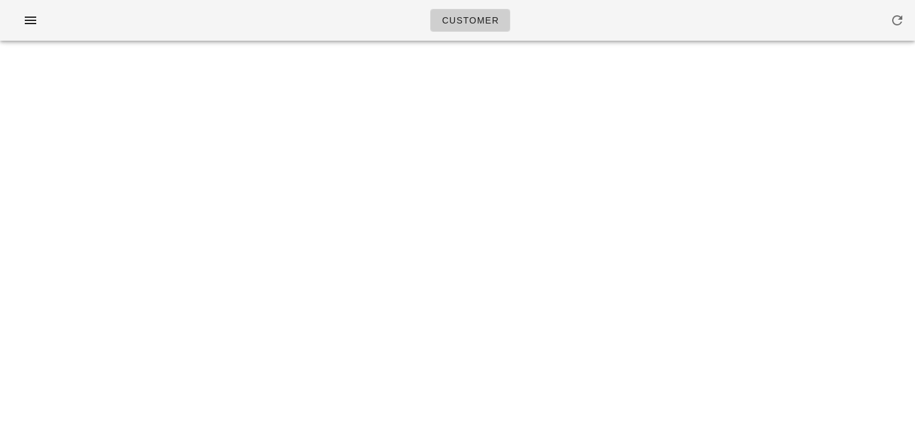
scroll to position [0, 0]
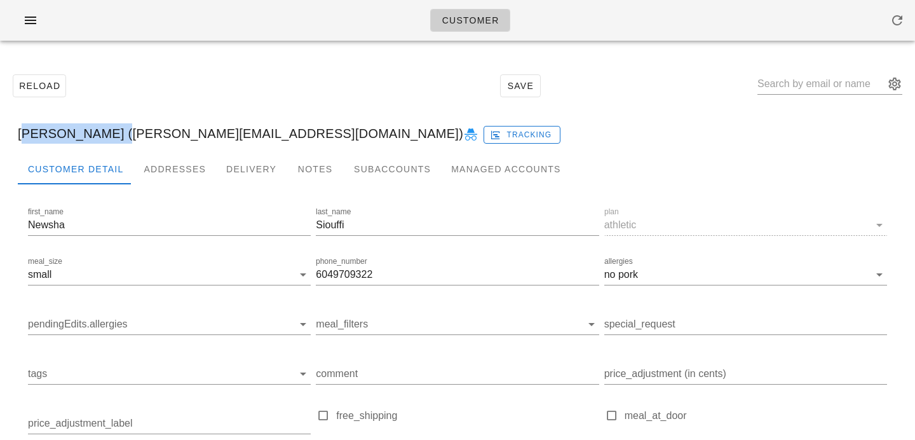
drag, startPoint x: 107, startPoint y: 133, endPoint x: 14, endPoint y: 134, distance: 92.8
click at [14, 134] on div "Newsha Siouffi (Kim_McCurley@vancity.com) Tracking" at bounding box center [458, 133] width 900 height 41
copy div "Newsha Siouffi"
click at [838, 88] on input "text" at bounding box center [821, 84] width 127 height 20
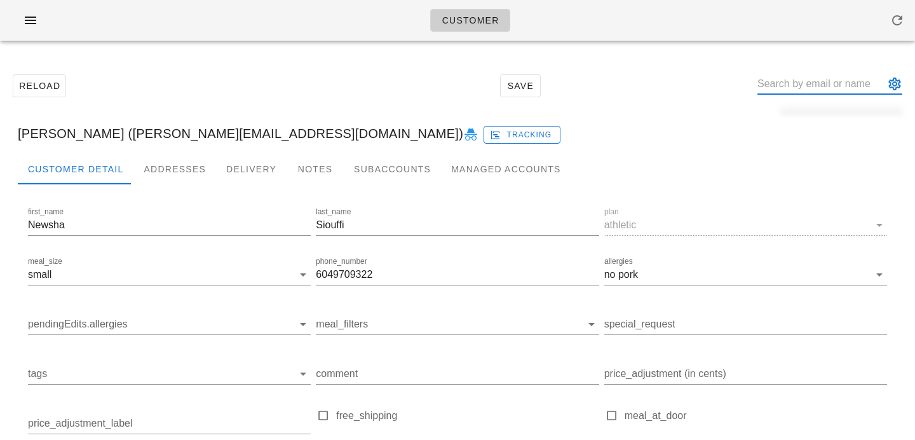
paste input "tomeee@gmail.com"
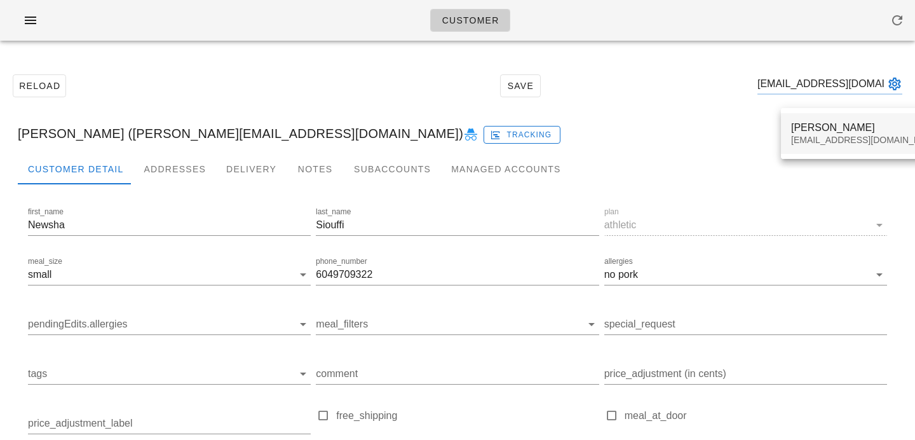
type input "tomeee@gmail.com"
click at [807, 130] on div "Tommy Siedlaczek" at bounding box center [866, 127] width 151 height 12
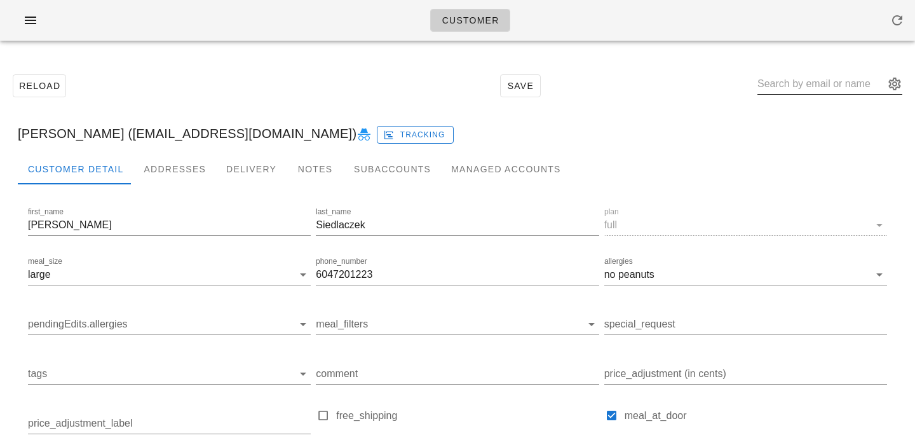
click at [814, 92] on input "text" at bounding box center [821, 84] width 127 height 20
paste input "thaophuong62@gmail.com"
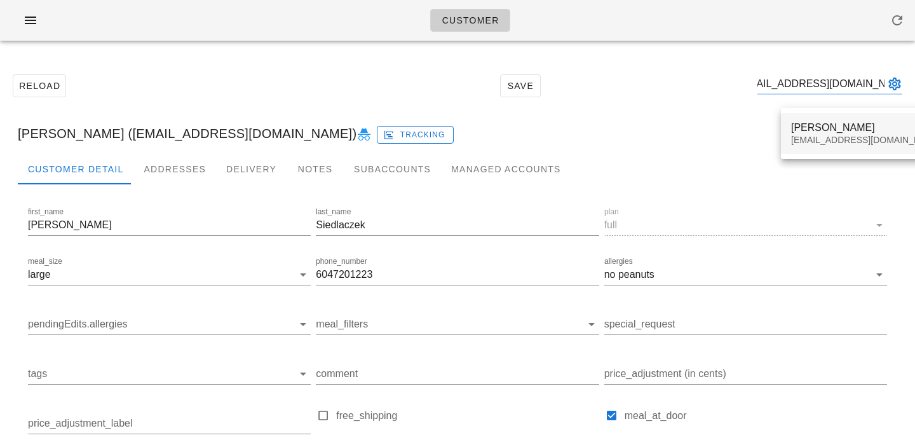
type input "thaophuong62@gmail.com"
click at [811, 129] on div "Leah Bui" at bounding box center [866, 127] width 151 height 12
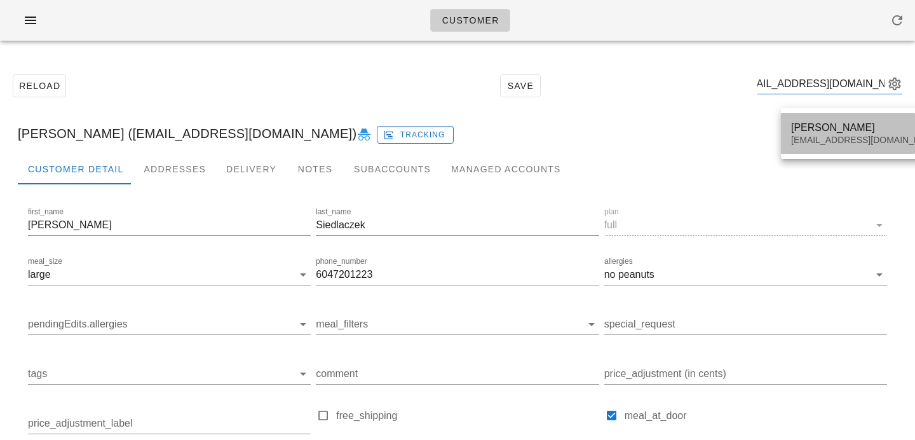
scroll to position [0, 0]
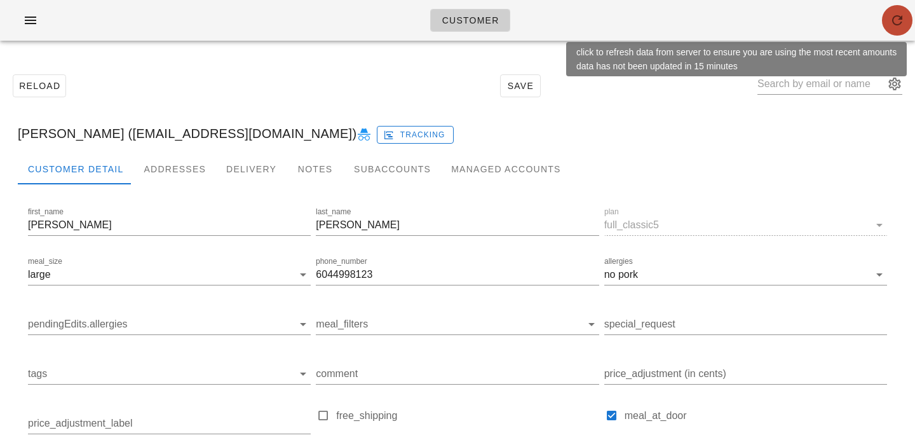
click at [895, 29] on button "button" at bounding box center [897, 20] width 31 height 31
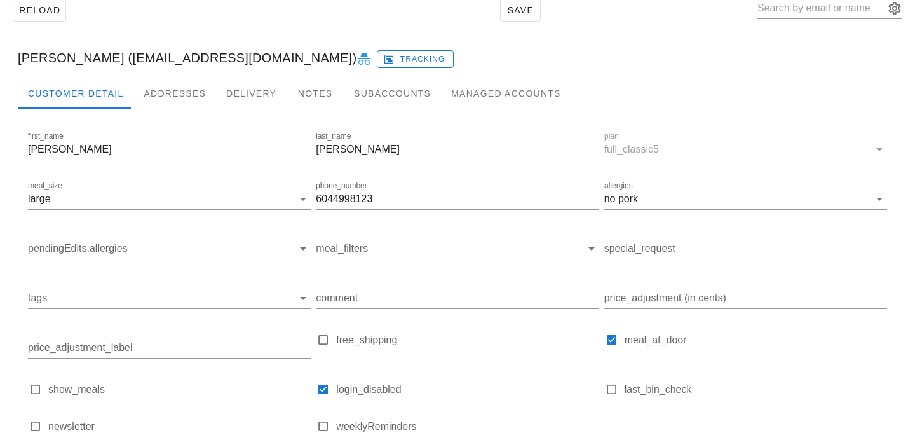
scroll to position [175, 0]
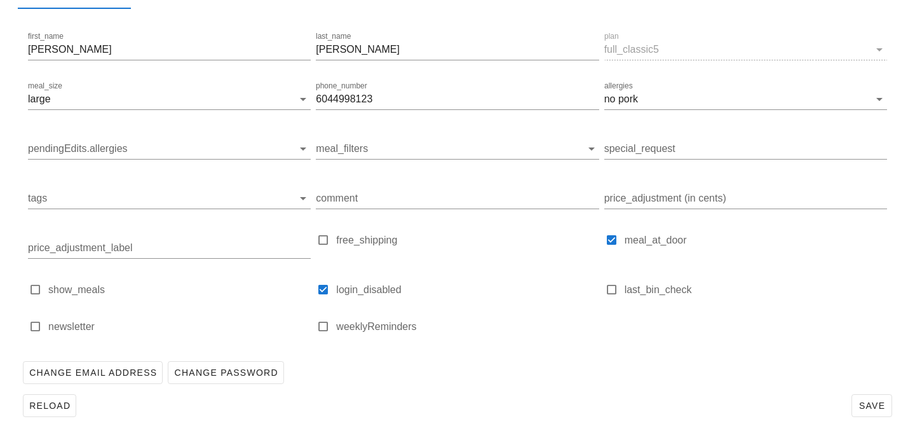
click at [371, 299] on div "login_disabled" at bounding box center [457, 295] width 283 height 27
click at [376, 290] on label "login_disabled" at bounding box center [467, 290] width 263 height 13
checkbox input "false"
click at [697, 373] on div "Change Email Address Change Password" at bounding box center [458, 372] width 880 height 33
click at [863, 407] on span "Save" at bounding box center [872, 405] width 29 height 10
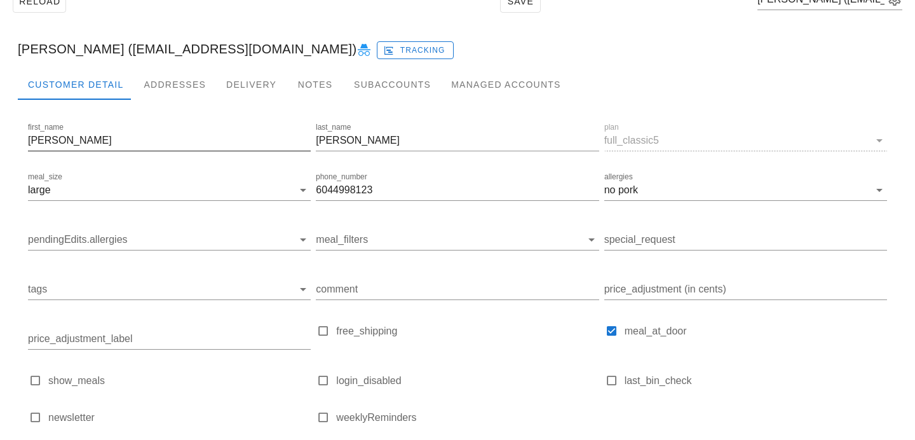
scroll to position [0, 0]
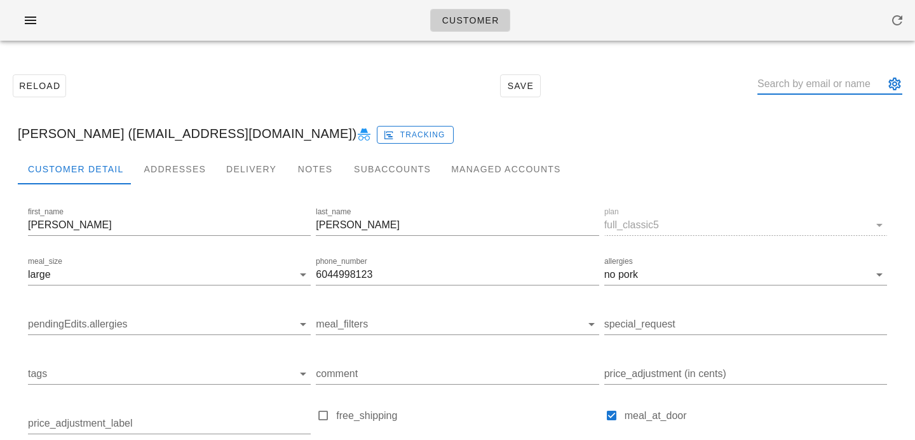
click at [800, 86] on input "text" at bounding box center [821, 84] width 127 height 20
paste input "[EMAIL_ADDRESS][PERSON_NAME][DOMAIN_NAME]"
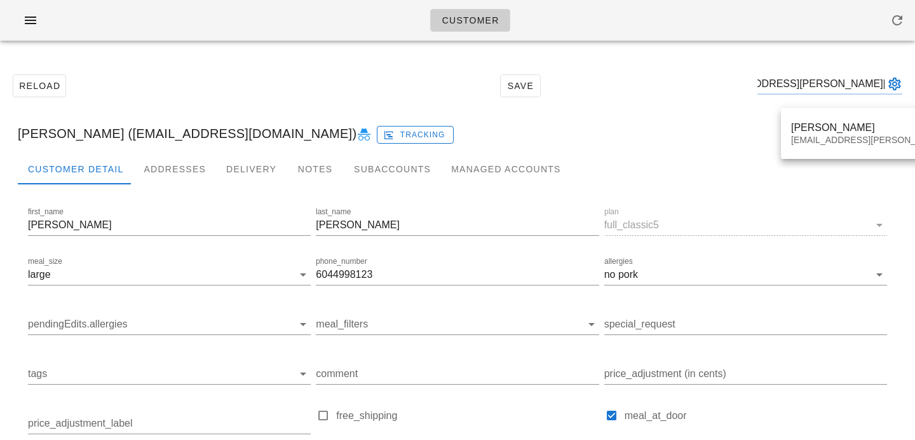
type input "[EMAIL_ADDRESS][PERSON_NAME][DOMAIN_NAME]"
click at [798, 157] on div "Marisa Cipollone marisa_cipollone007@rogers.com" at bounding box center [903, 133] width 244 height 51
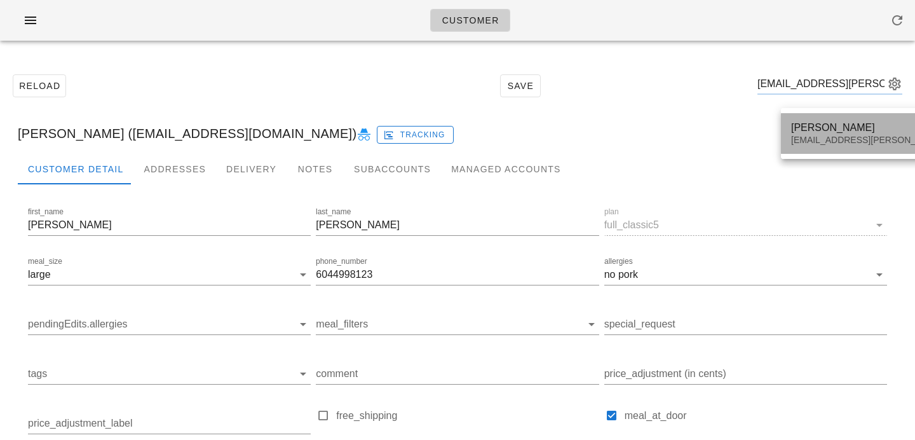
click at [804, 153] on div "Marisa Cipollone marisa_cipollone007@rogers.com" at bounding box center [903, 133] width 224 height 39
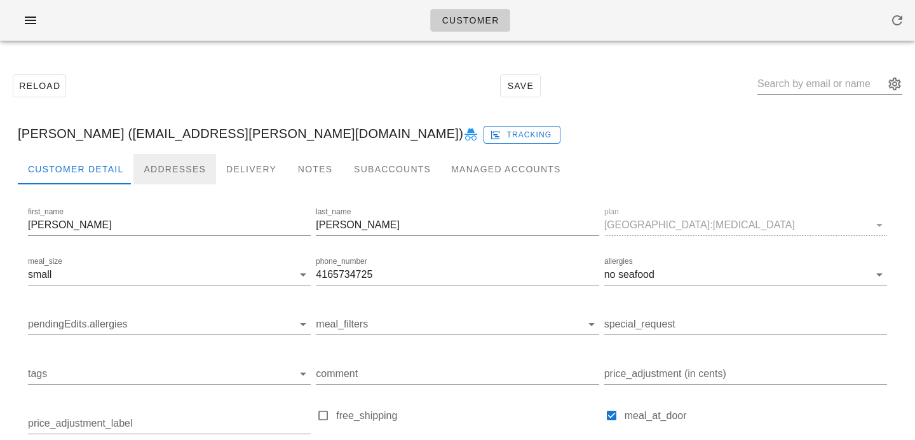
click at [176, 161] on div "Addresses" at bounding box center [174, 169] width 83 height 31
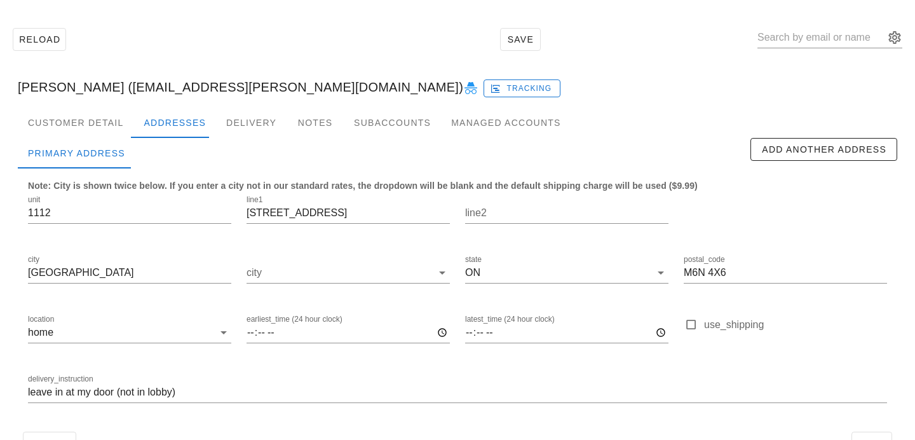
scroll to position [67, 0]
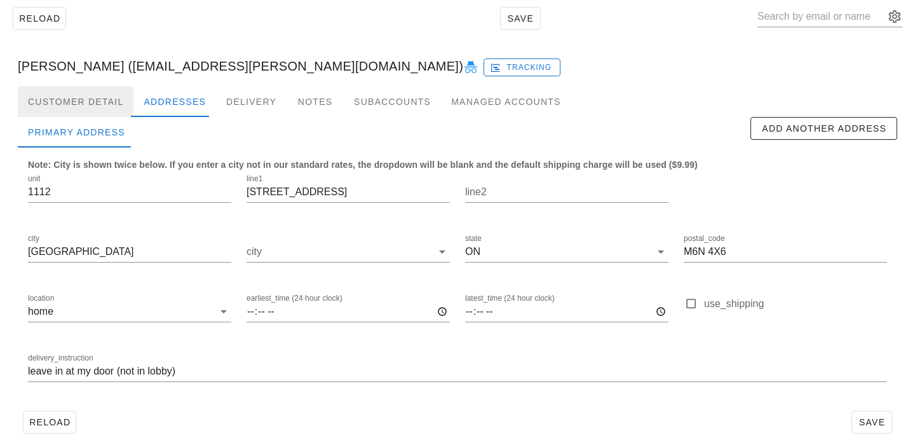
click at [121, 102] on div "Customer Detail" at bounding box center [76, 101] width 116 height 31
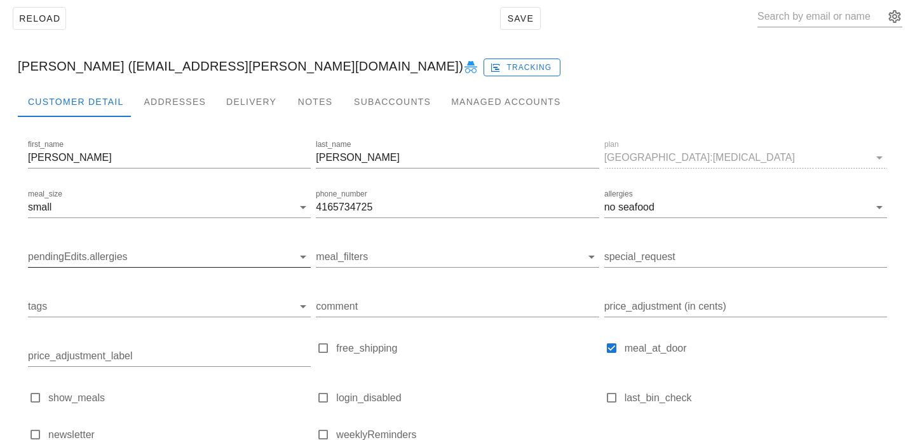
click at [168, 257] on input "pendingEdits.allergies" at bounding box center [159, 257] width 263 height 20
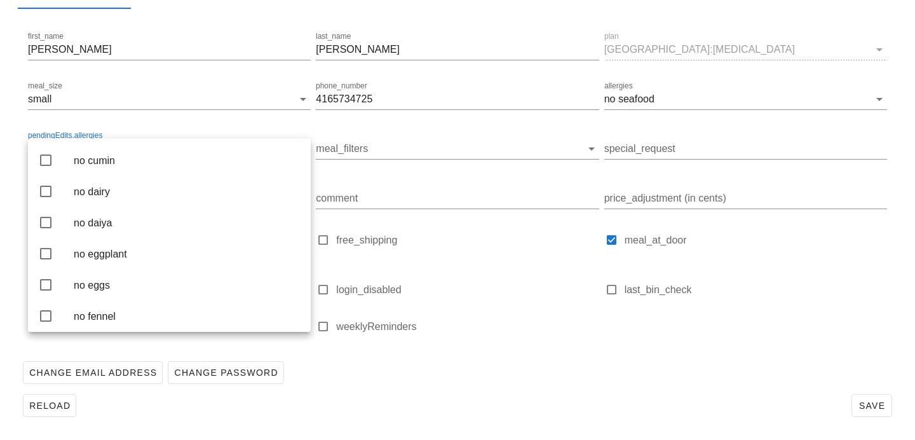
scroll to position [1157, 0]
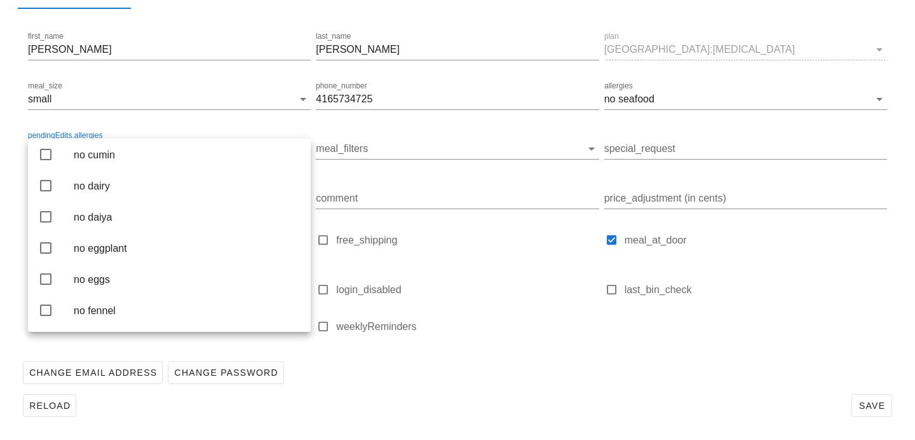
click at [175, 200] on div "no dairy" at bounding box center [187, 185] width 227 height 27
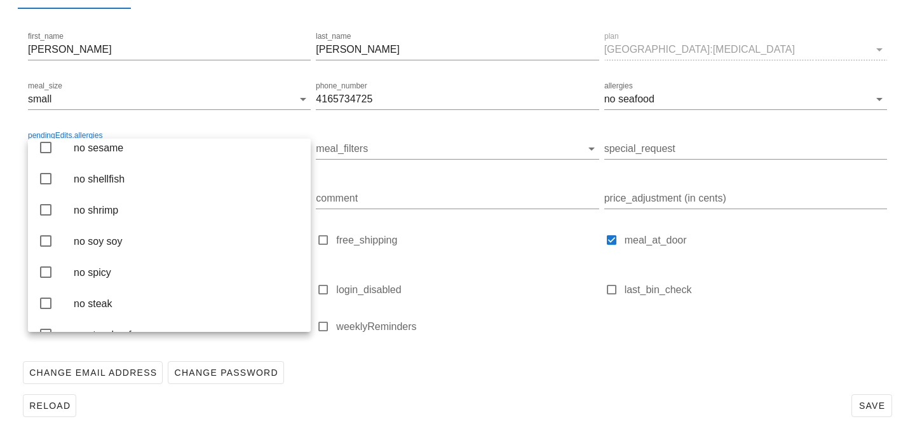
click at [196, 99] on div "no seafood" at bounding box center [187, 85] width 227 height 27
click at [352, 371] on div "Change Email Address Change Password" at bounding box center [458, 372] width 880 height 33
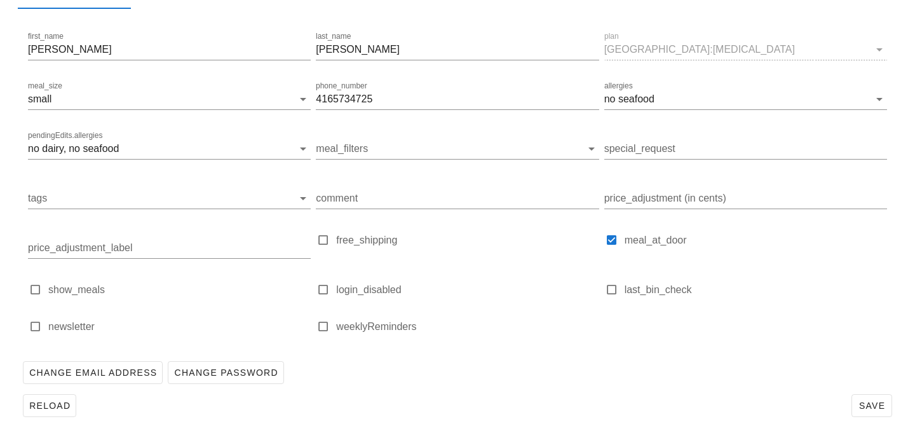
click at [895, 402] on div "Reload Save" at bounding box center [458, 405] width 880 height 33
click at [870, 403] on span "Save" at bounding box center [872, 405] width 29 height 10
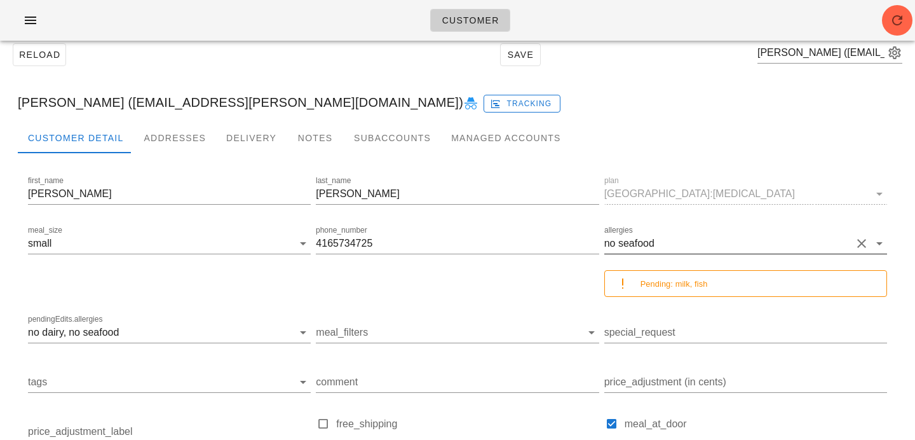
scroll to position [0, 0]
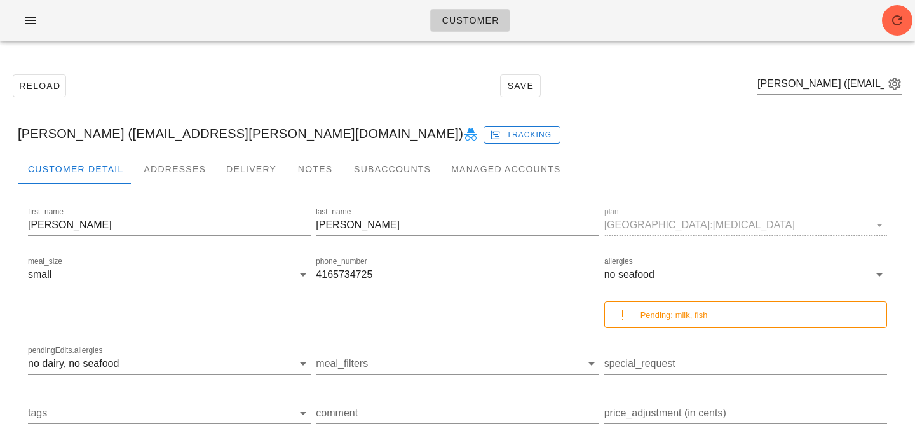
click at [881, 31] on div "Customer" at bounding box center [457, 20] width 915 height 41
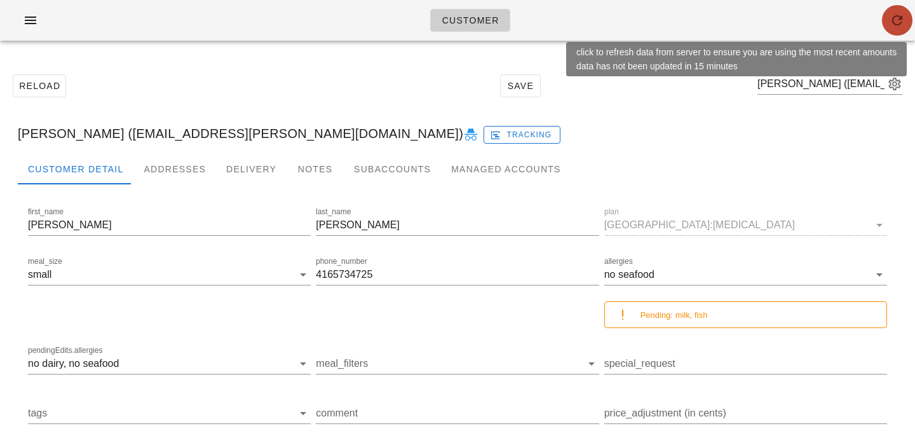
click at [898, 27] on icon "button" at bounding box center [897, 20] width 15 height 15
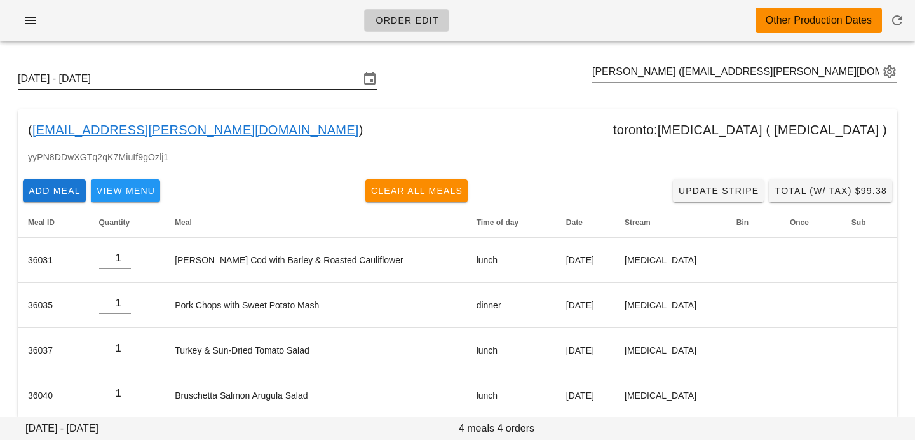
click at [283, 85] on input "[DATE] - [DATE]" at bounding box center [189, 79] width 342 height 20
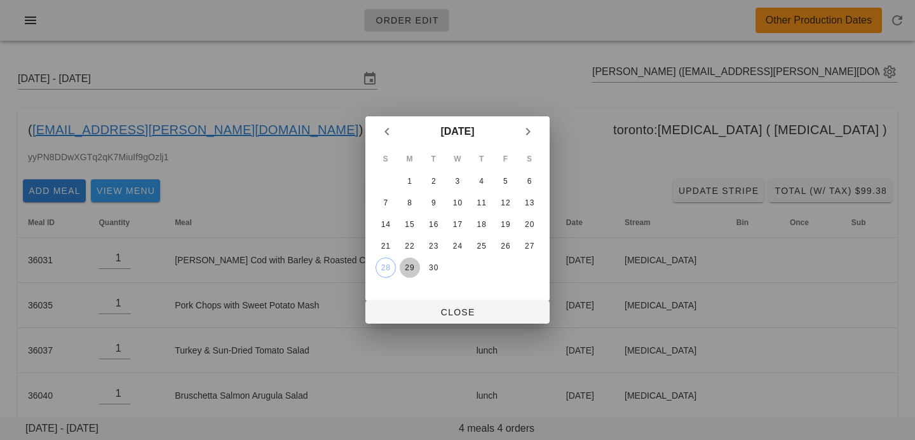
click at [413, 267] on div "29" at bounding box center [410, 267] width 20 height 9
click at [416, 311] on span "Close" at bounding box center [458, 312] width 164 height 10
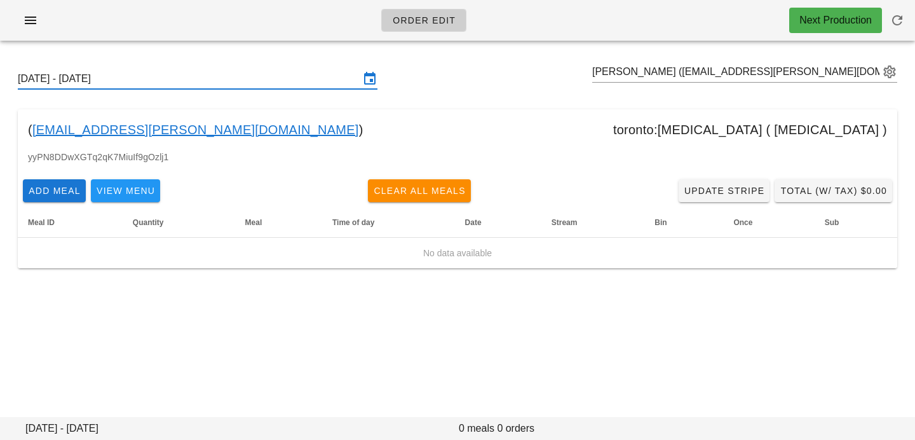
click at [169, 81] on input "Sunday September 28 - Saturday October 4" at bounding box center [189, 79] width 342 height 20
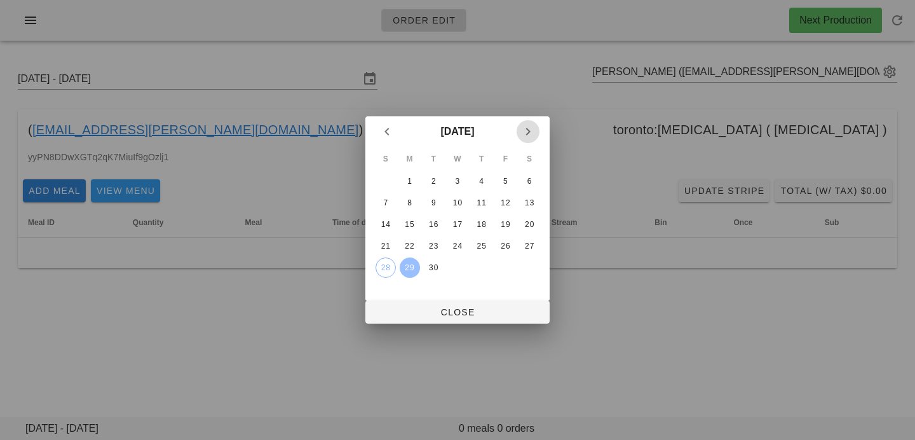
click at [530, 133] on icon "Next month" at bounding box center [528, 131] width 15 height 15
click at [408, 202] on div "6" at bounding box center [410, 202] width 20 height 9
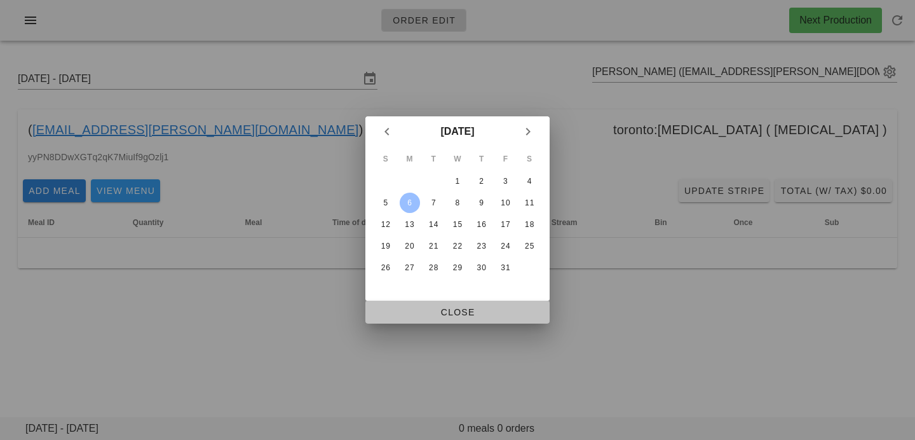
click at [411, 304] on button "Close" at bounding box center [458, 312] width 184 height 23
type input "Sunday October 5 - Saturday October 11"
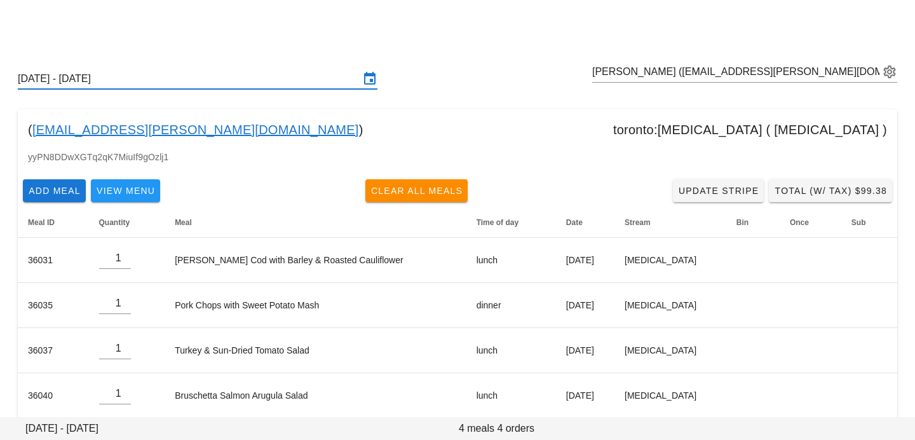
scroll to position [16, 0]
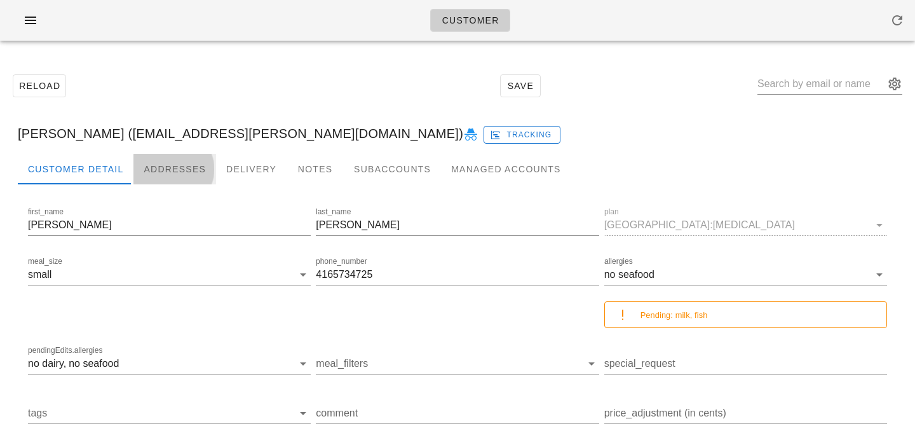
click at [142, 182] on div "Addresses" at bounding box center [174, 169] width 83 height 31
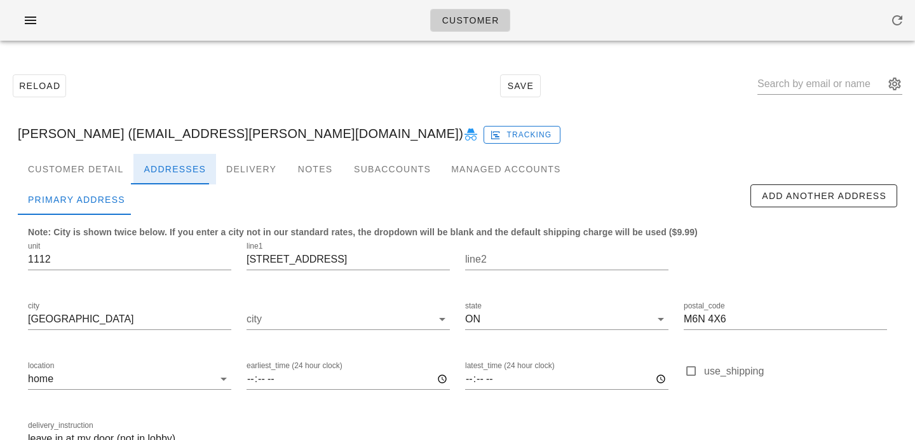
scroll to position [84, 0]
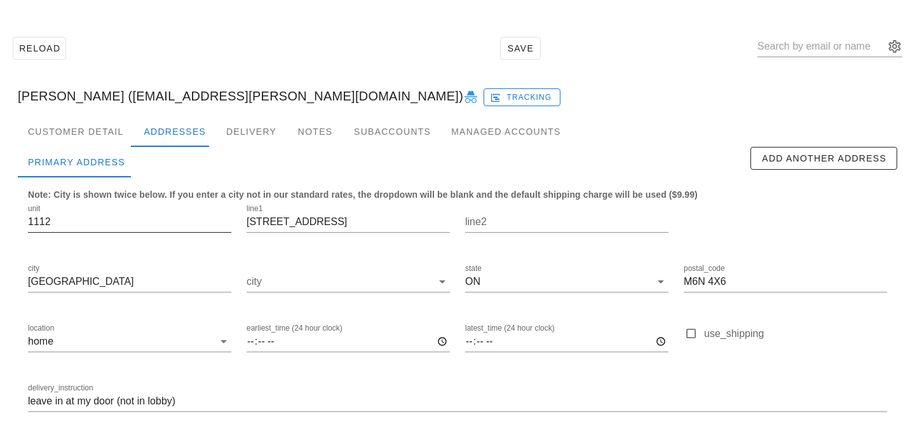
scroll to position [84, 0]
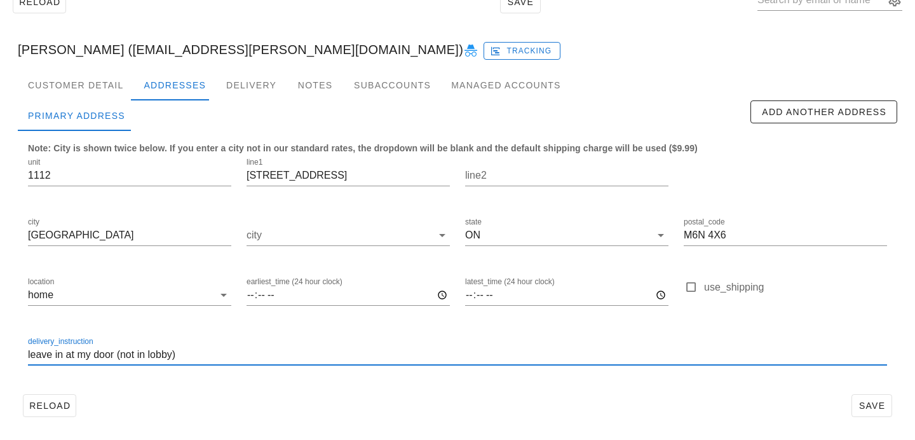
click at [30, 354] on input "leave in at my door (not in lobby)" at bounding box center [457, 355] width 859 height 20
type input "Unit 1112. leave in at my door (not in lobby)"
click at [860, 405] on span "Save" at bounding box center [872, 405] width 29 height 10
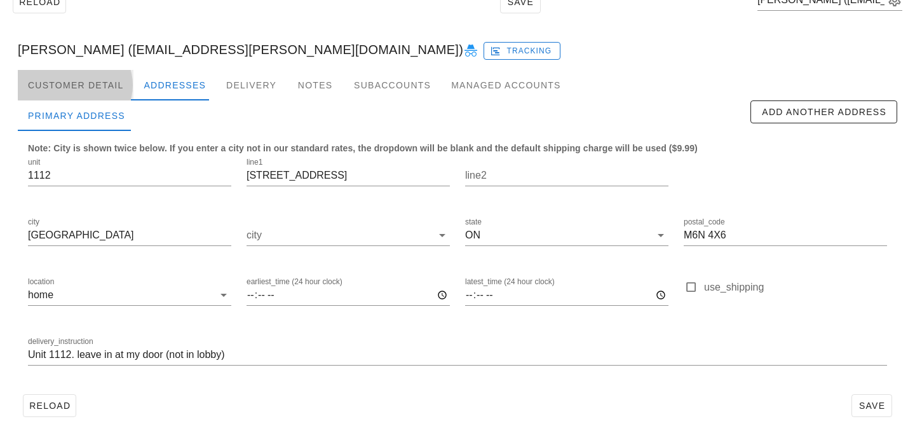
click at [102, 75] on div "Customer Detail" at bounding box center [76, 85] width 116 height 31
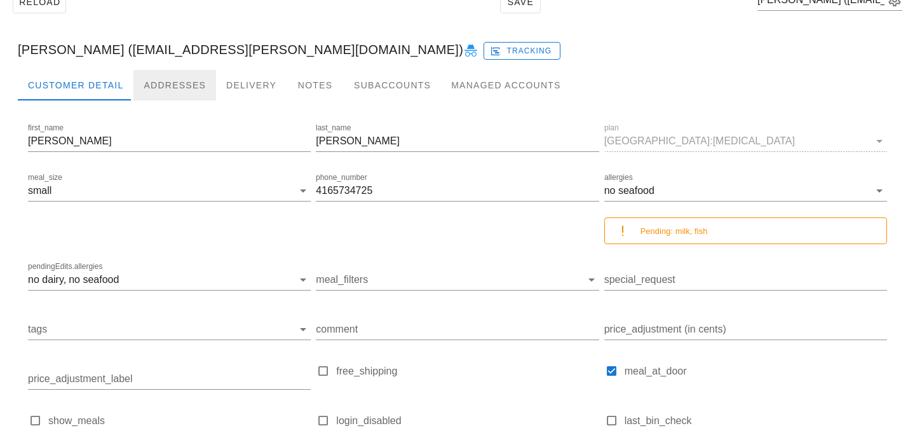
click at [168, 75] on div "Addresses" at bounding box center [174, 85] width 83 height 31
